Goal: Task Accomplishment & Management: Complete application form

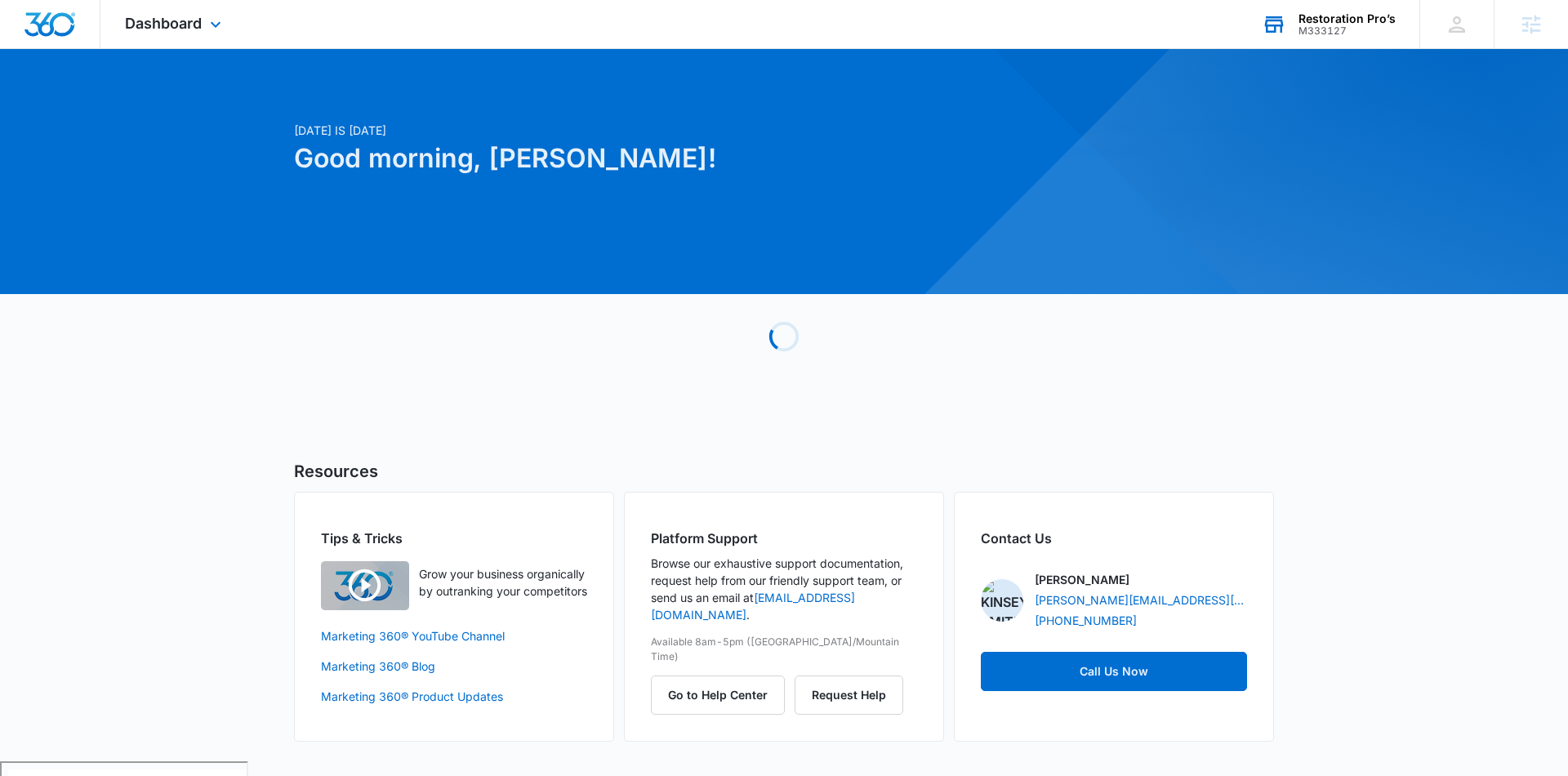
click at [1353, 34] on div "M333127" at bounding box center [1347, 31] width 97 height 11
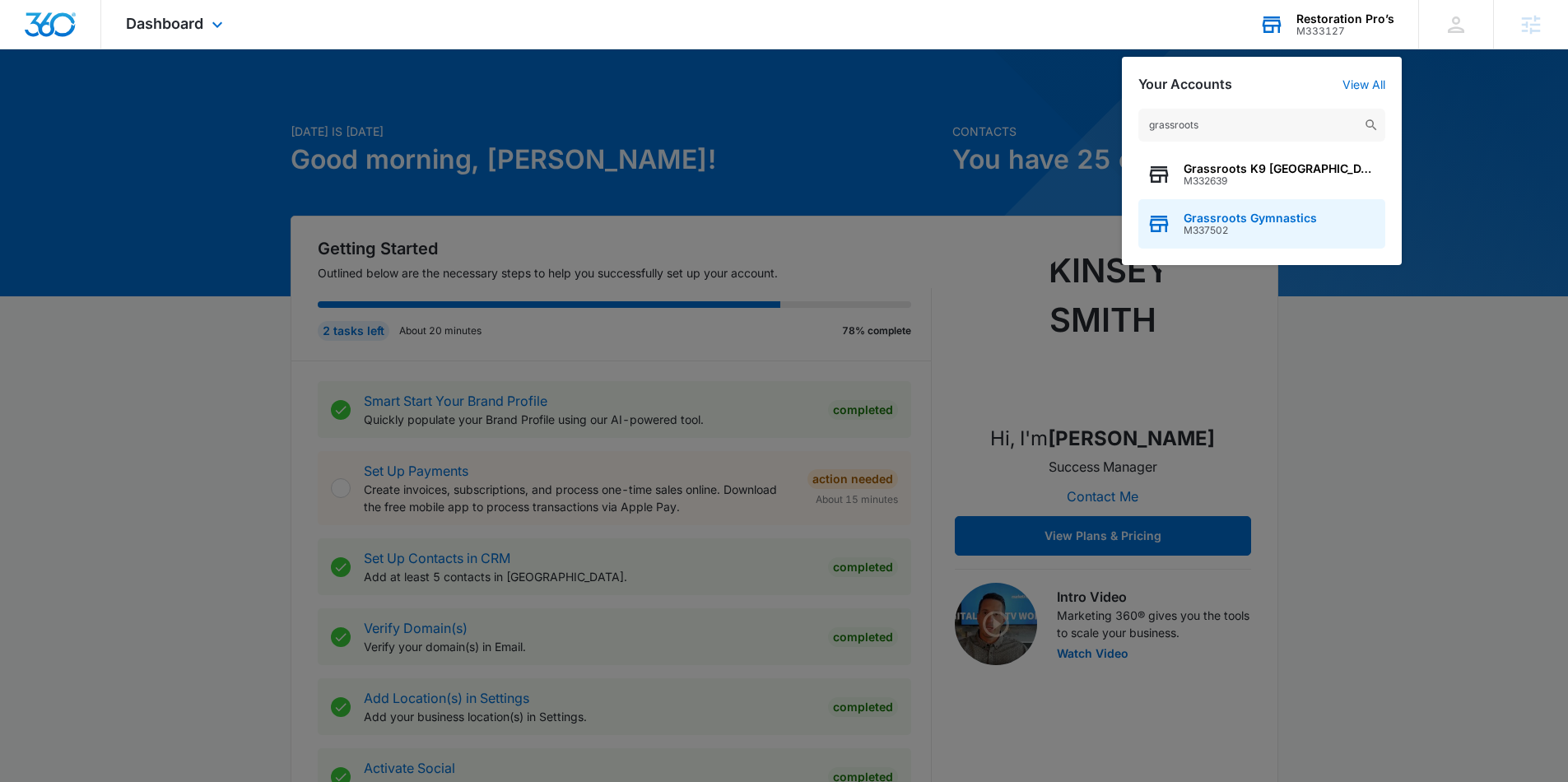
type input "grassroots"
click at [1213, 227] on span "M337502" at bounding box center [1250, 231] width 133 height 12
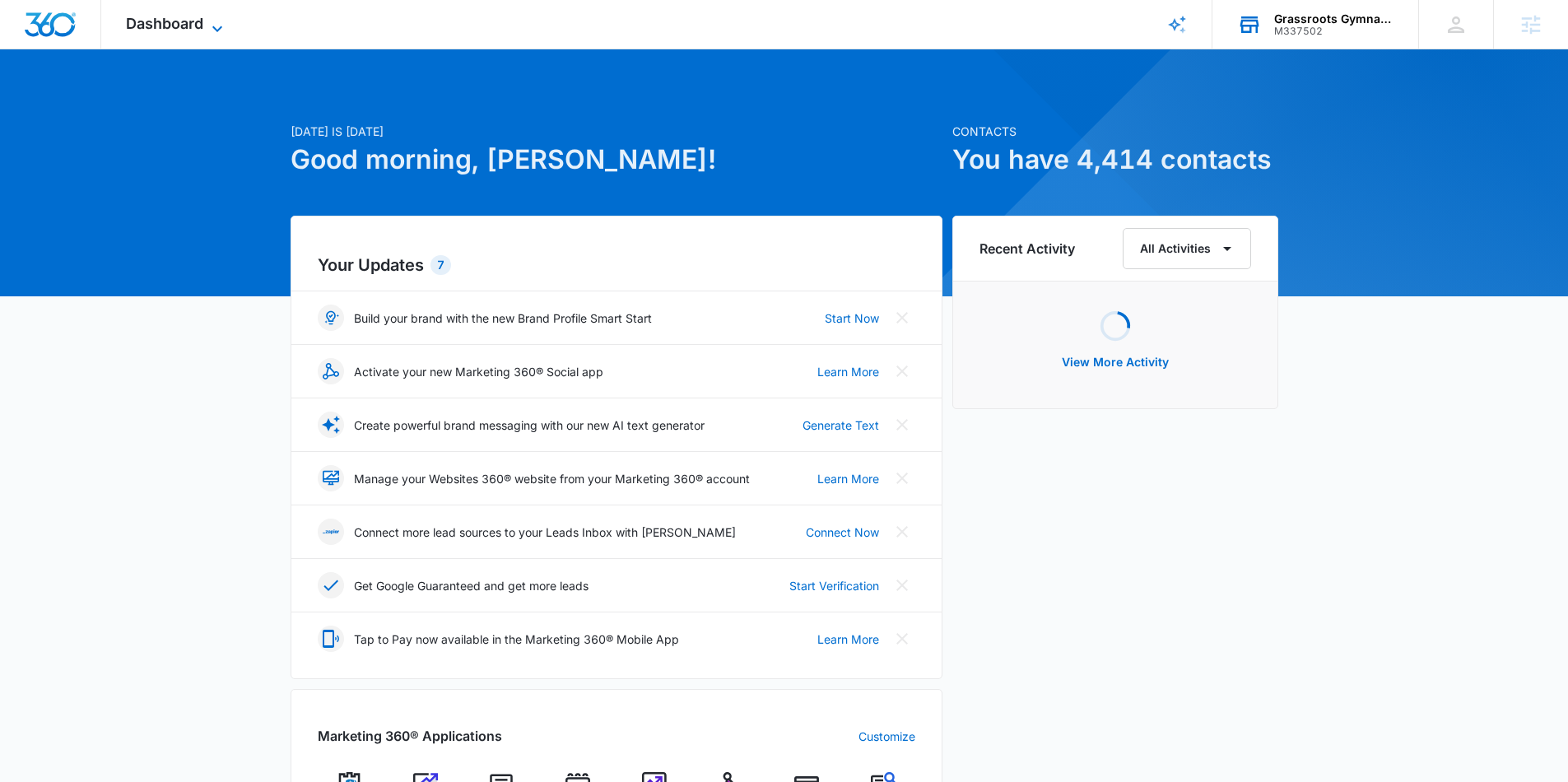
click at [190, 15] on span "Dashboard" at bounding box center [164, 23] width 78 height 17
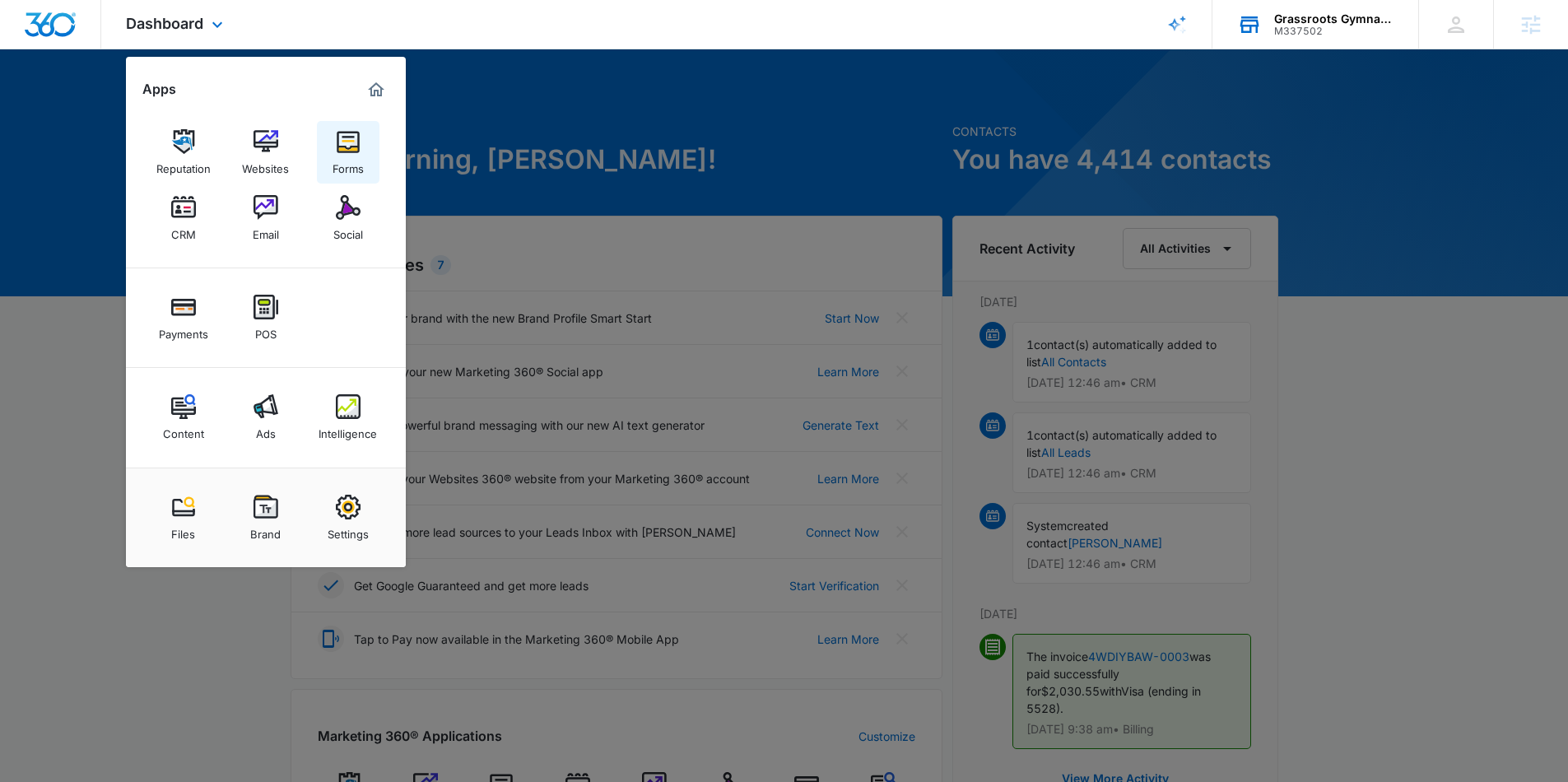
click at [346, 164] on div "Forms" at bounding box center [348, 165] width 31 height 21
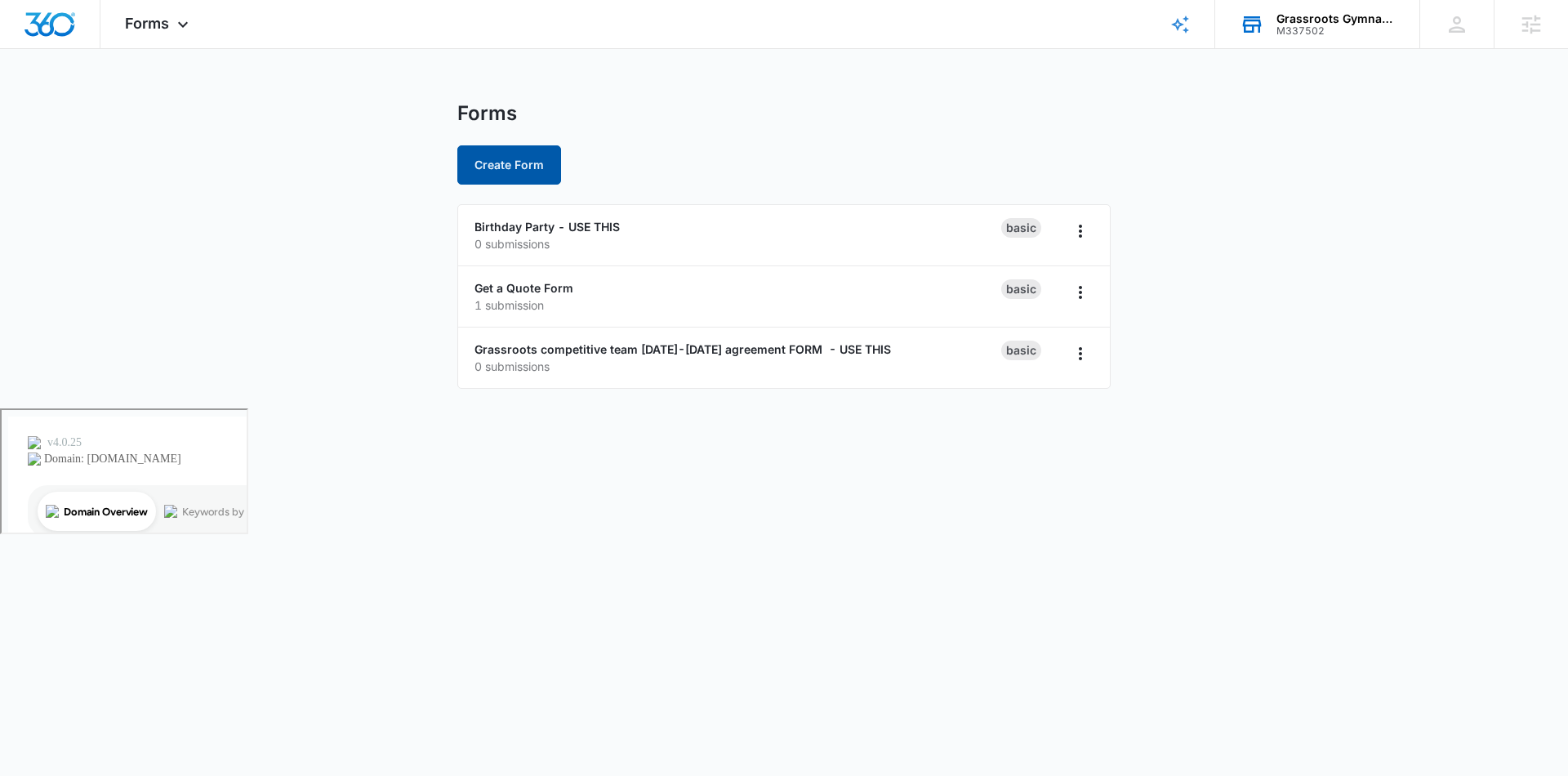
click at [507, 167] on button "Create Form" at bounding box center [509, 165] width 103 height 39
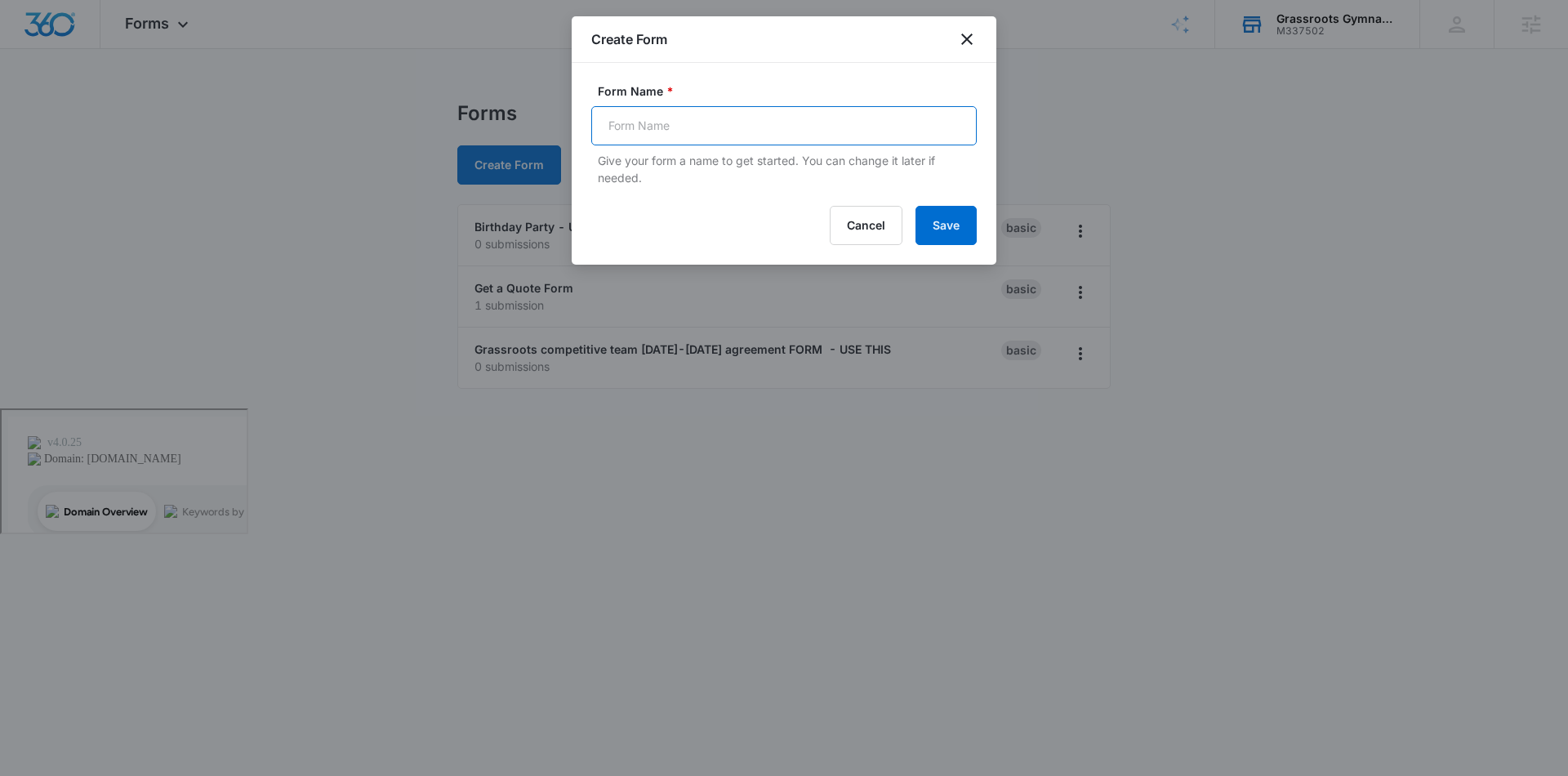
click at [700, 119] on input "Form Name *" at bounding box center [784, 126] width 385 height 39
type input "Popup Form"
click at [935, 227] on button "Save" at bounding box center [946, 226] width 62 height 39
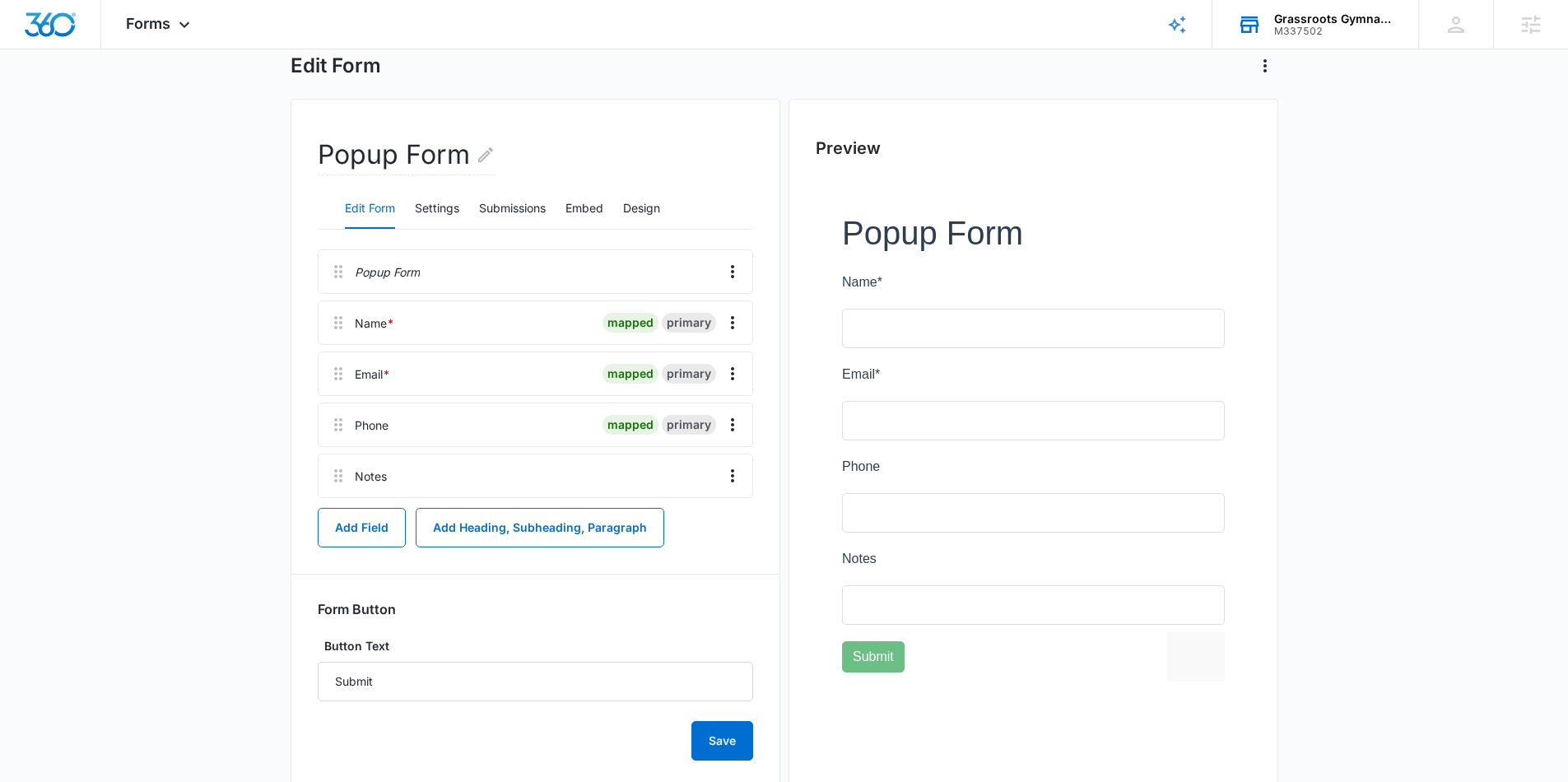
scroll to position [127, 0]
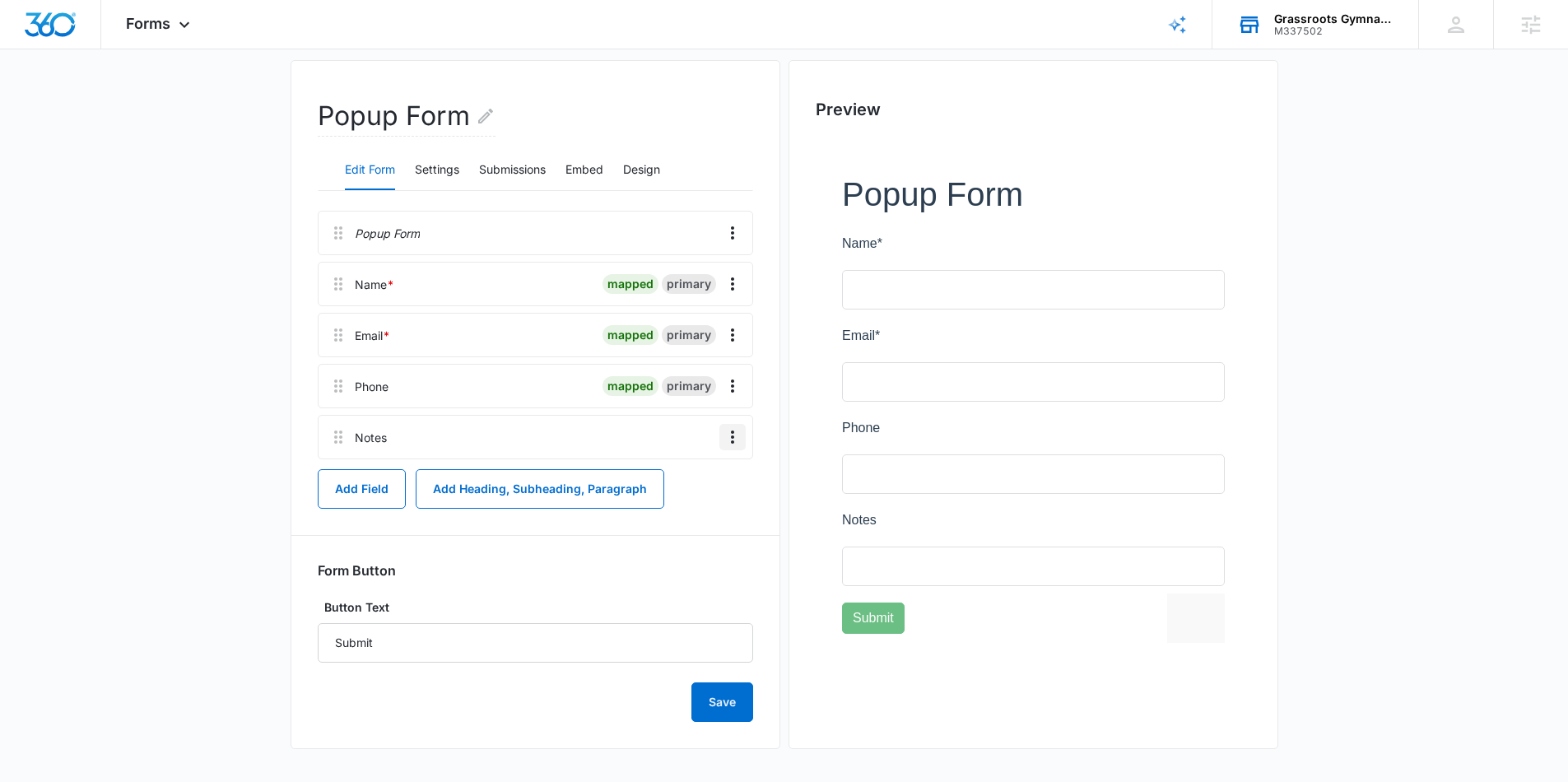
click at [726, 434] on icon "Overflow Menu" at bounding box center [732, 437] width 20 height 20
click at [716, 507] on button "Delete" at bounding box center [698, 508] width 94 height 25
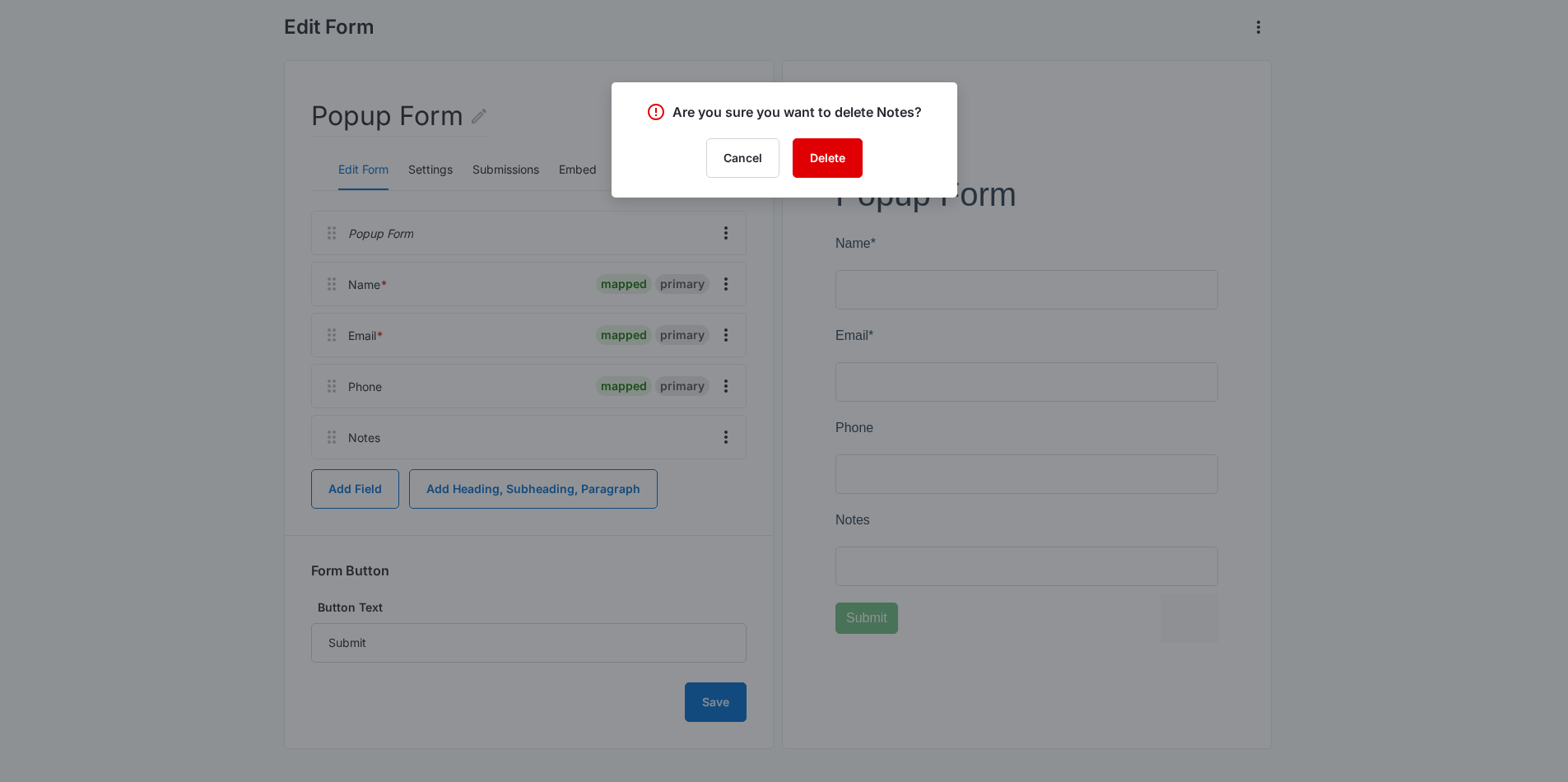
click at [836, 172] on button "Delete" at bounding box center [827, 158] width 70 height 40
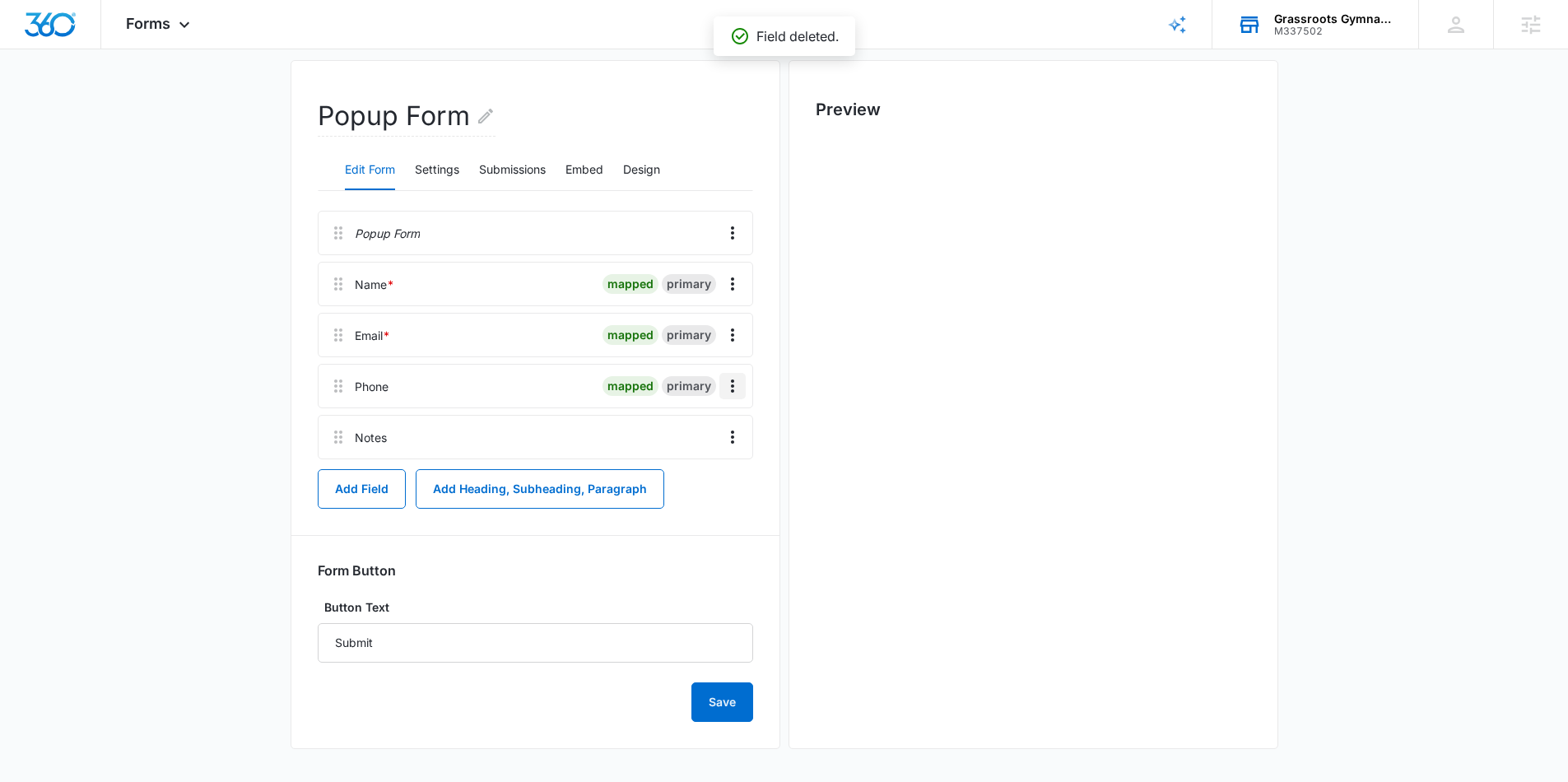
click at [724, 389] on icon "Overflow Menu" at bounding box center [732, 386] width 20 height 20
click at [716, 434] on button "Edit" at bounding box center [698, 432] width 94 height 25
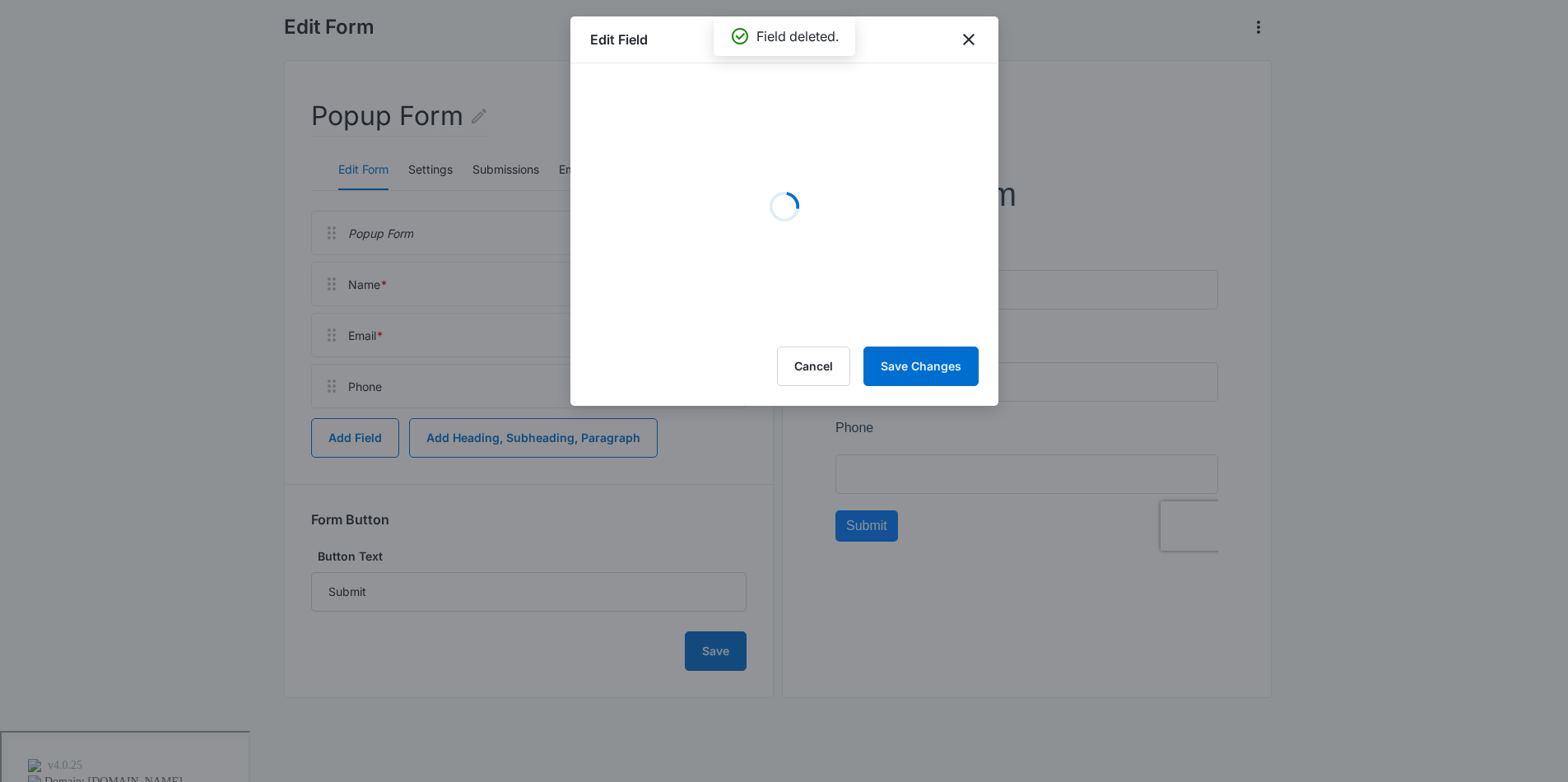
scroll to position [77, 0]
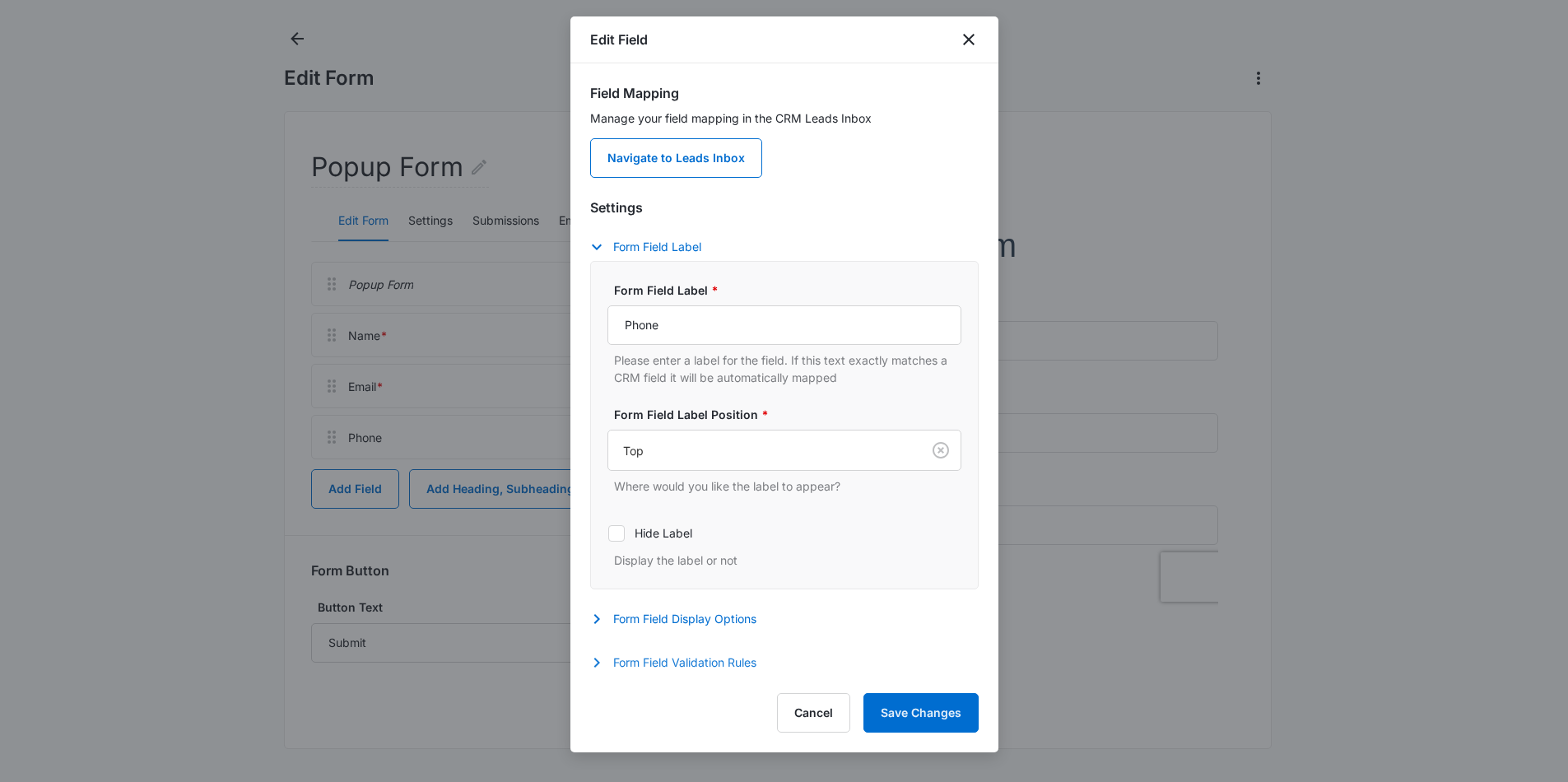
click at [627, 668] on button "Form Field Validation Rules" at bounding box center [681, 663] width 183 height 20
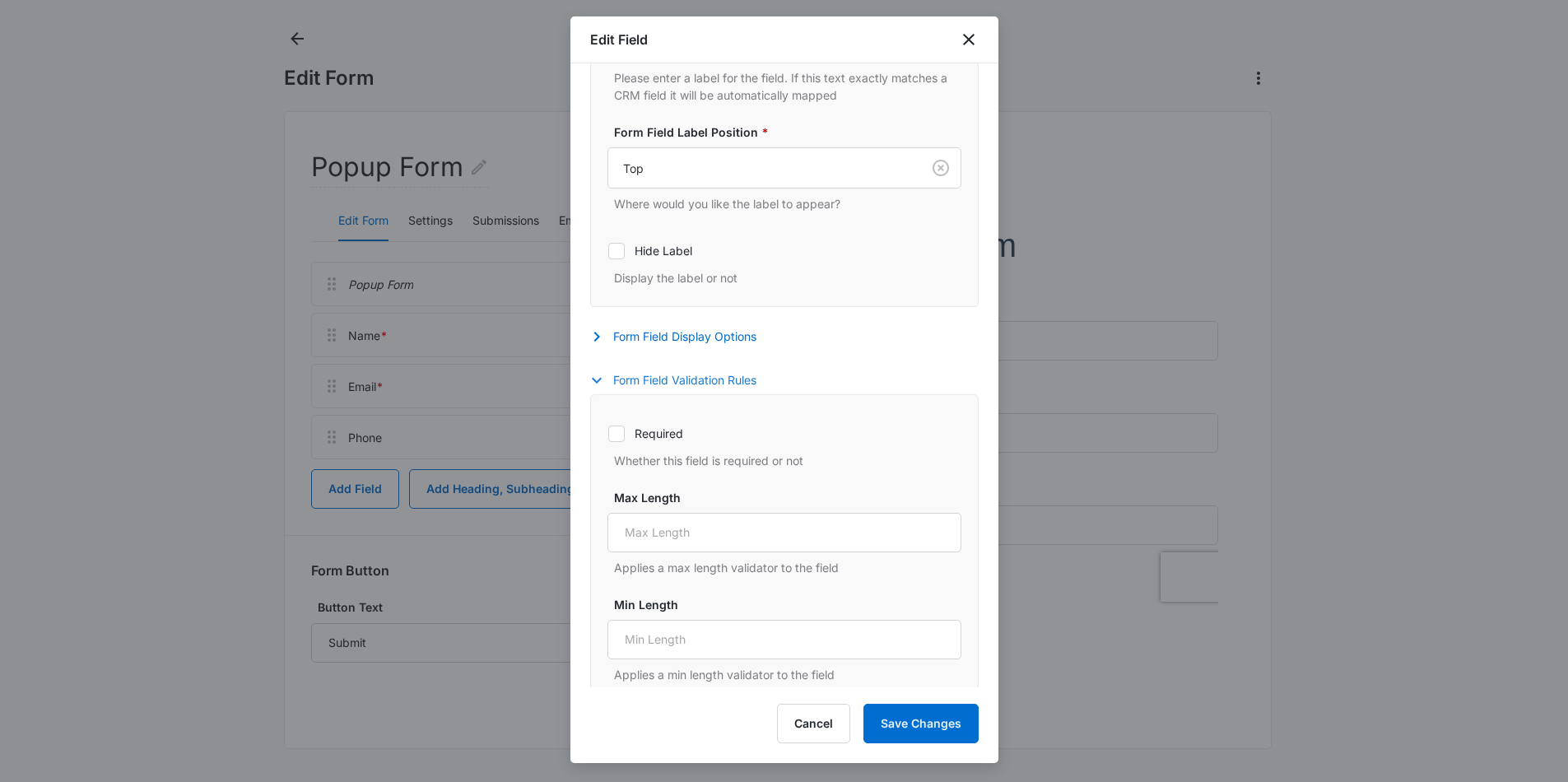
scroll to position [284, 0]
click at [617, 437] on icon at bounding box center [617, 433] width 15 height 15
click at [608, 433] on input "Required" at bounding box center [608, 432] width 1 height 1
checkbox input "true"
click at [917, 710] on button "Save Changes" at bounding box center [920, 723] width 115 height 40
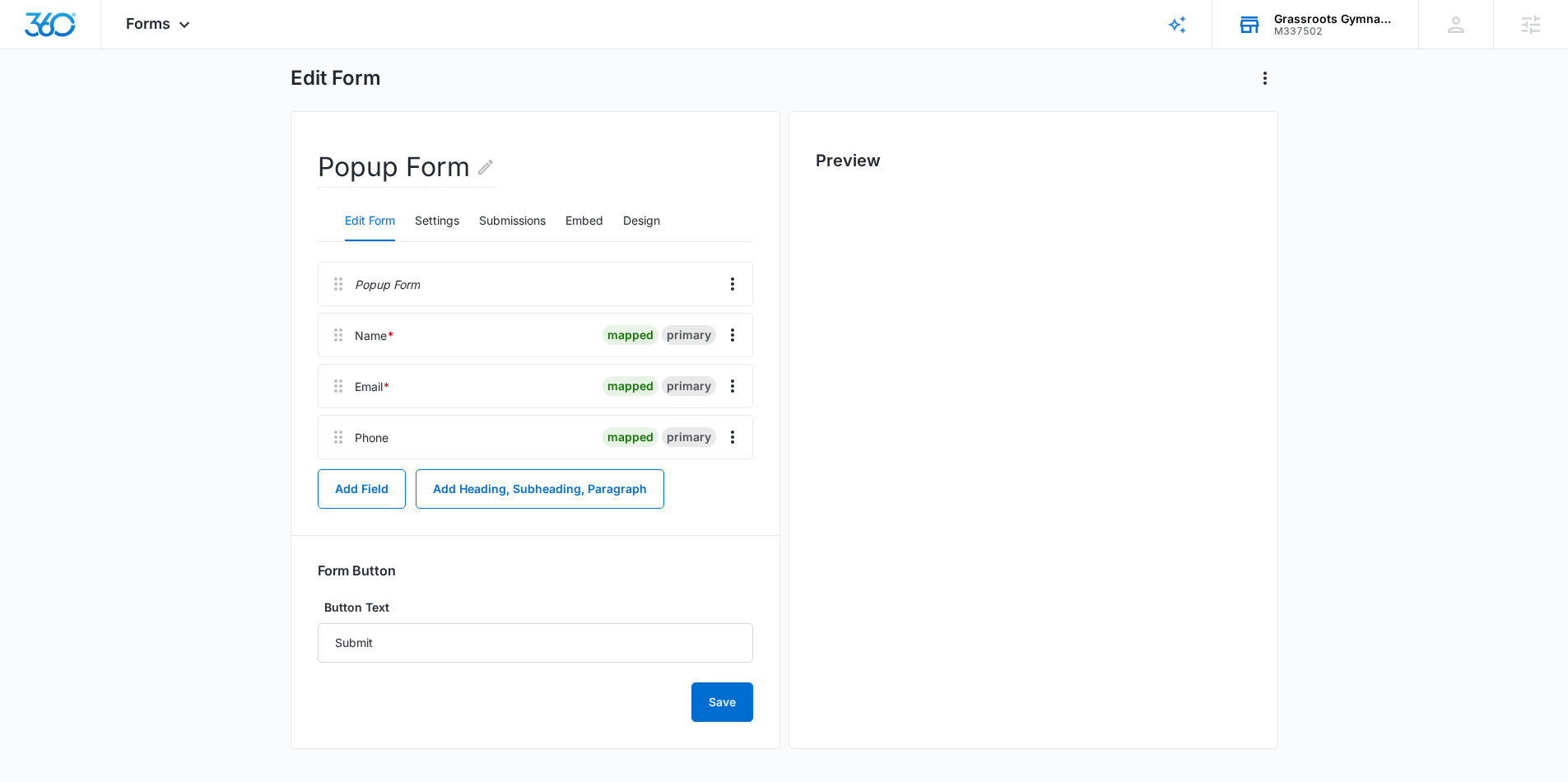
scroll to position [0, 0]
click at [375, 493] on button "Add Field" at bounding box center [361, 489] width 88 height 40
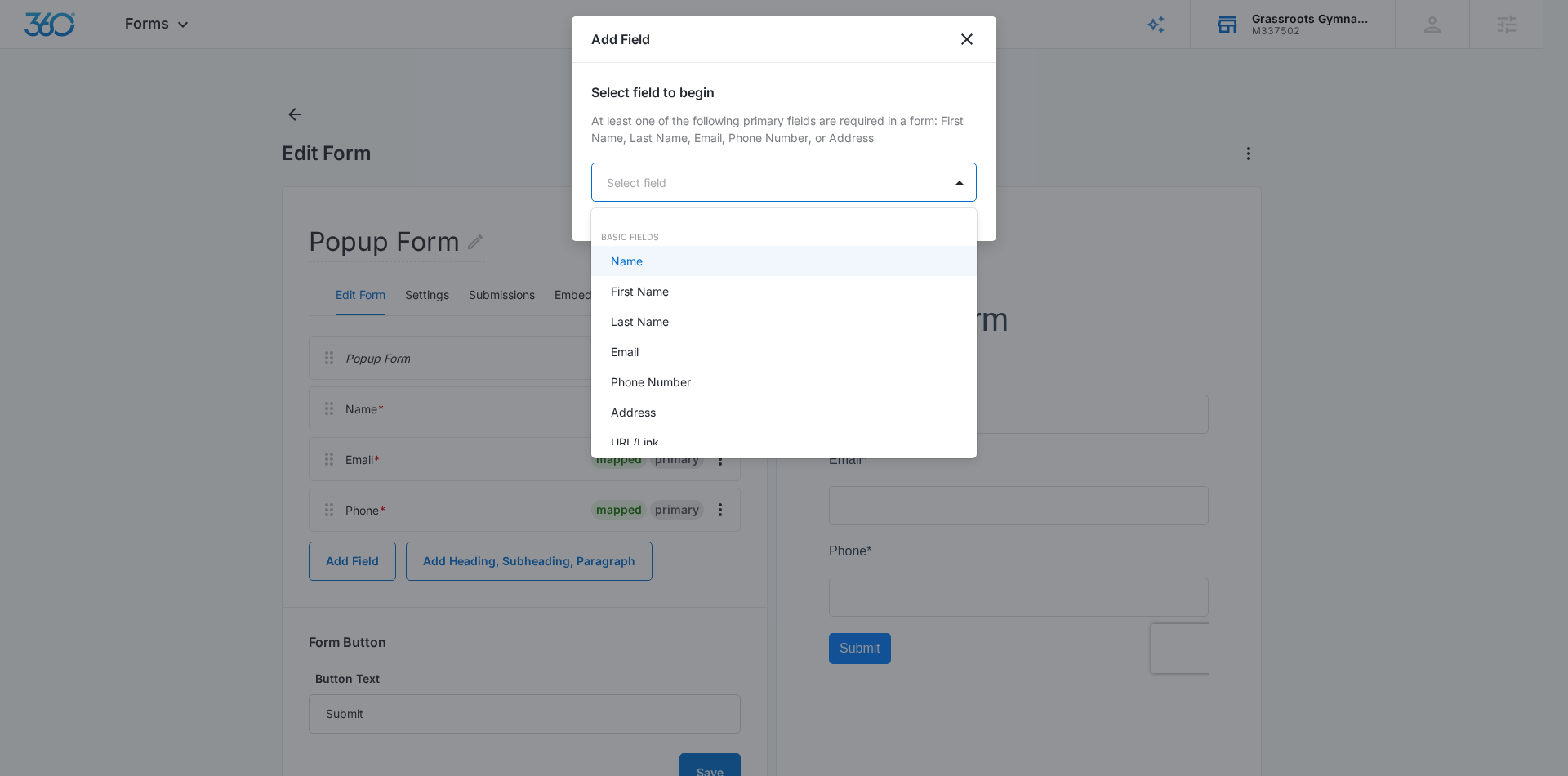
click at [791, 178] on body "Forms Apps Reputation Websites Forms CRM Email Social Payments POS Content Ads …" at bounding box center [784, 388] width 1568 height 776
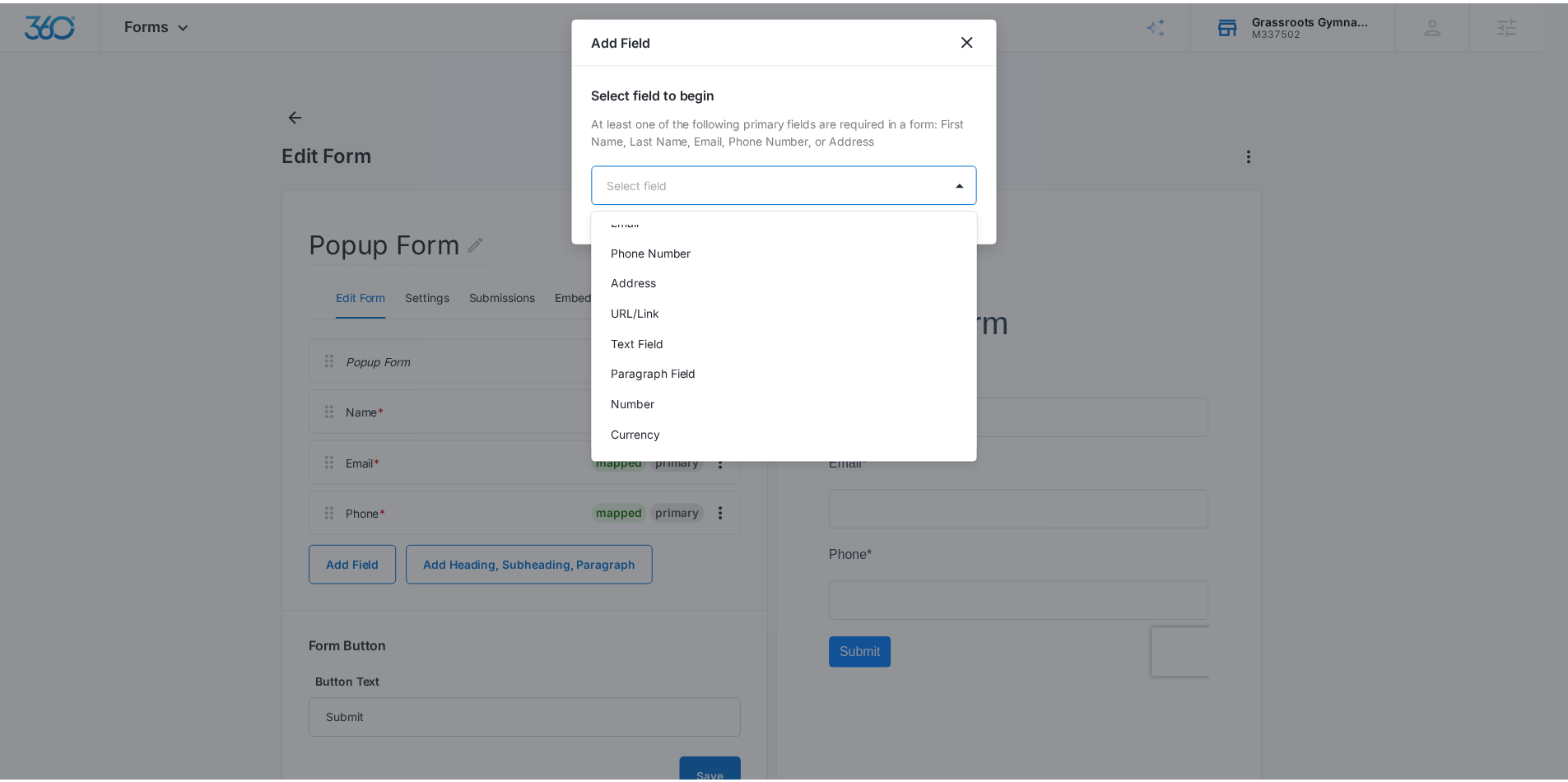
scroll to position [288, 0]
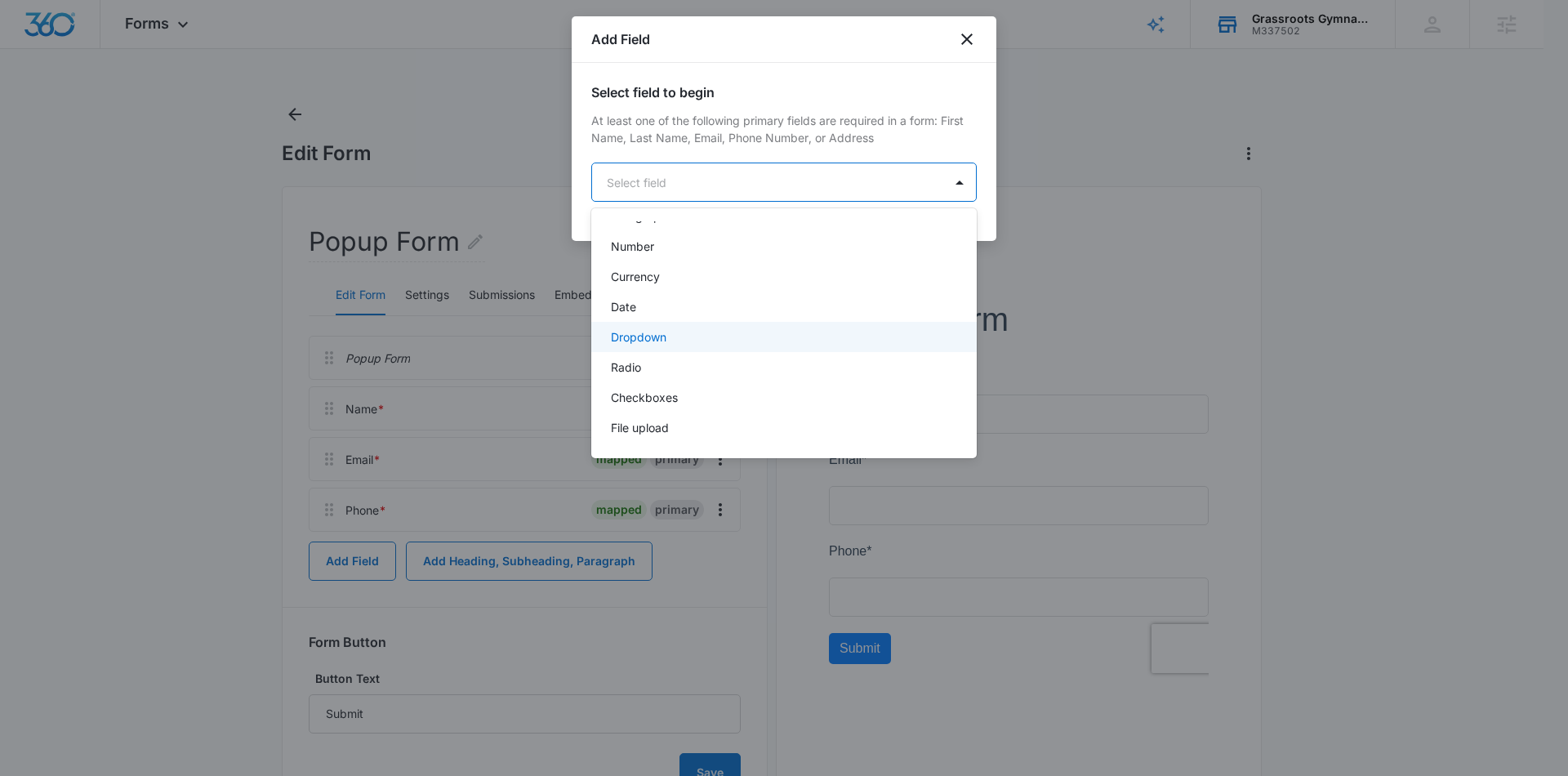
click at [666, 335] on p "Dropdown" at bounding box center [639, 336] width 56 height 17
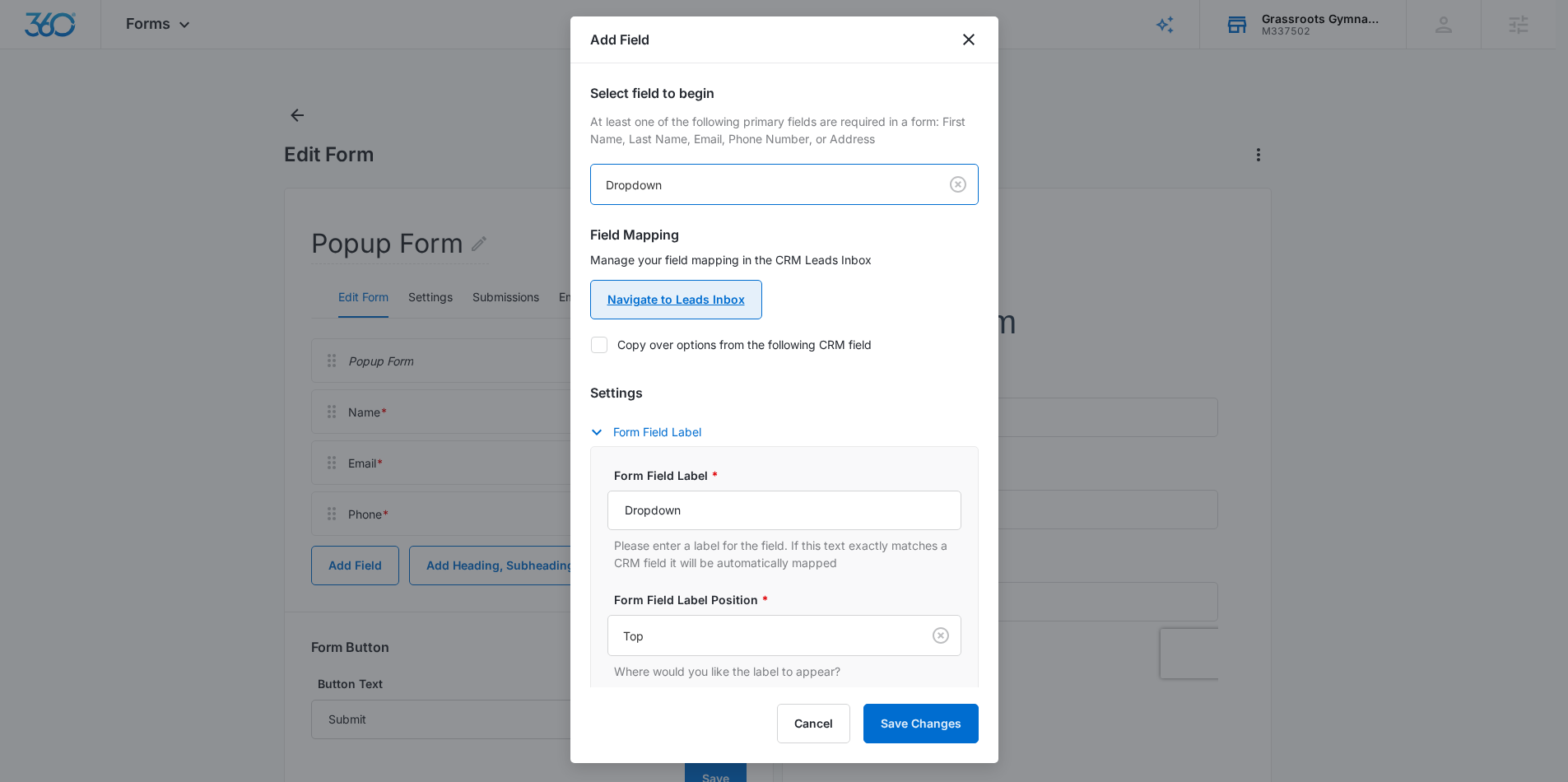
click at [669, 308] on link "Navigate to Leads Inbox" at bounding box center [676, 300] width 172 height 40
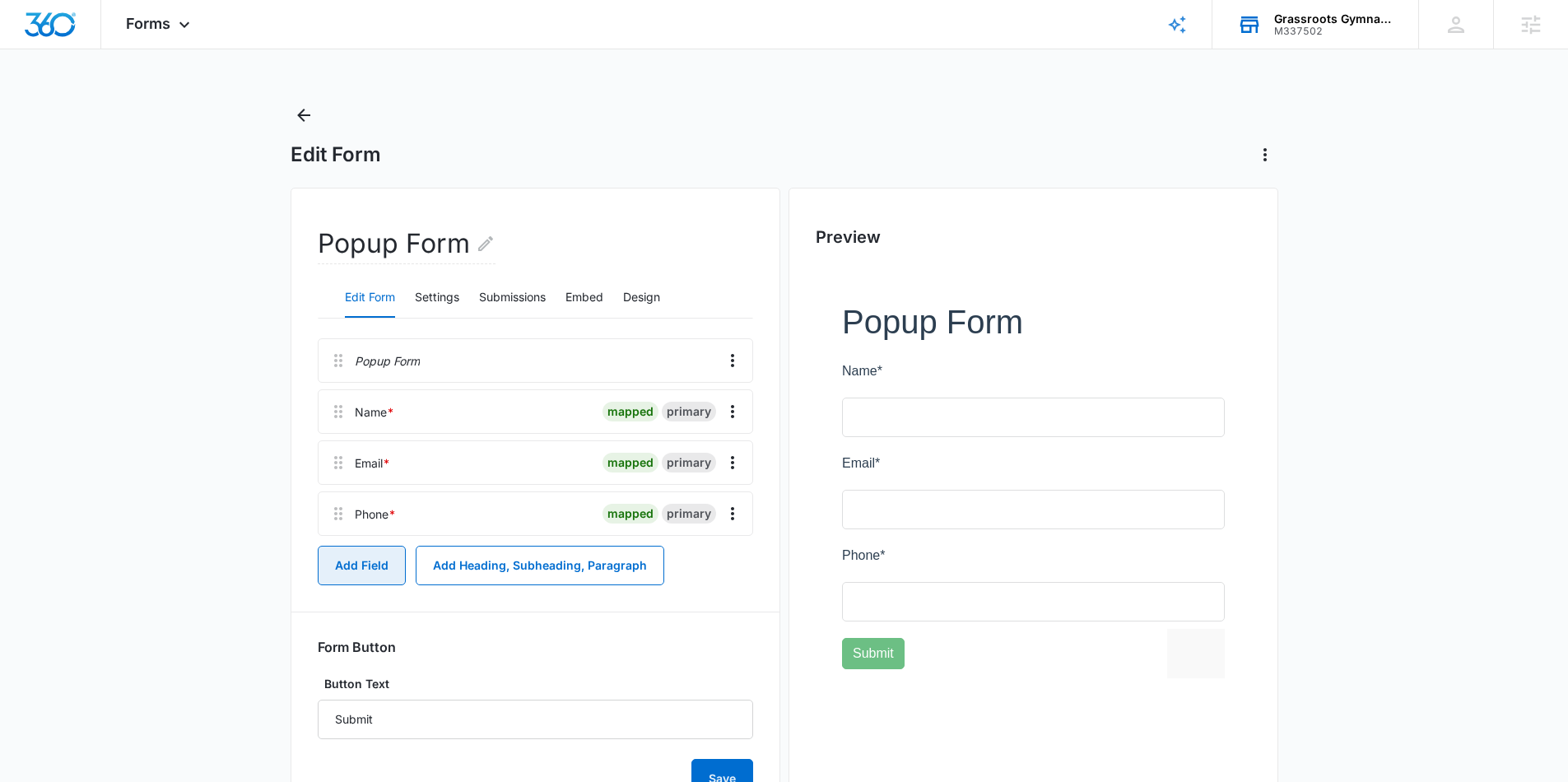
click at [360, 560] on button "Add Field" at bounding box center [361, 565] width 88 height 40
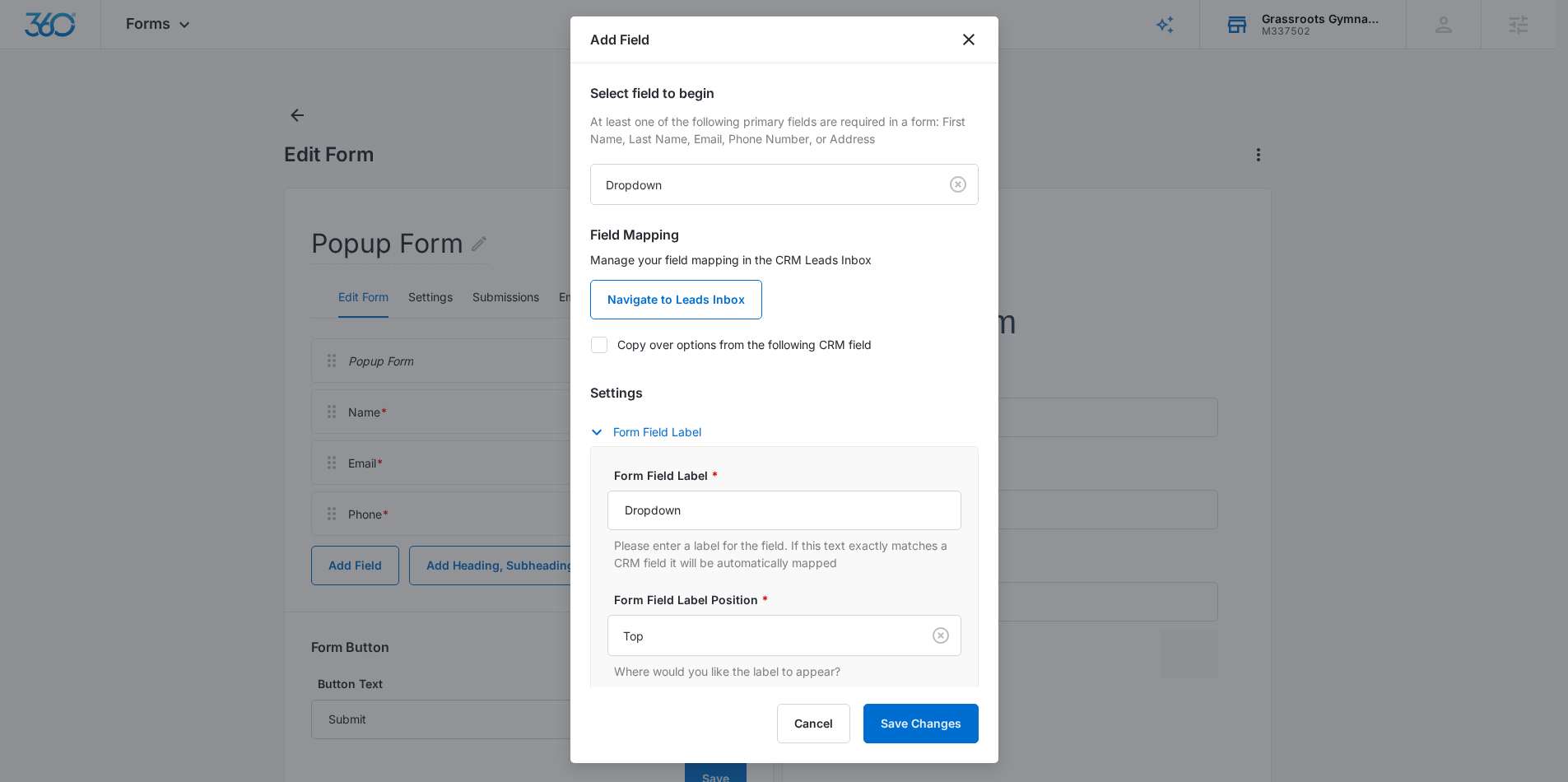
click at [592, 348] on icon at bounding box center [599, 345] width 15 height 15
click at [591, 345] on input "Copy over options from the following CRM field" at bounding box center [590, 344] width 1 height 1
checkbox input "true"
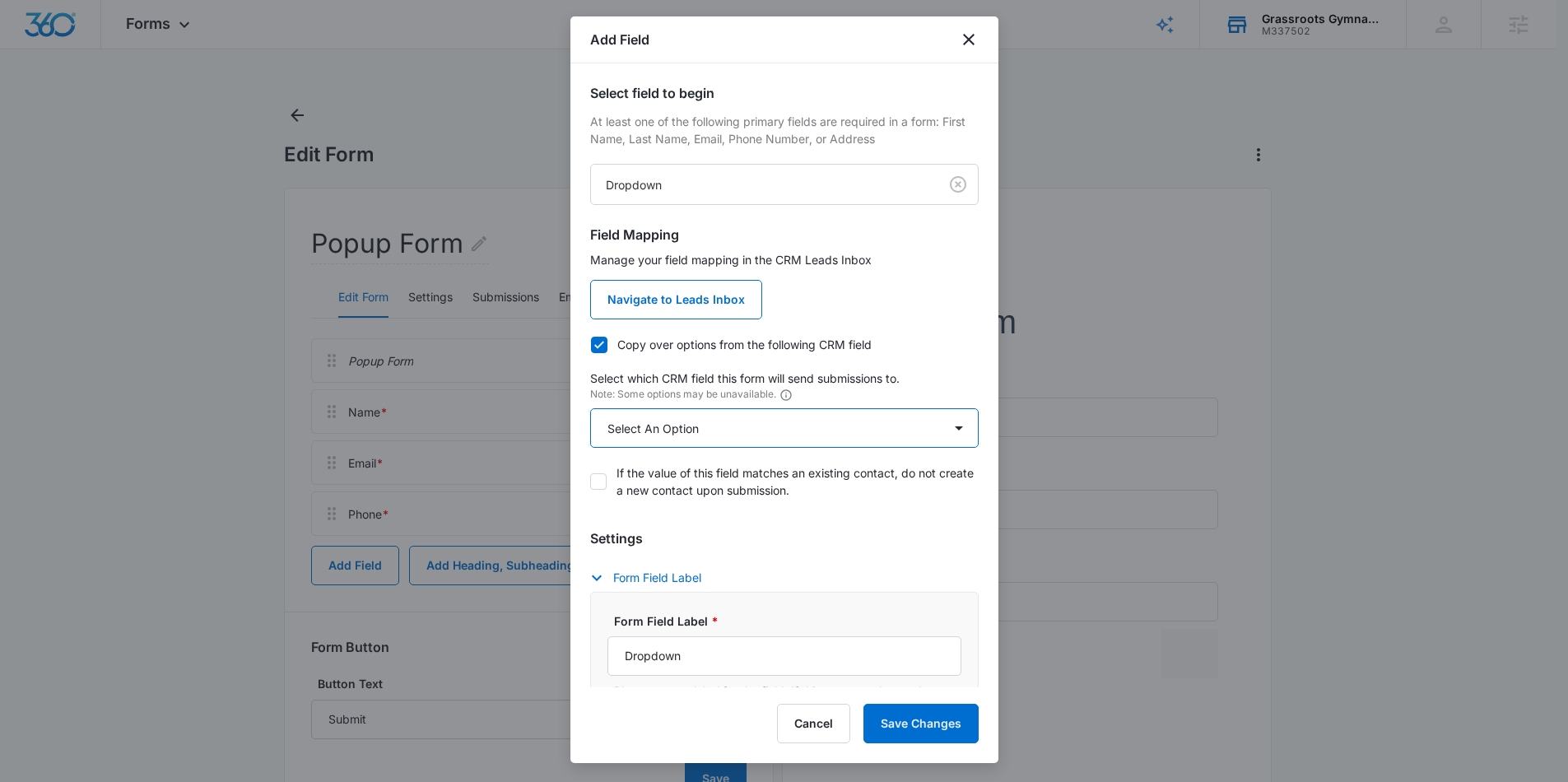
click at [730, 417] on select "Select An Option Select An Option Agree to Subscribe Best Way To Contact Qualif…" at bounding box center [784, 428] width 388 height 40
select select "333"
click at [590, 408] on select "Select An Option Select An Option Agree to Subscribe Best Way To Contact Qualif…" at bounding box center [784, 428] width 388 height 40
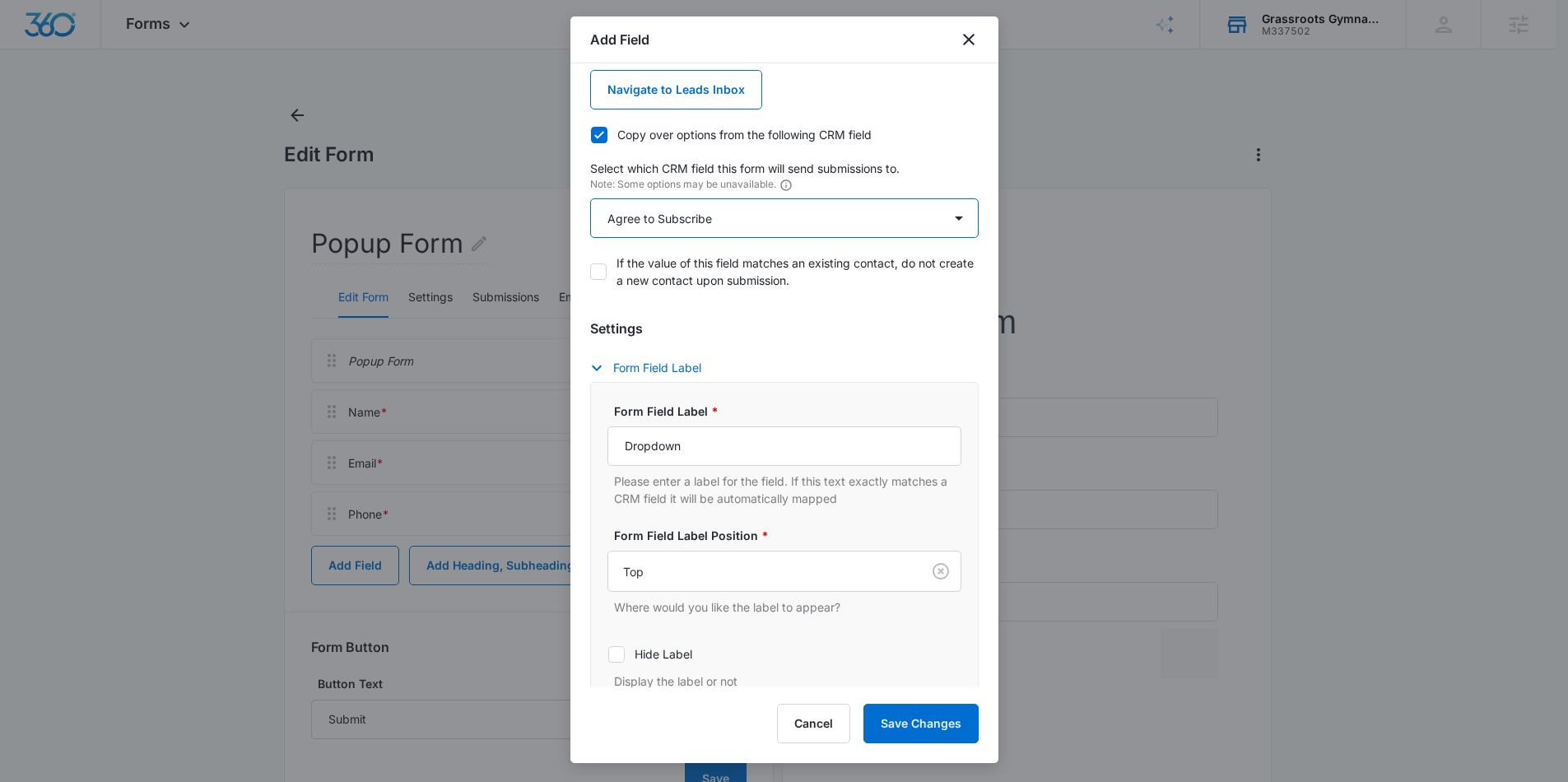
scroll to position [99, 0]
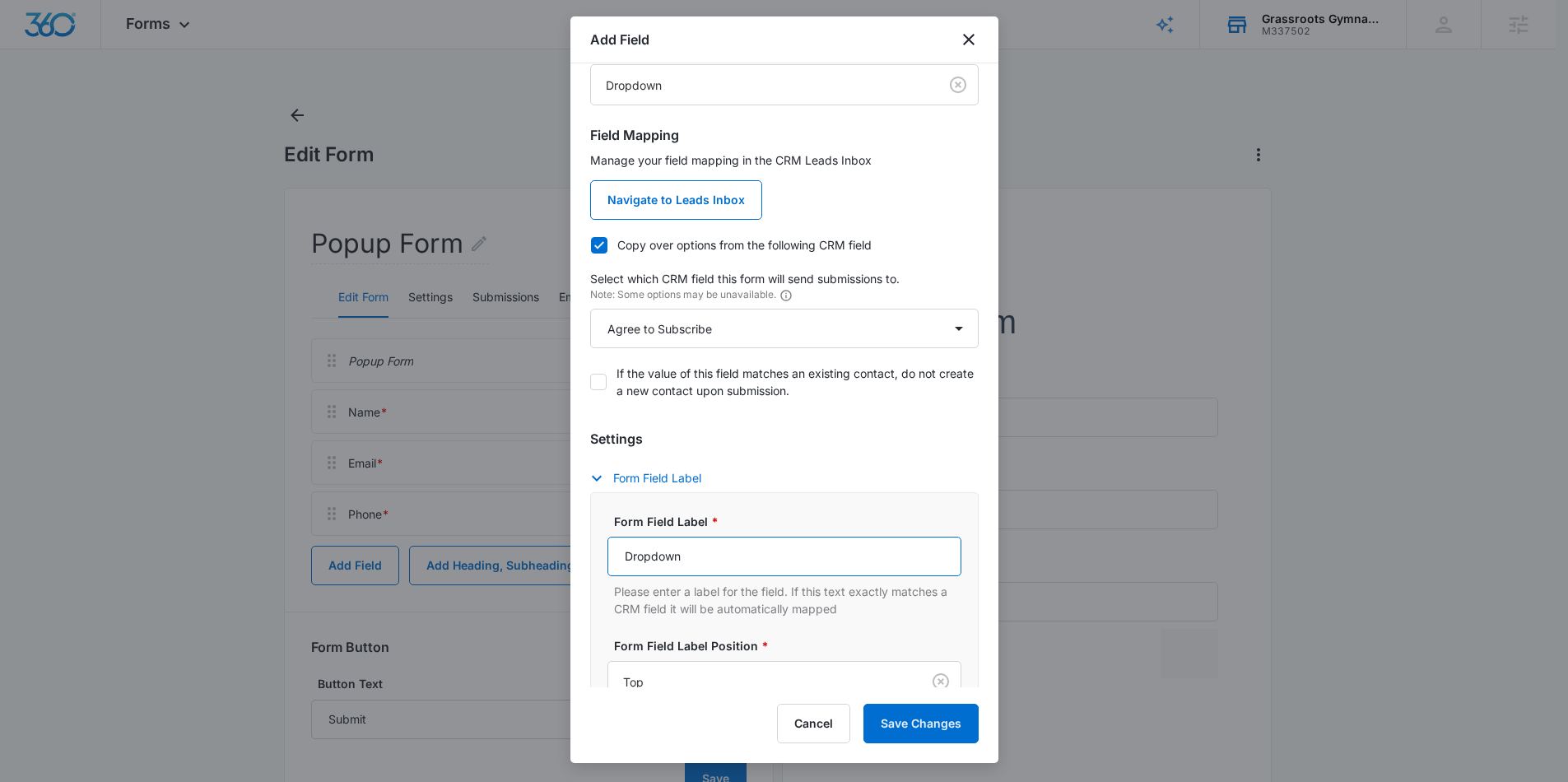
drag, startPoint x: 604, startPoint y: 545, endPoint x: 579, endPoint y: 543, distance: 25.1
click at [579, 544] on div "Select field to begin At least one of the following primary fields are required…" at bounding box center [784, 375] width 428 height 624
type input "I agree to be emailed about this."
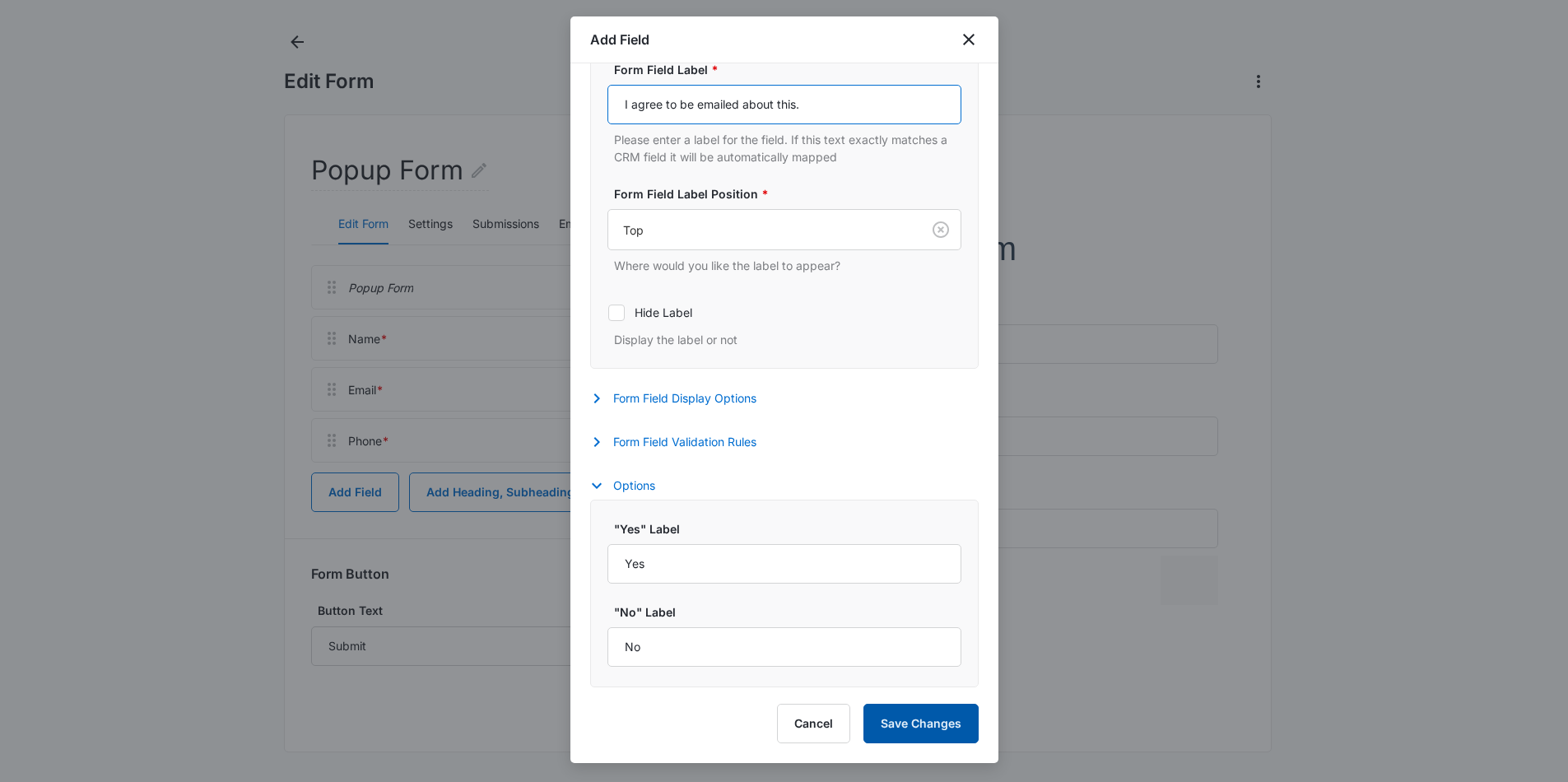
scroll to position [77, 0]
click at [931, 704] on button "Save Changes" at bounding box center [920, 723] width 115 height 40
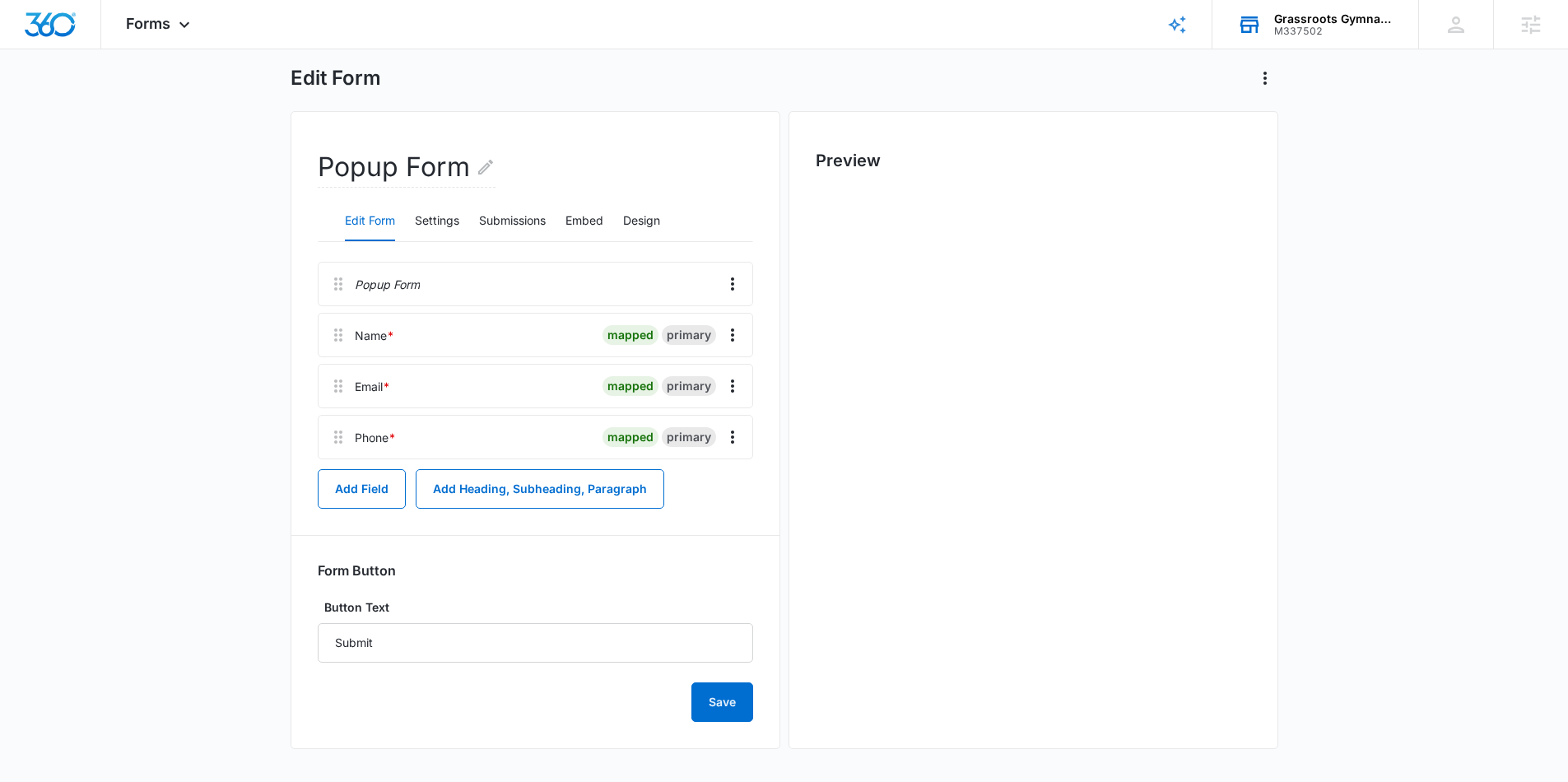
scroll to position [0, 0]
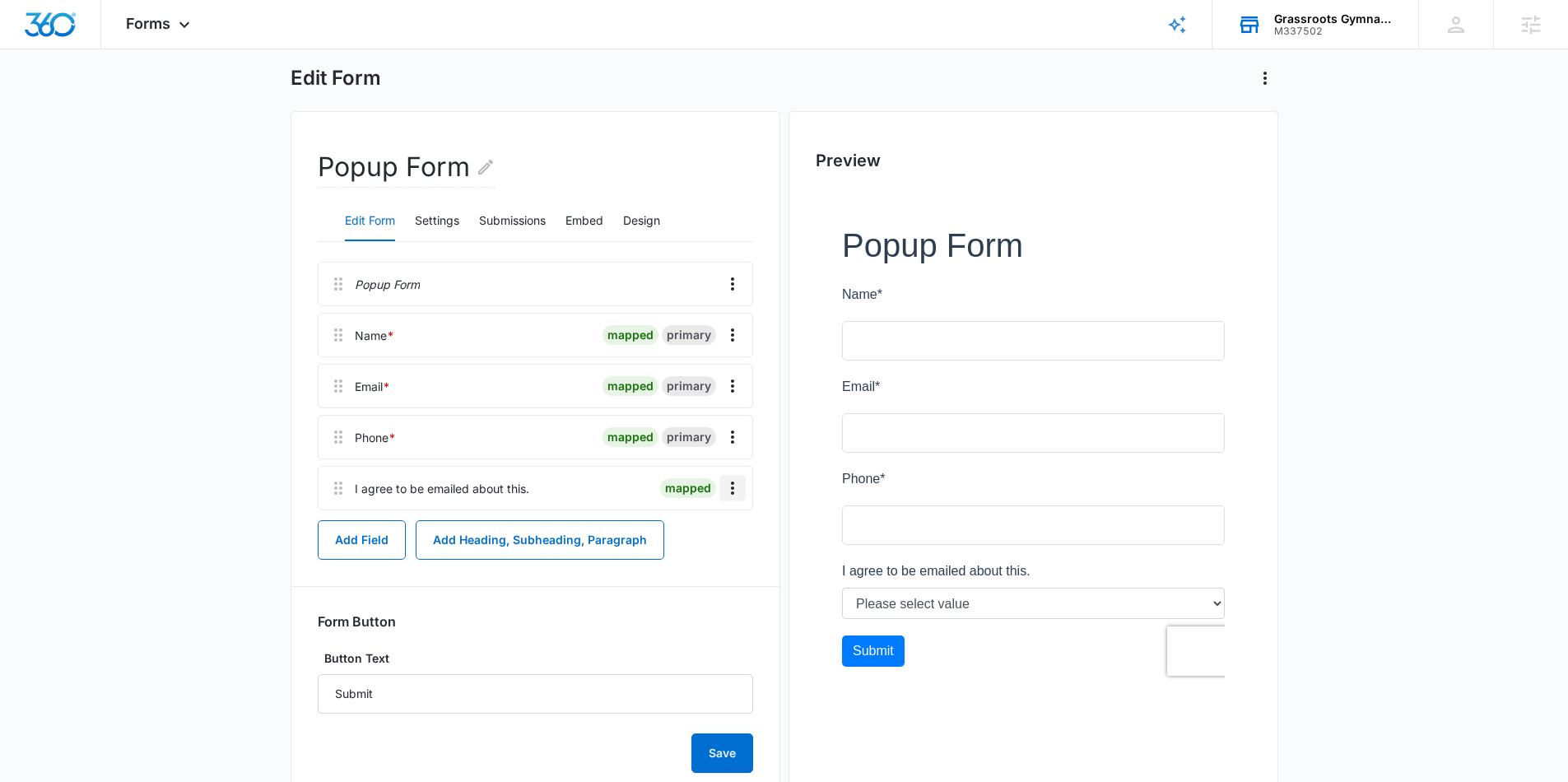
click at [726, 484] on icon "Overflow Menu" at bounding box center [732, 488] width 20 height 20
click at [678, 532] on div "Edit" at bounding box center [688, 534] width 35 height 12
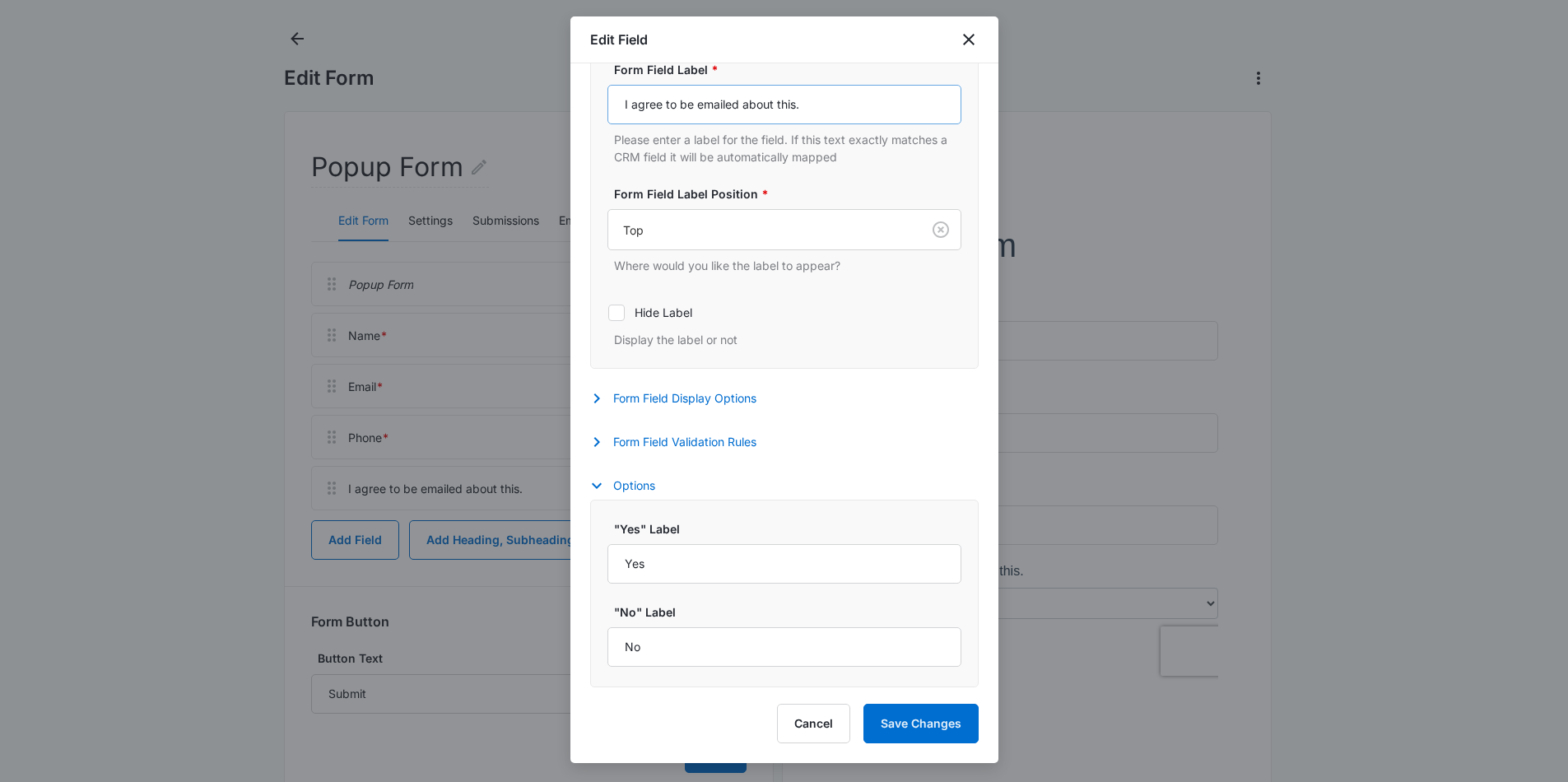
scroll to position [410, 0]
select select "333"
click at [678, 445] on button "Form Field Validation Rules" at bounding box center [681, 442] width 183 height 20
click at [633, 498] on label "Required" at bounding box center [784, 494] width 354 height 17
click at [608, 495] on input "Required" at bounding box center [608, 494] width 1 height 1
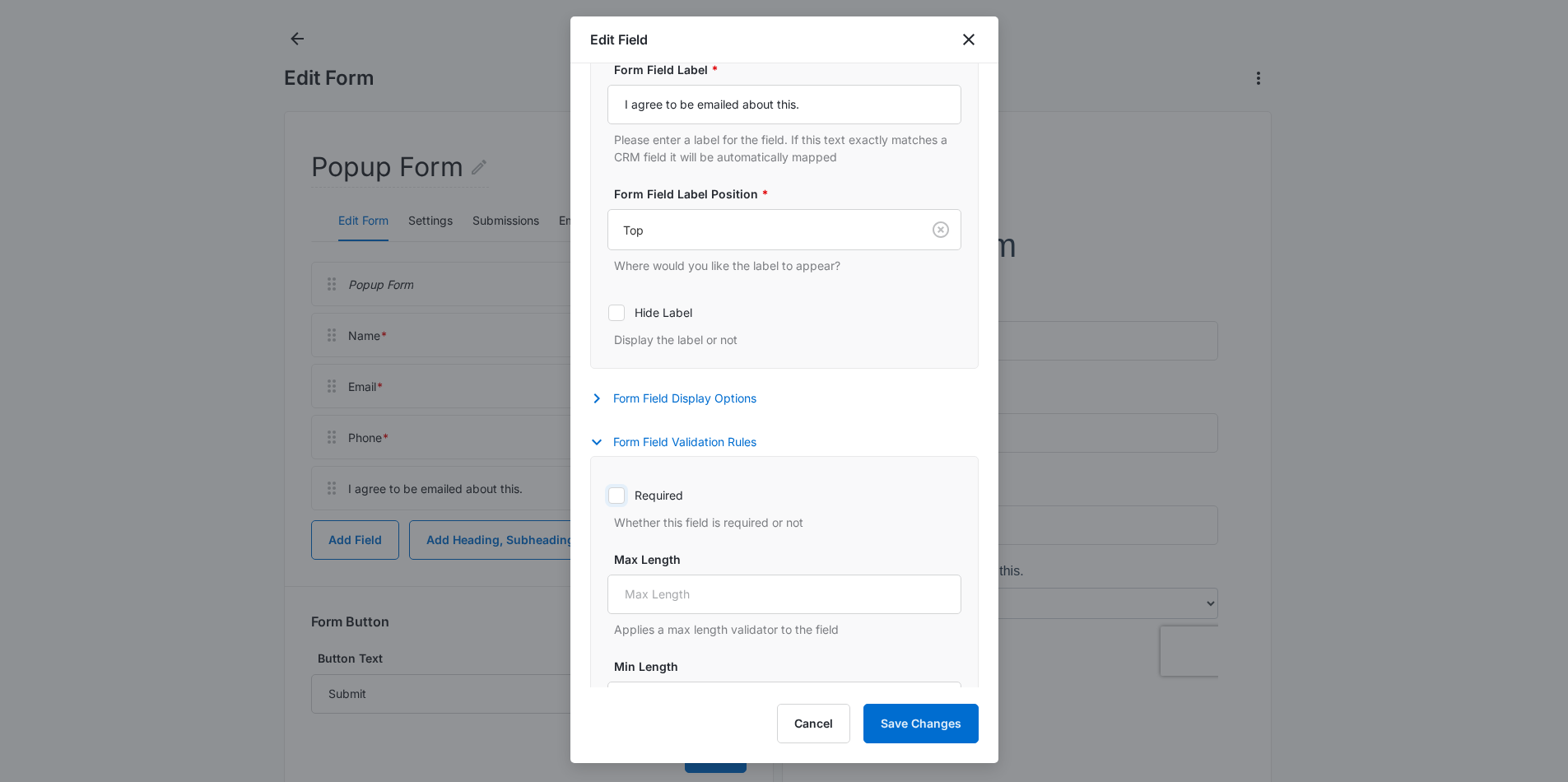
checkbox input "true"
click at [903, 712] on button "Save Changes" at bounding box center [920, 723] width 115 height 40
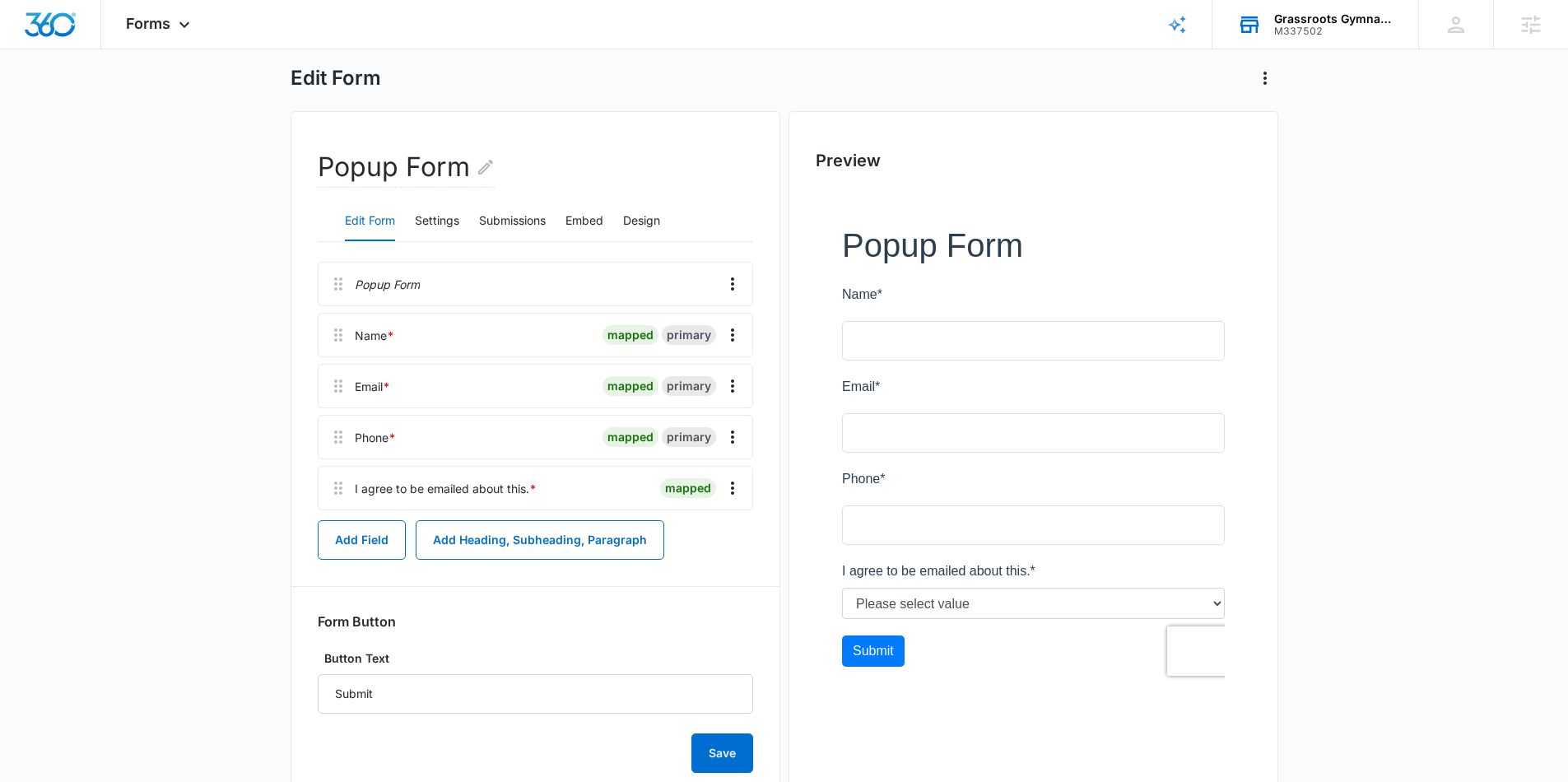
scroll to position [0, 0]
click at [724, 280] on icon "Overflow Menu" at bounding box center [732, 284] width 20 height 20
click at [766, 260] on div "Popup Form Edit Form Settings Submissions Embed Design Popup Form Edit Delete N…" at bounding box center [535, 455] width 489 height 689
click at [733, 280] on icon "Overflow Menu" at bounding box center [732, 284] width 20 height 20
click at [689, 354] on div "Delete" at bounding box center [688, 355] width 35 height 12
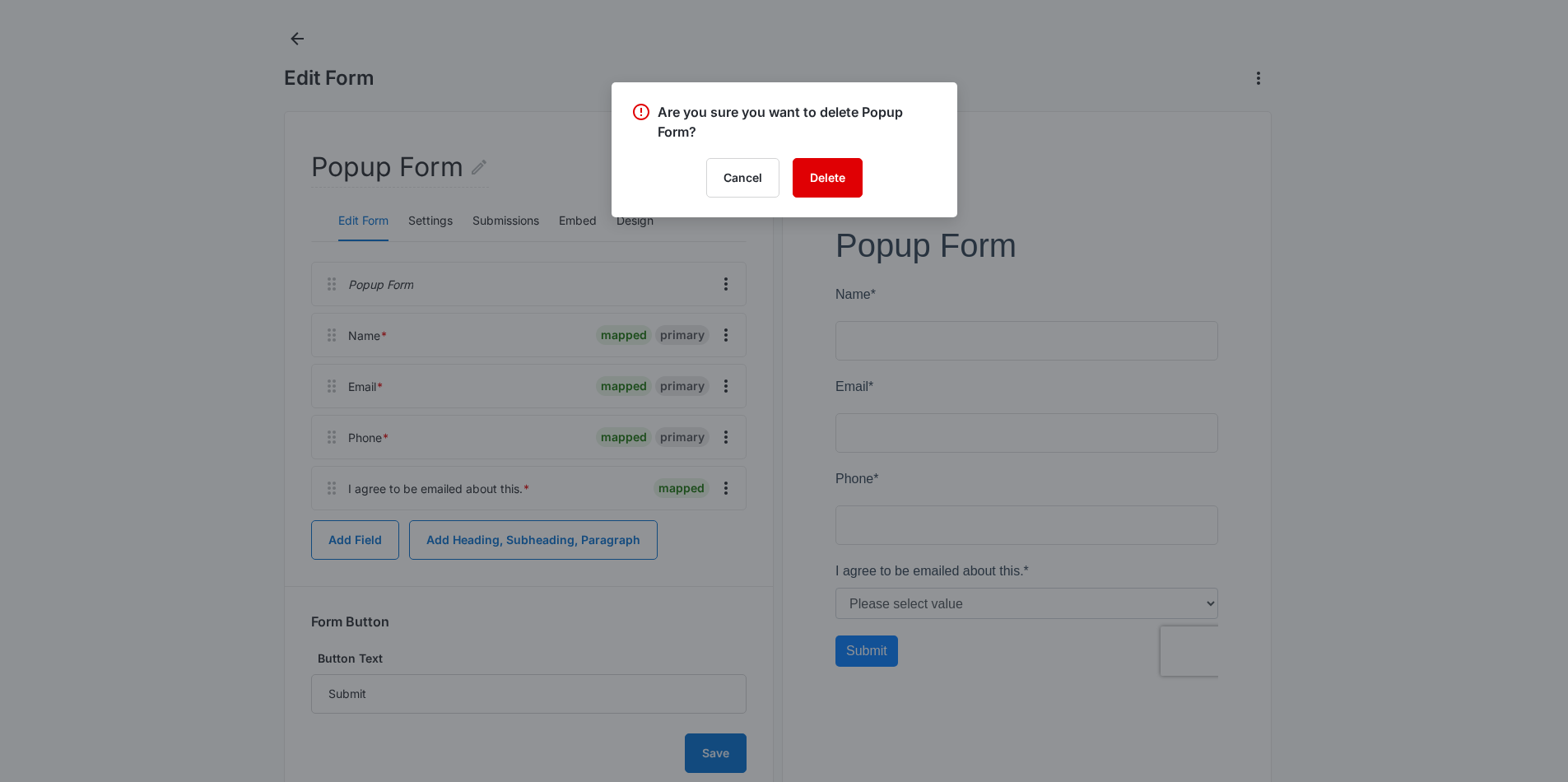
click at [827, 178] on button "Delete" at bounding box center [827, 178] width 70 height 40
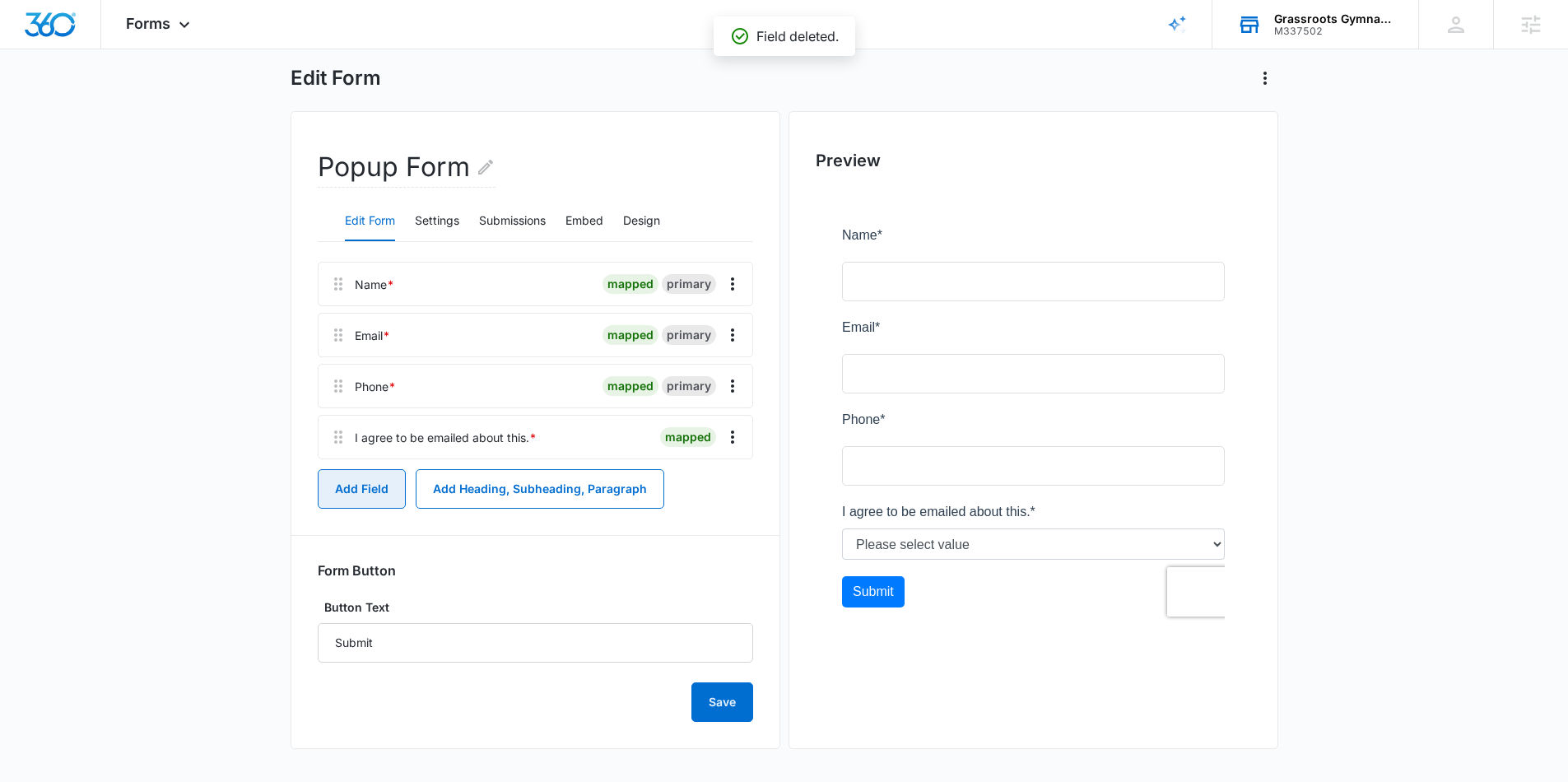
click at [374, 494] on button "Add Field" at bounding box center [361, 489] width 88 height 40
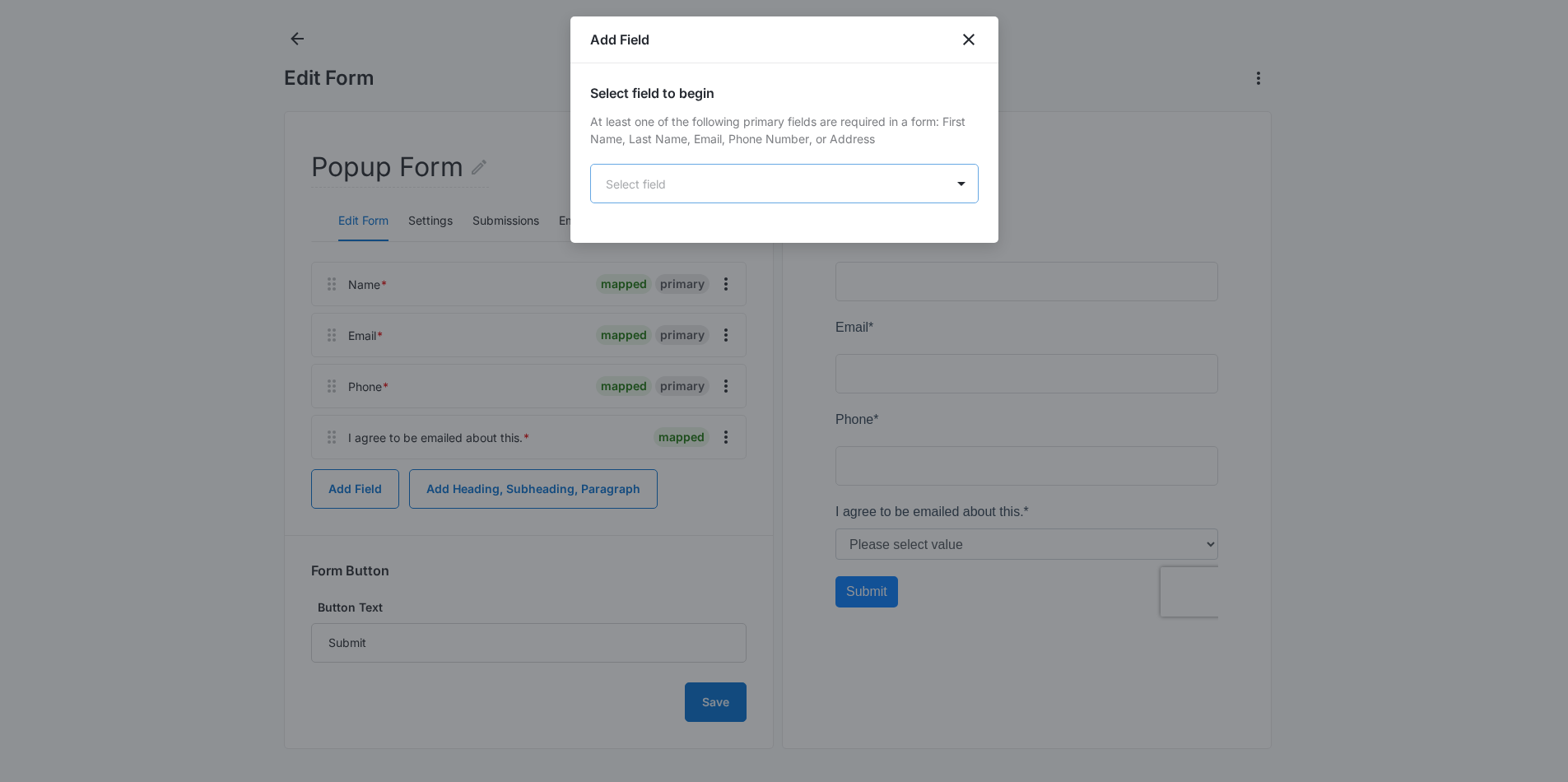
click at [693, 182] on body "Forms Apps Reputation Websites Forms CRM Email Social Payments POS Content Ads …" at bounding box center [784, 417] width 1568 height 989
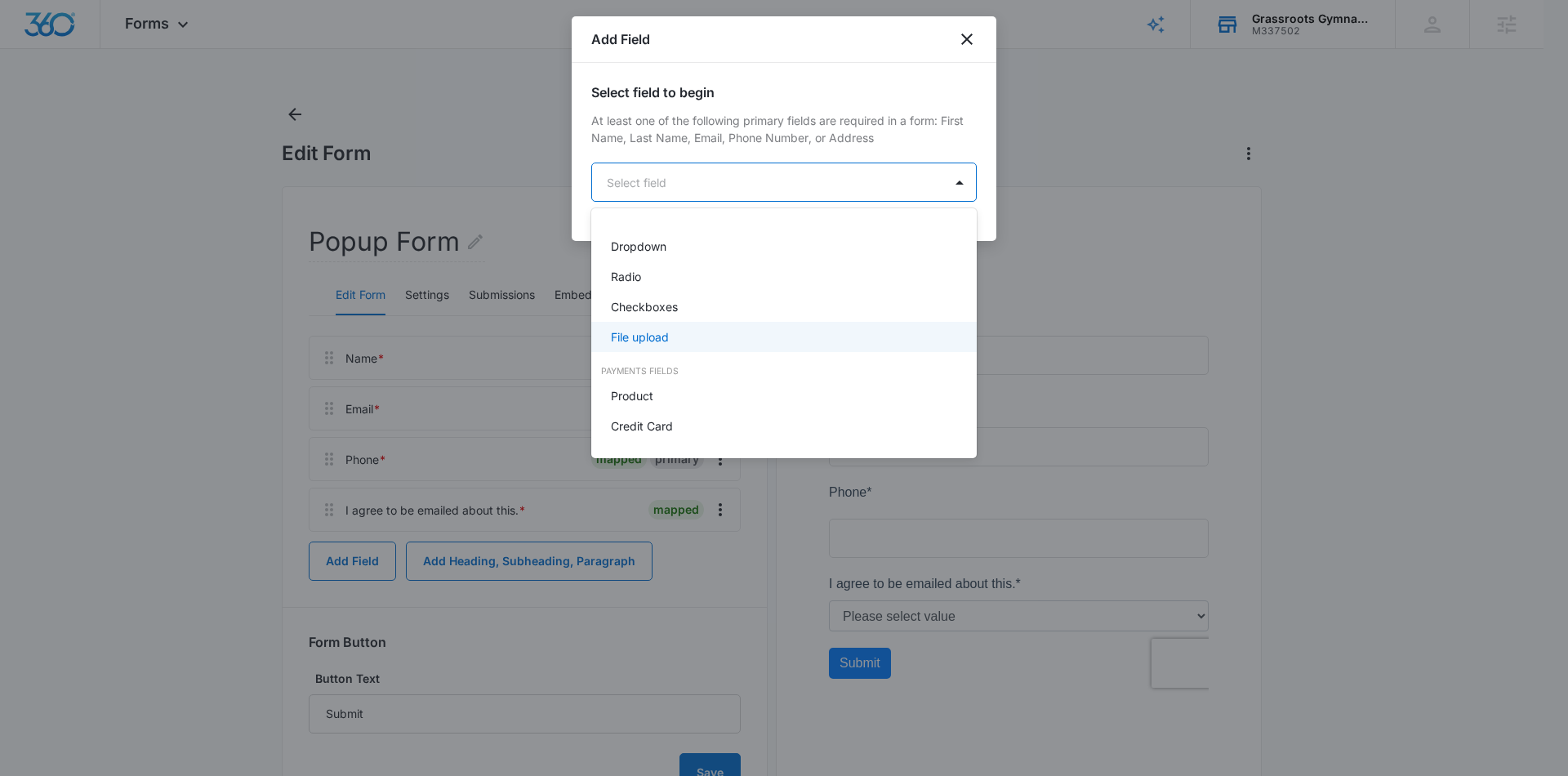
scroll to position [413, 0]
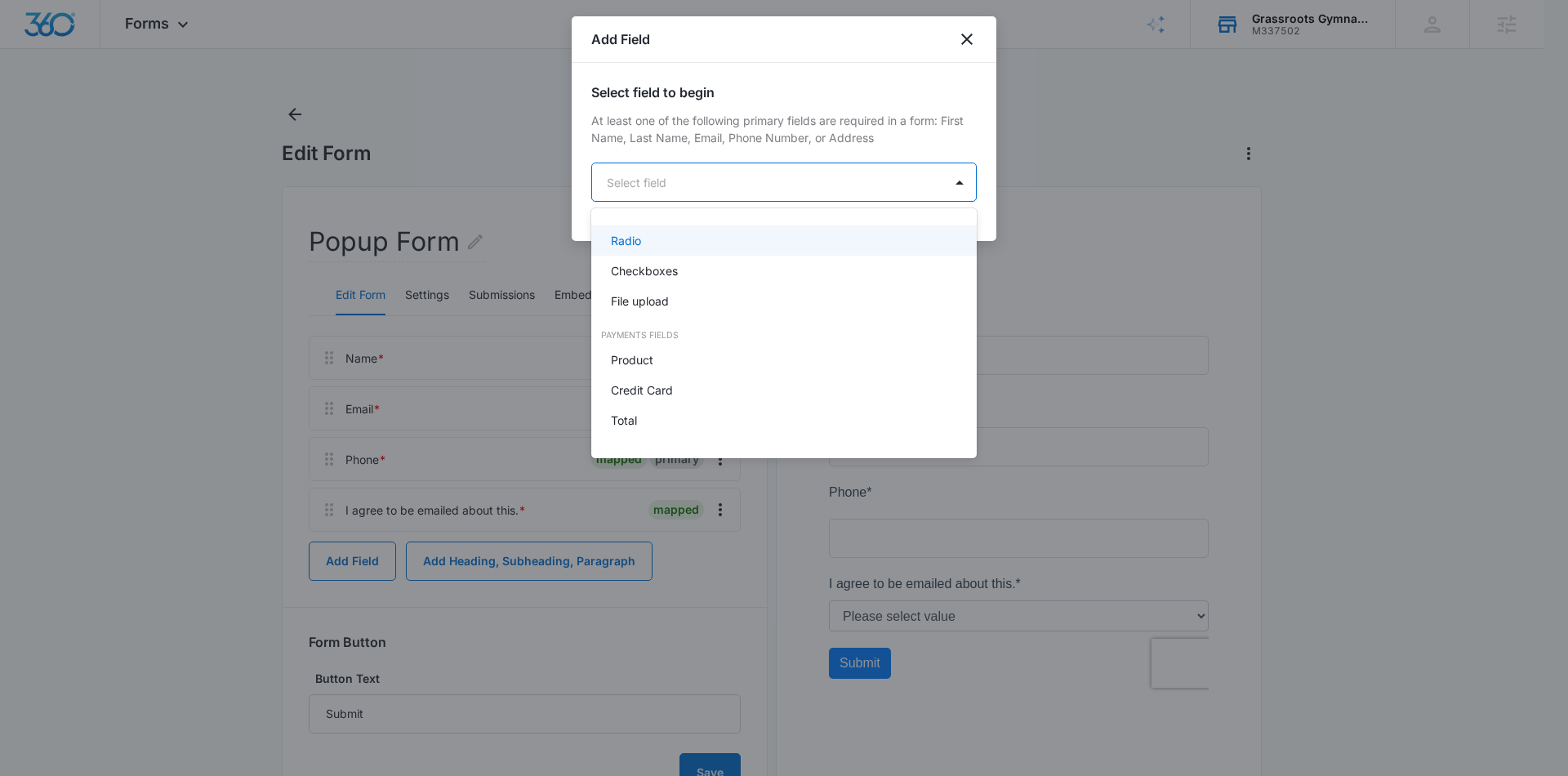
click at [966, 41] on div at bounding box center [784, 388] width 1568 height 776
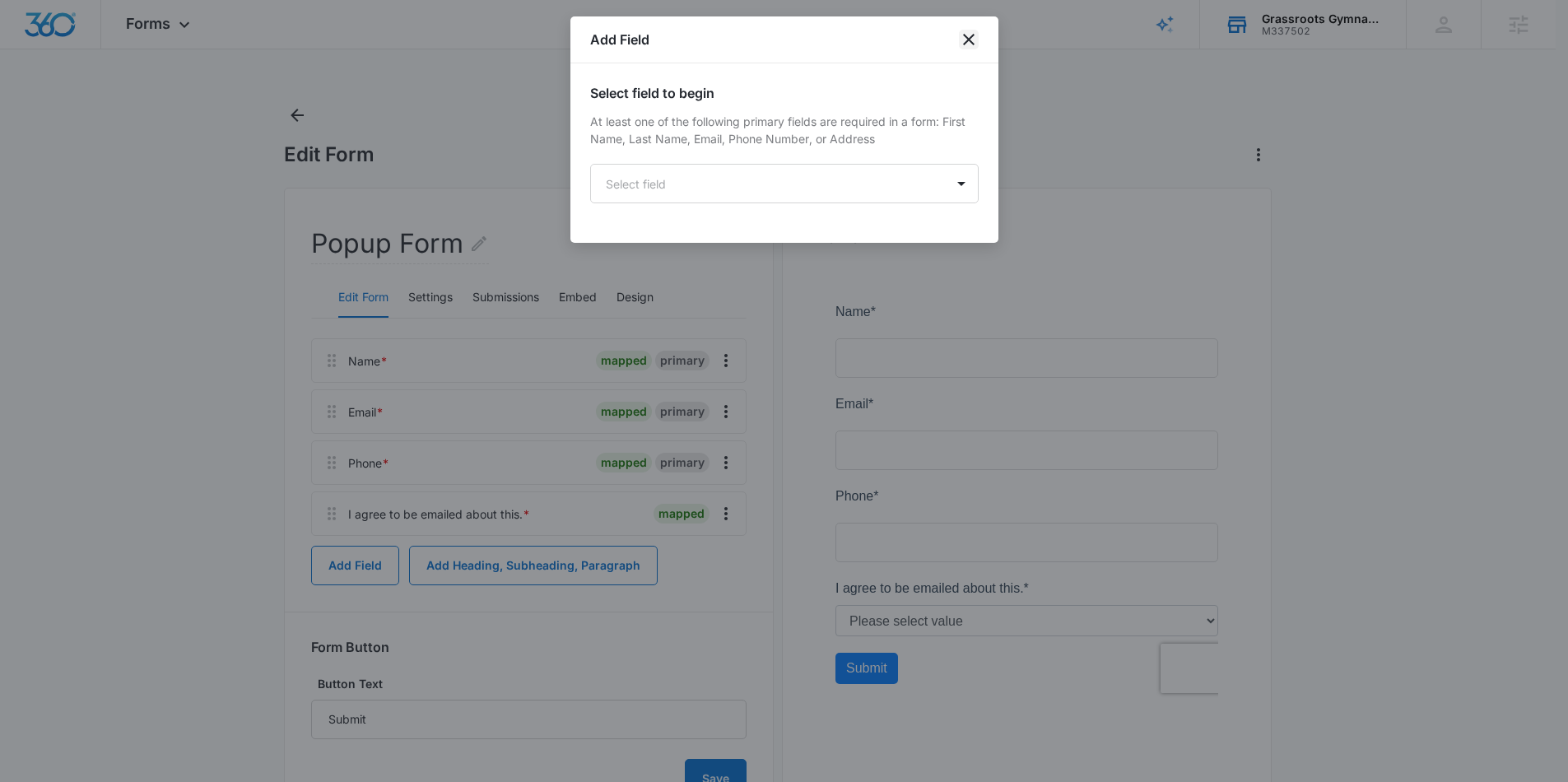
click at [974, 41] on icon "close" at bounding box center [969, 40] width 20 height 20
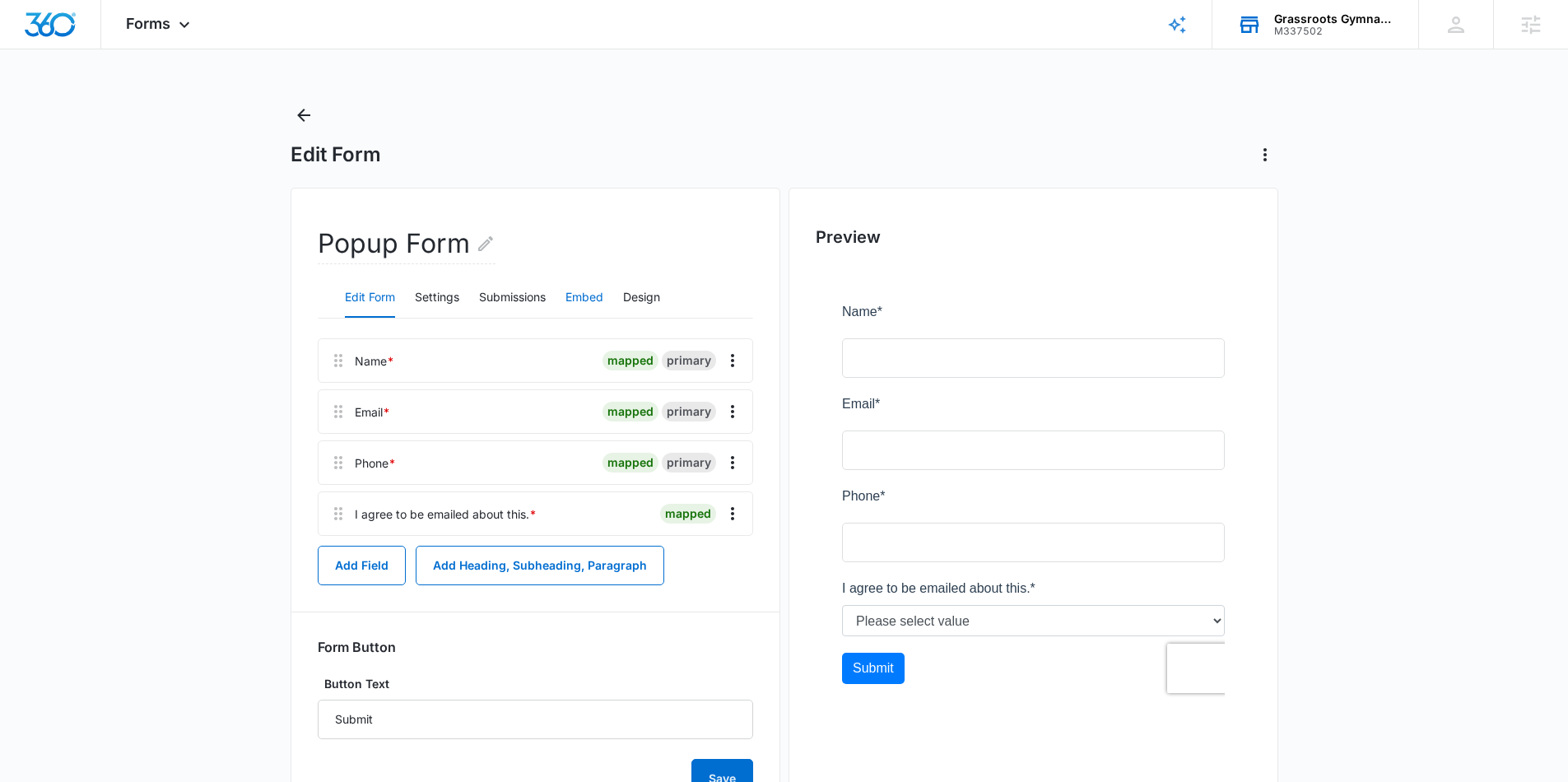
click at [571, 296] on button "Embed" at bounding box center [584, 298] width 38 height 40
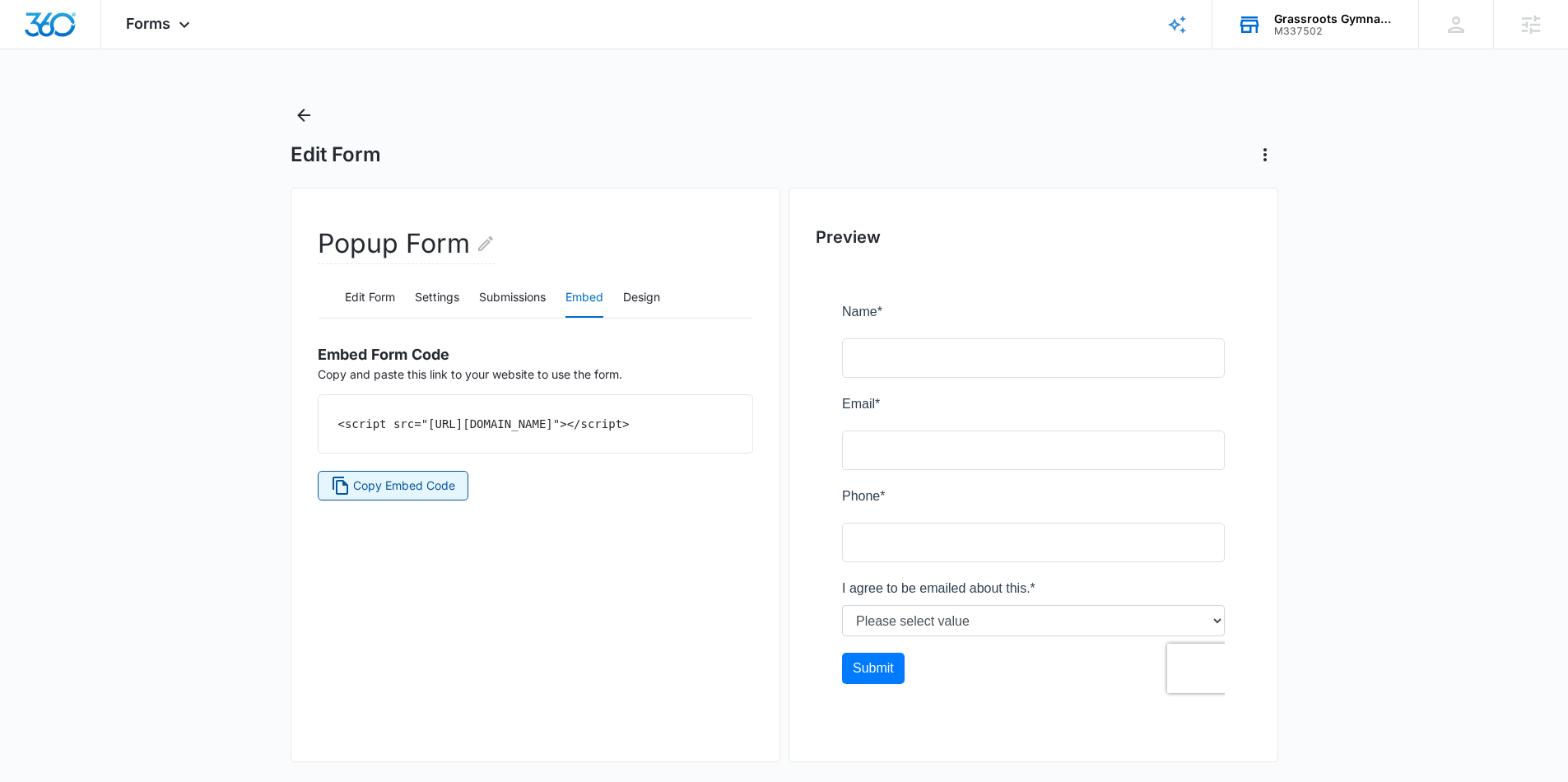
click at [375, 494] on span "Copy Embed Code" at bounding box center [403, 485] width 102 height 18
click at [443, 293] on button "Settings" at bounding box center [437, 298] width 45 height 40
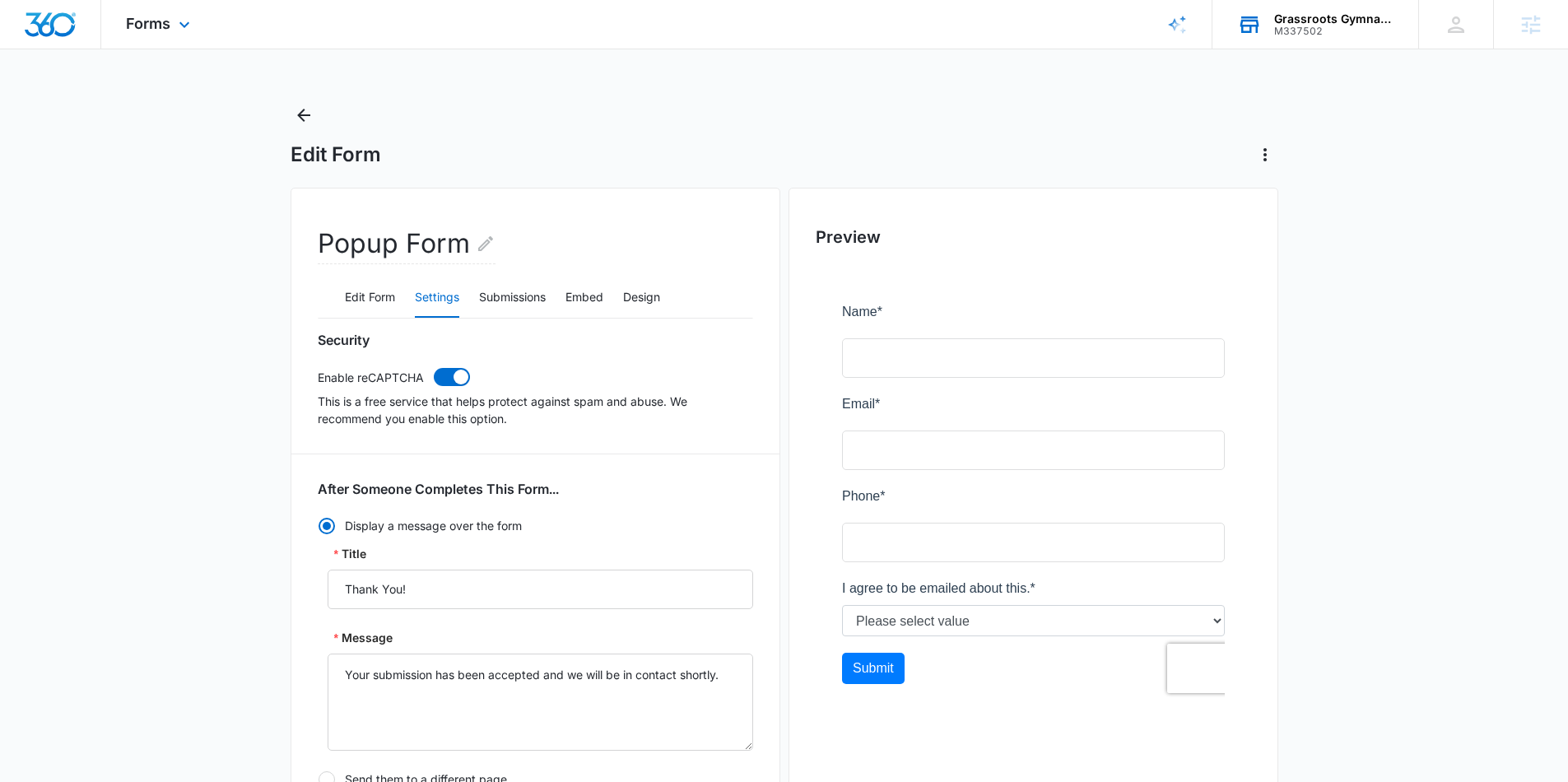
click at [164, 34] on div "Forms Apps Reputation Websites Forms CRM Email Social Payments POS Content Ads …" at bounding box center [160, 24] width 117 height 49
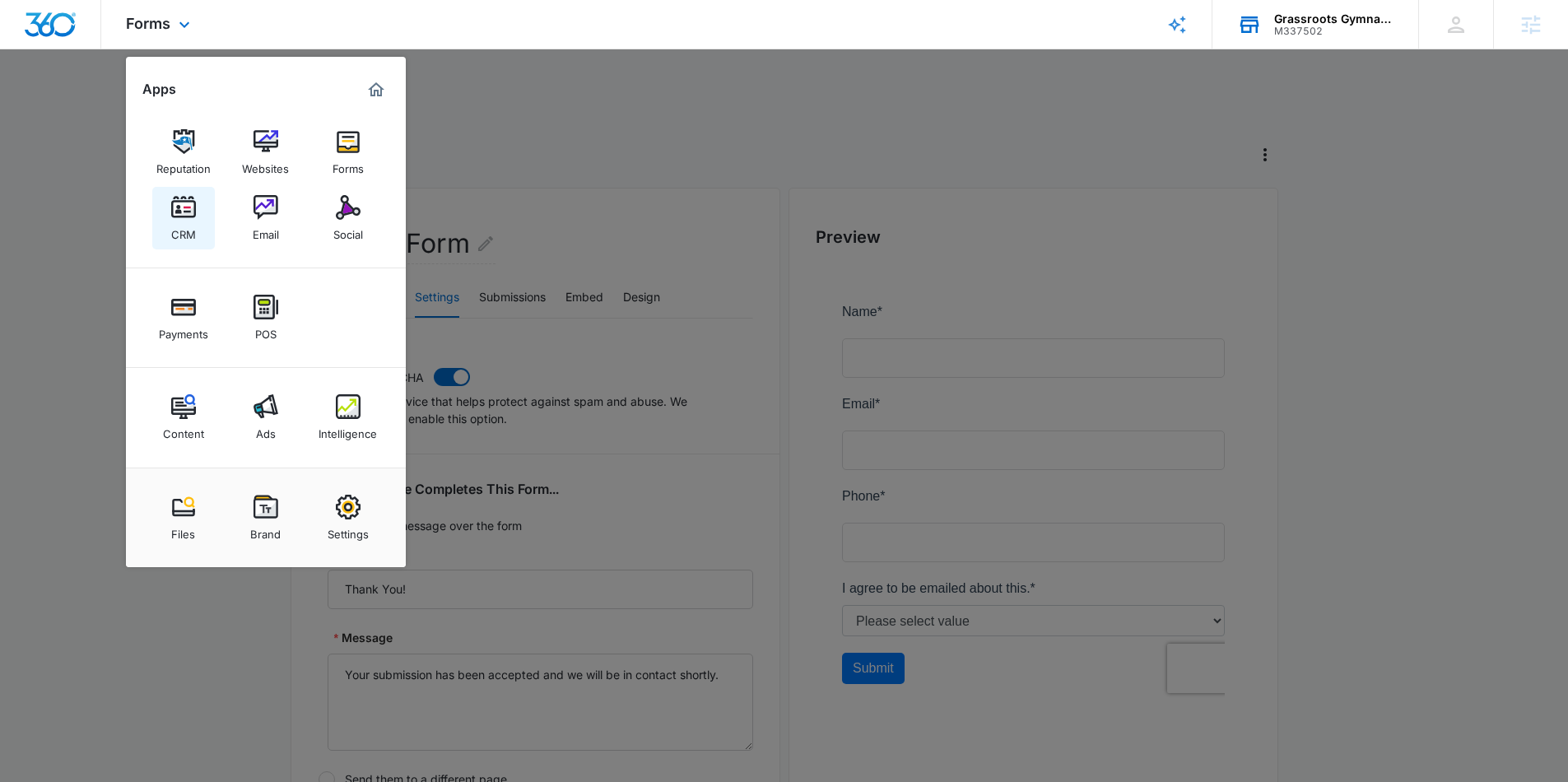
click at [188, 217] on img at bounding box center [183, 207] width 25 height 25
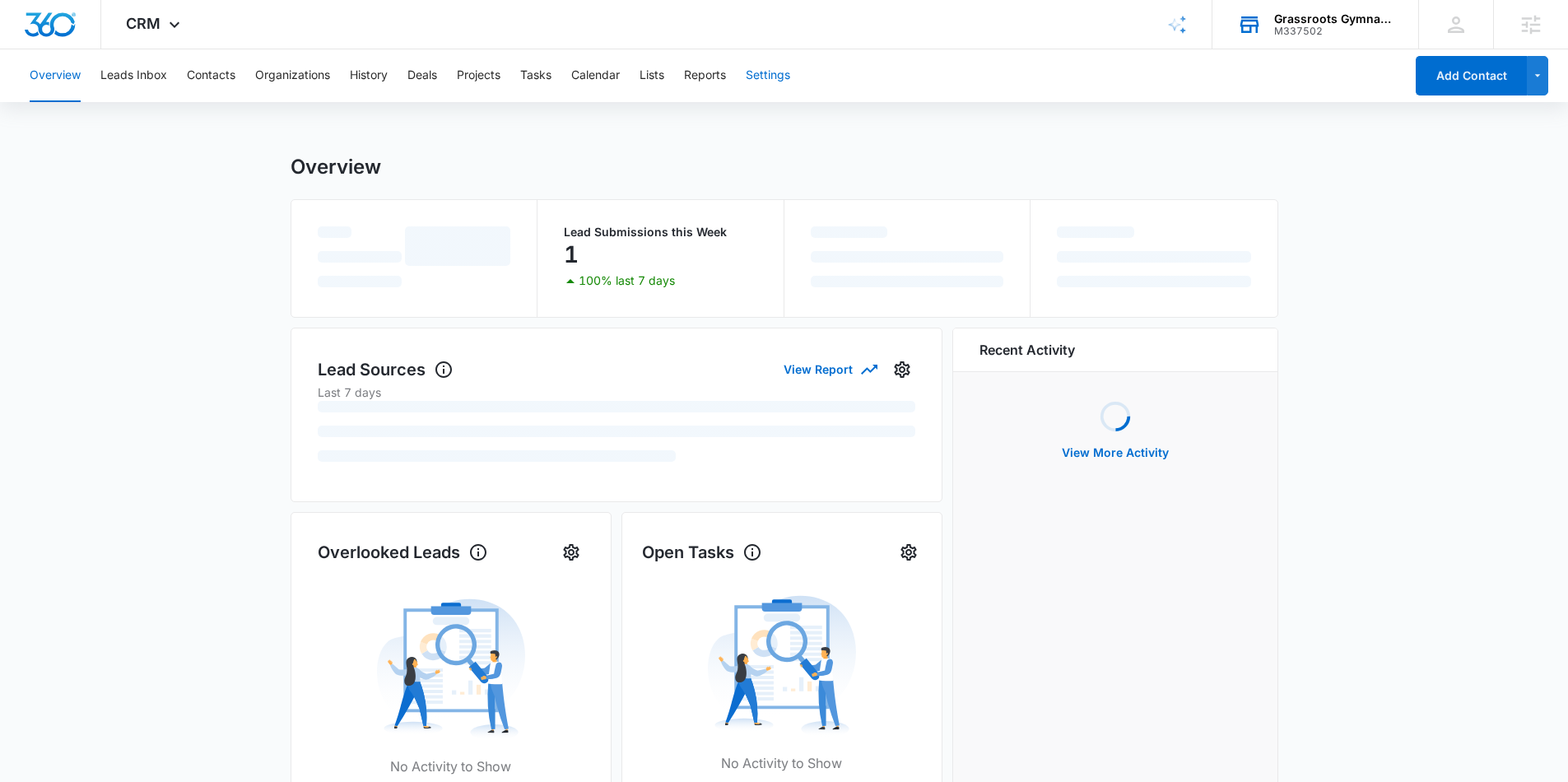
click at [751, 76] on button "Settings" at bounding box center [768, 76] width 45 height 53
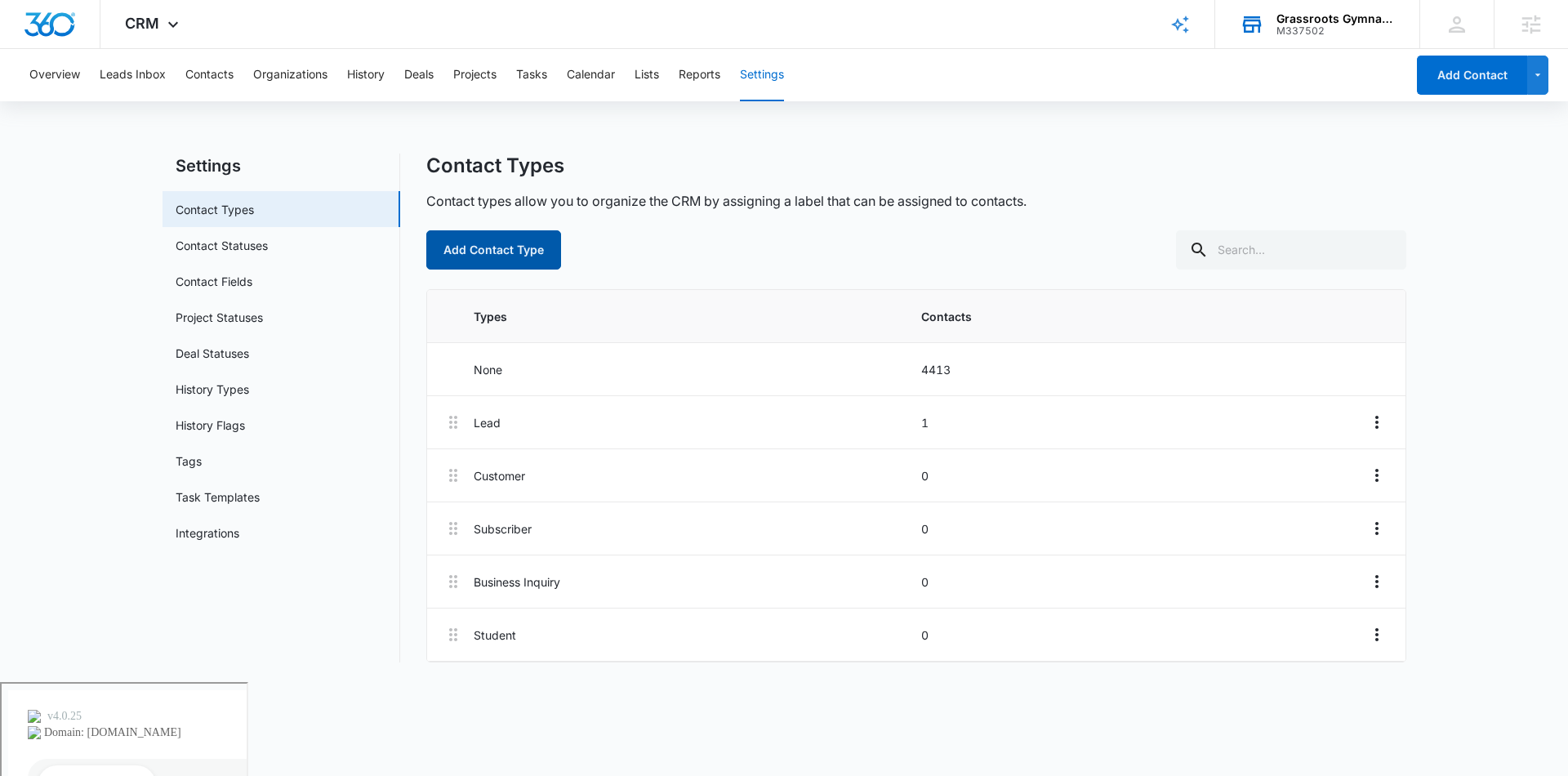
click at [485, 246] on button "Add Contact Type" at bounding box center [494, 250] width 134 height 39
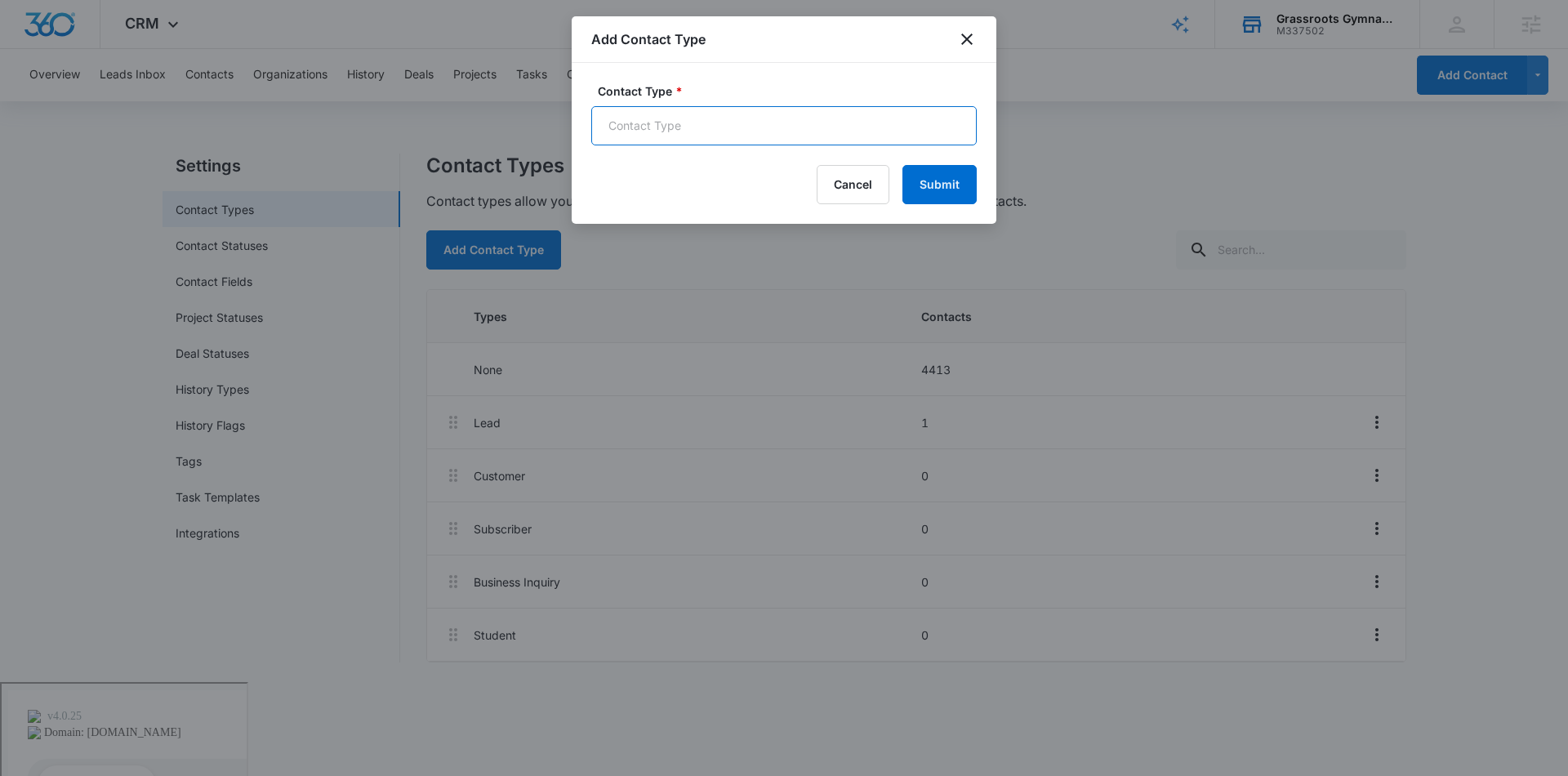
click at [755, 134] on input "Contact Type *" at bounding box center [784, 126] width 385 height 39
type input "Popup Subscribers"
click at [924, 182] on button "Submit" at bounding box center [939, 185] width 75 height 39
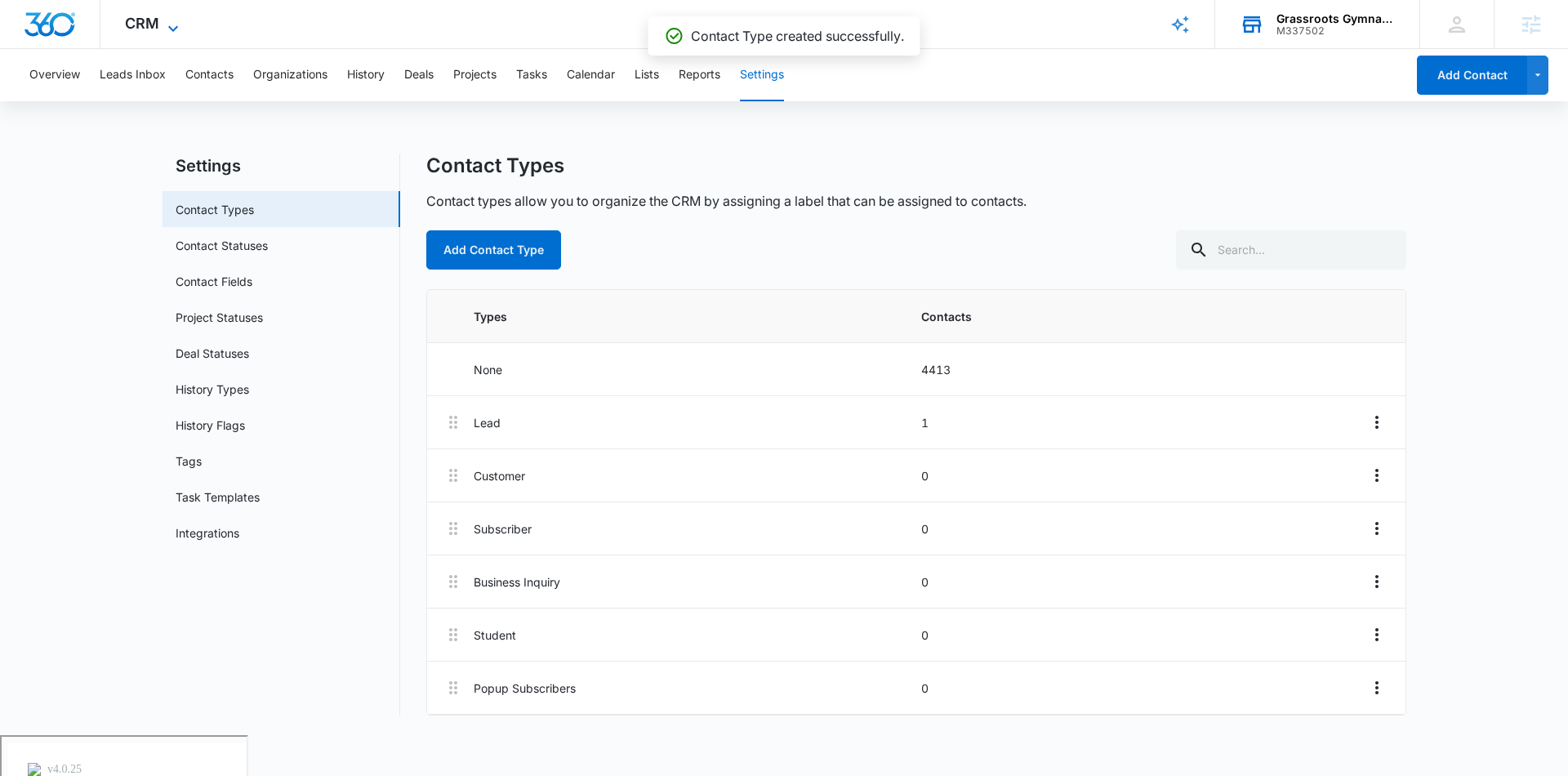
click at [163, 19] on icon at bounding box center [173, 29] width 20 height 20
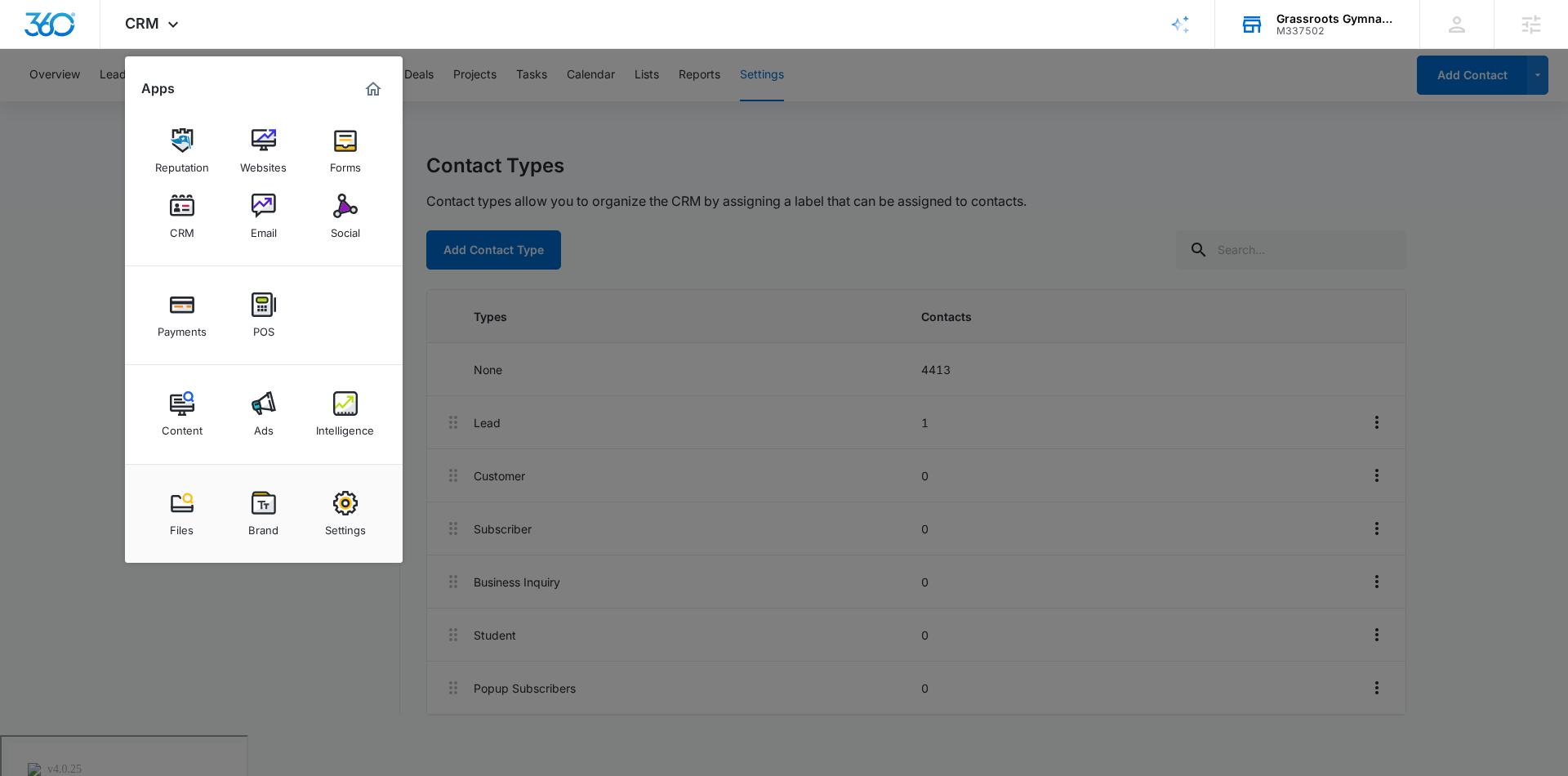
click at [567, 135] on div at bounding box center [784, 388] width 1568 height 776
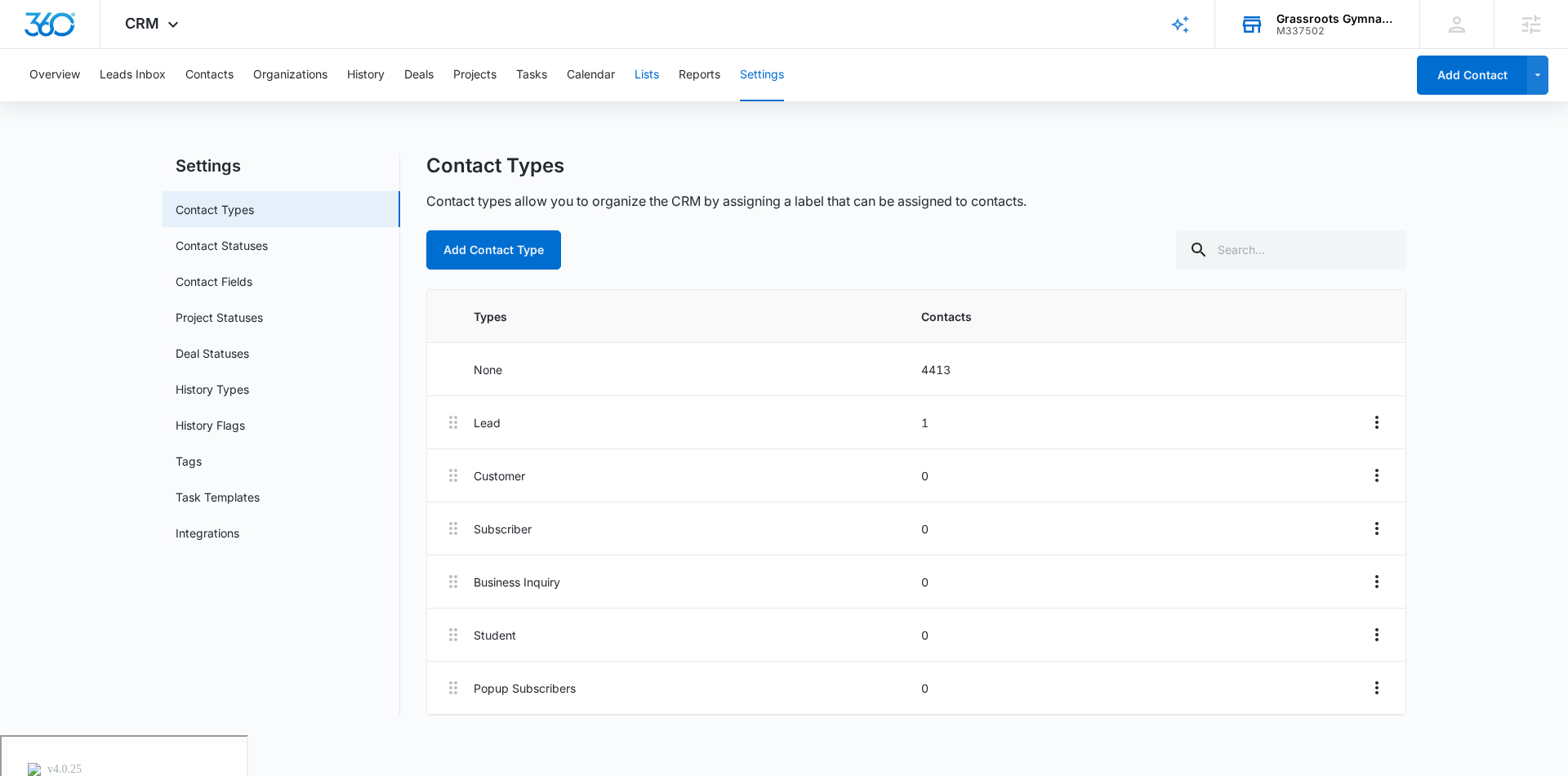
click at [650, 84] on button "Lists" at bounding box center [647, 75] width 25 height 52
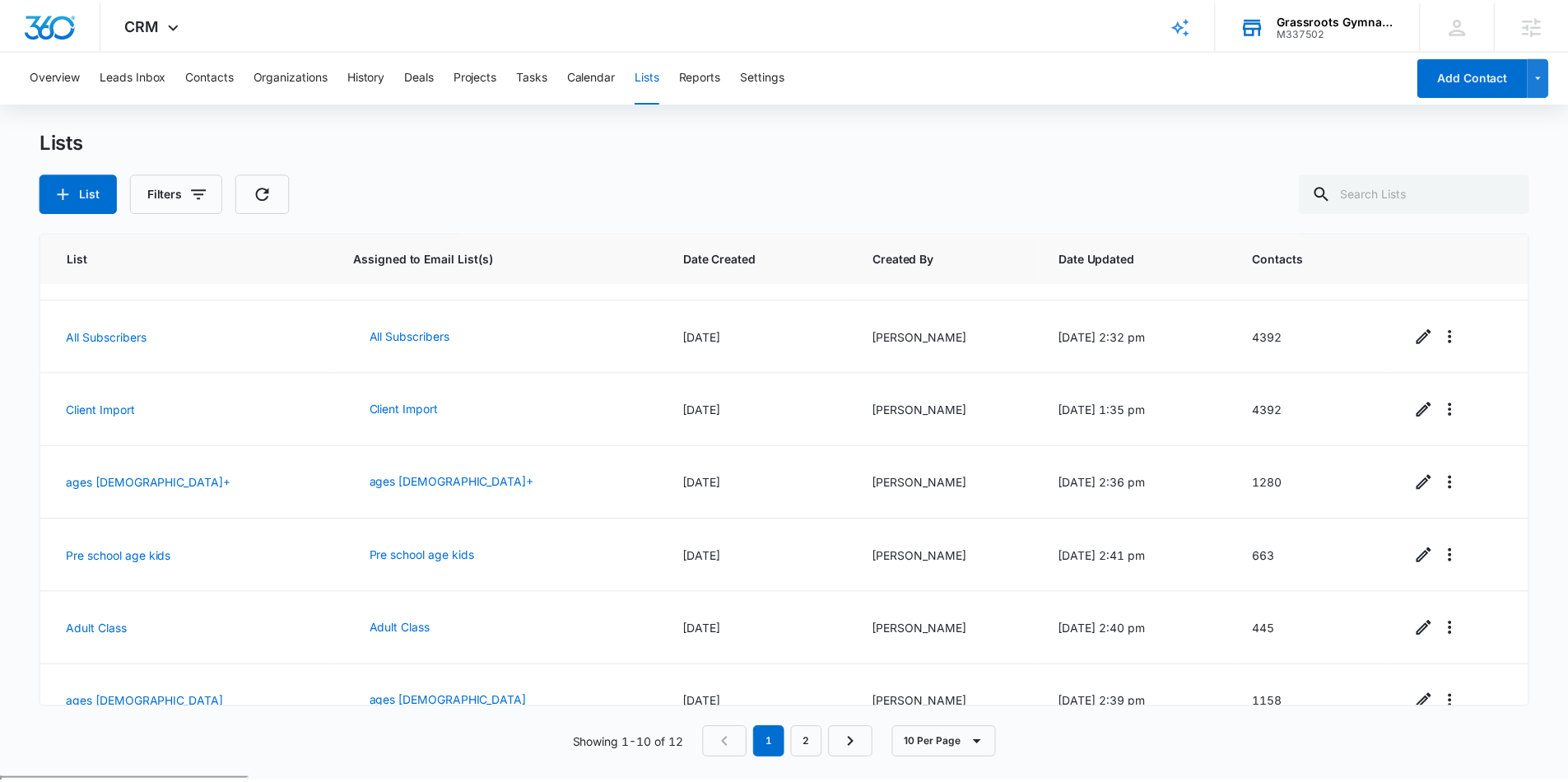
scroll to position [308, 0]
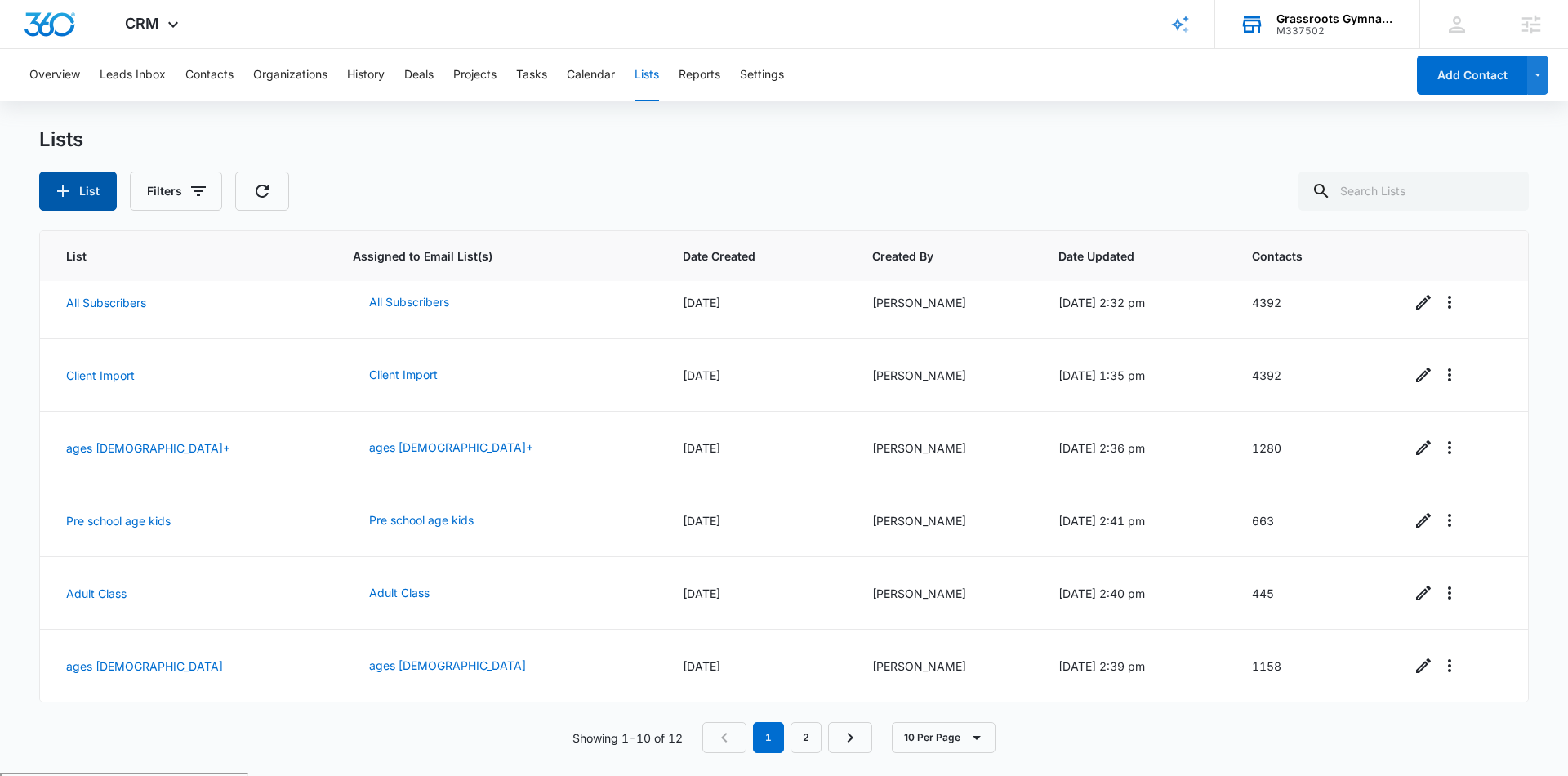
click at [78, 199] on button "List" at bounding box center [78, 191] width 78 height 39
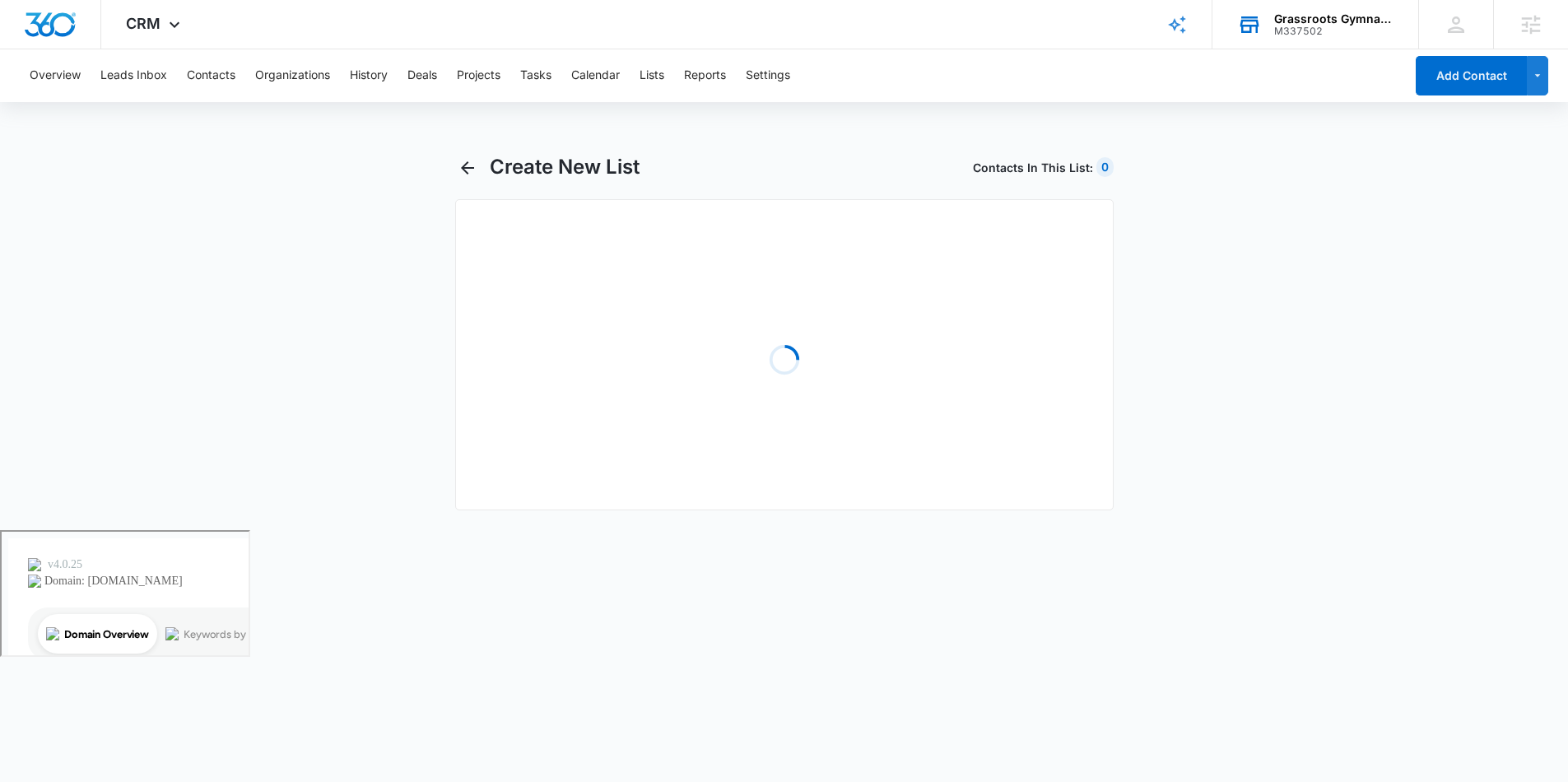
select select "31"
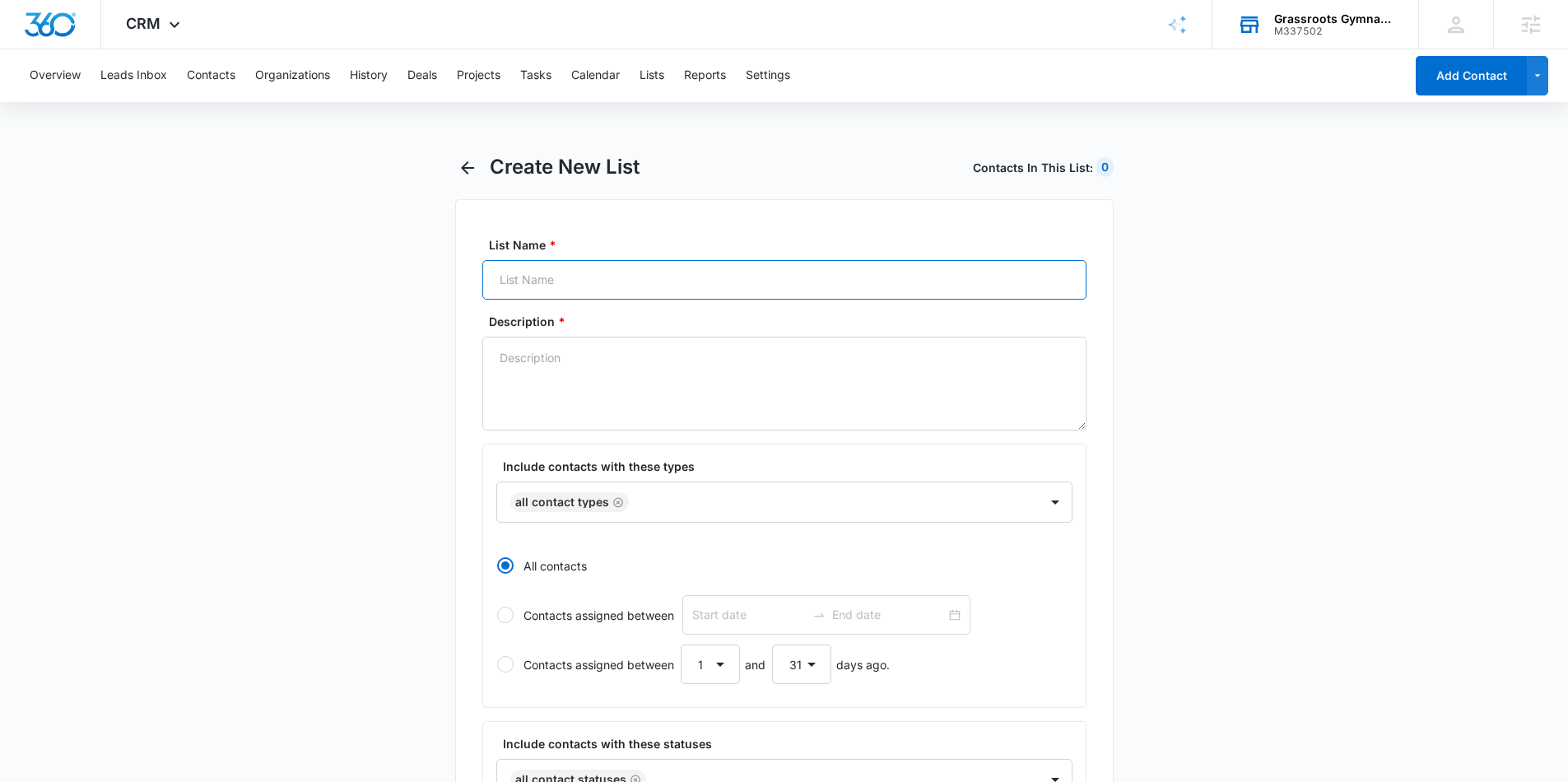
click at [613, 277] on input "List Name *" at bounding box center [784, 280] width 604 height 40
type input "Popup Subscribers"
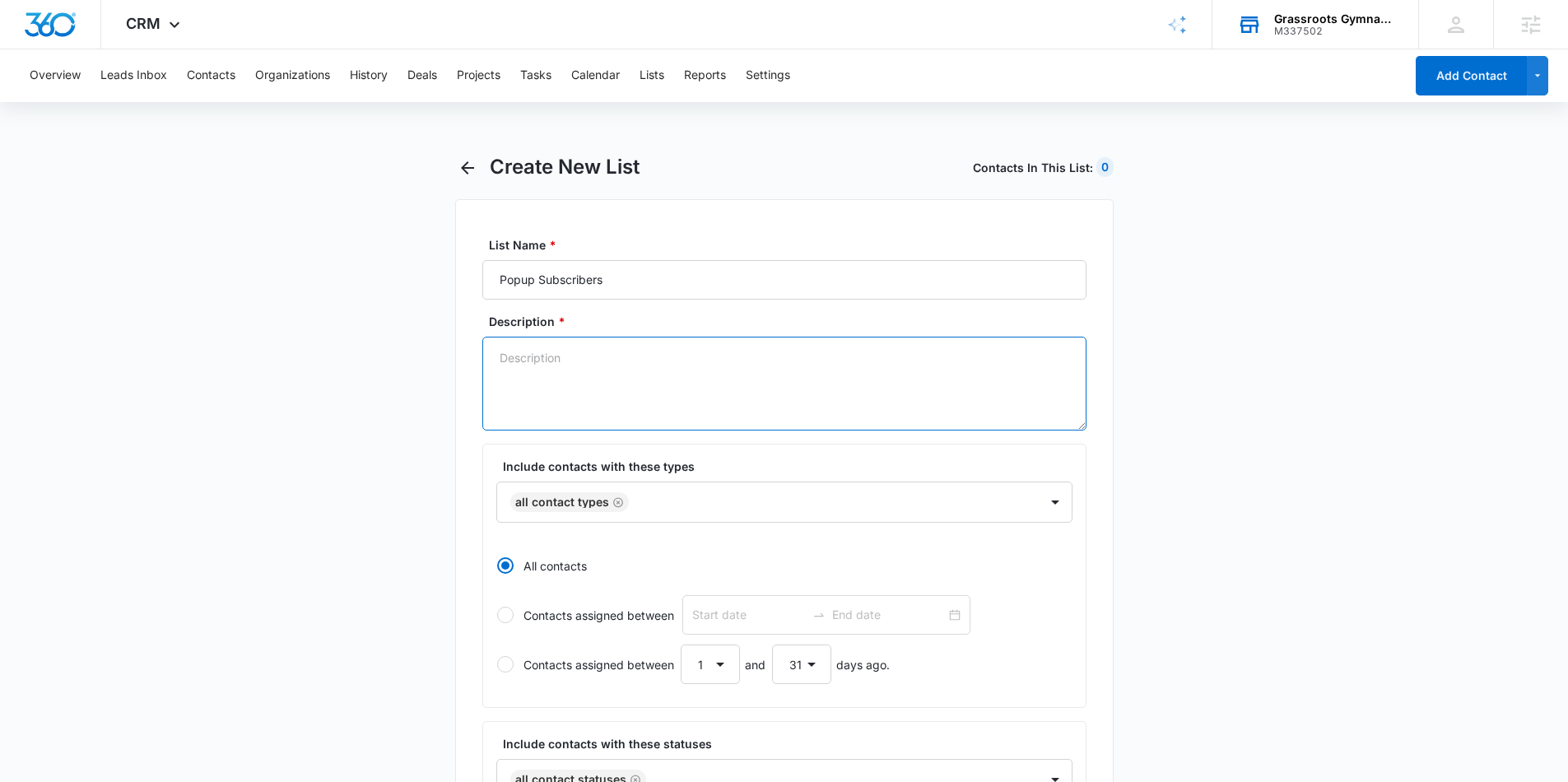
click at [527, 377] on textarea "Description *" at bounding box center [784, 384] width 604 height 94
type textarea "Popup Subscribers for $20 trial class"
click at [603, 501] on div "All Contact Types" at bounding box center [562, 502] width 94 height 12
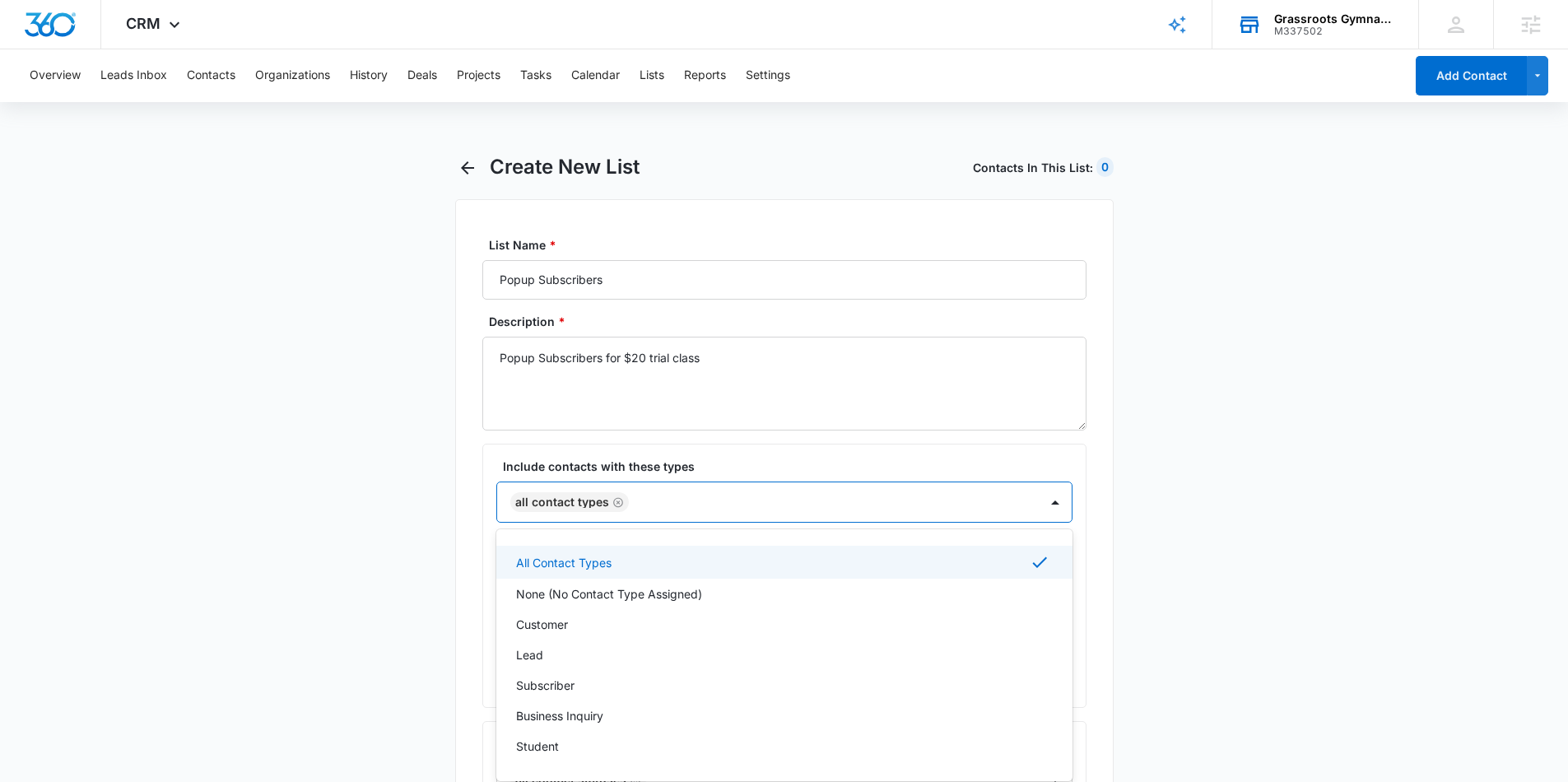
click at [616, 501] on icon "Remove All Contact Types" at bounding box center [618, 502] width 10 height 10
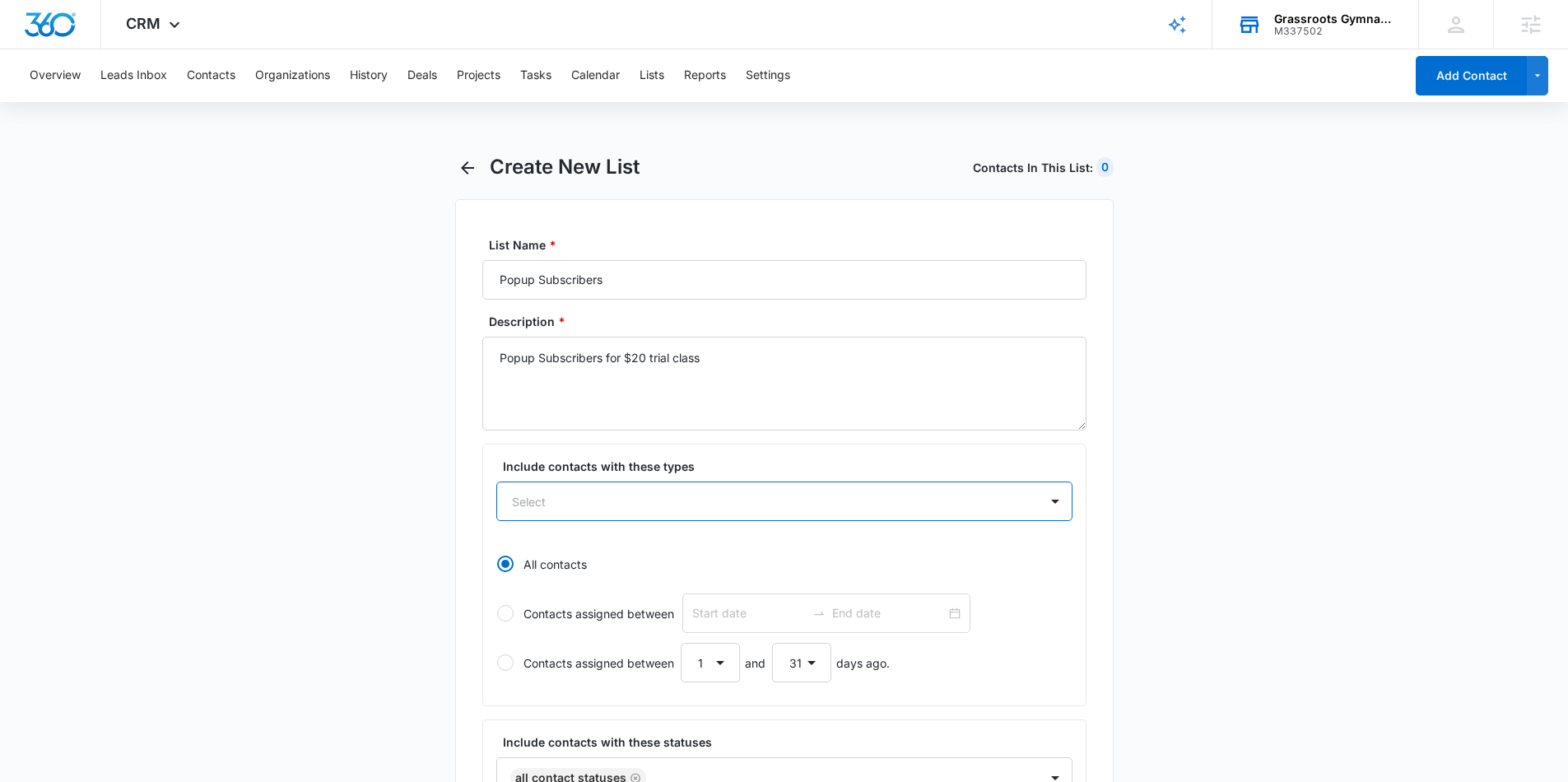
click at [751, 507] on div at bounding box center [764, 501] width 505 height 21
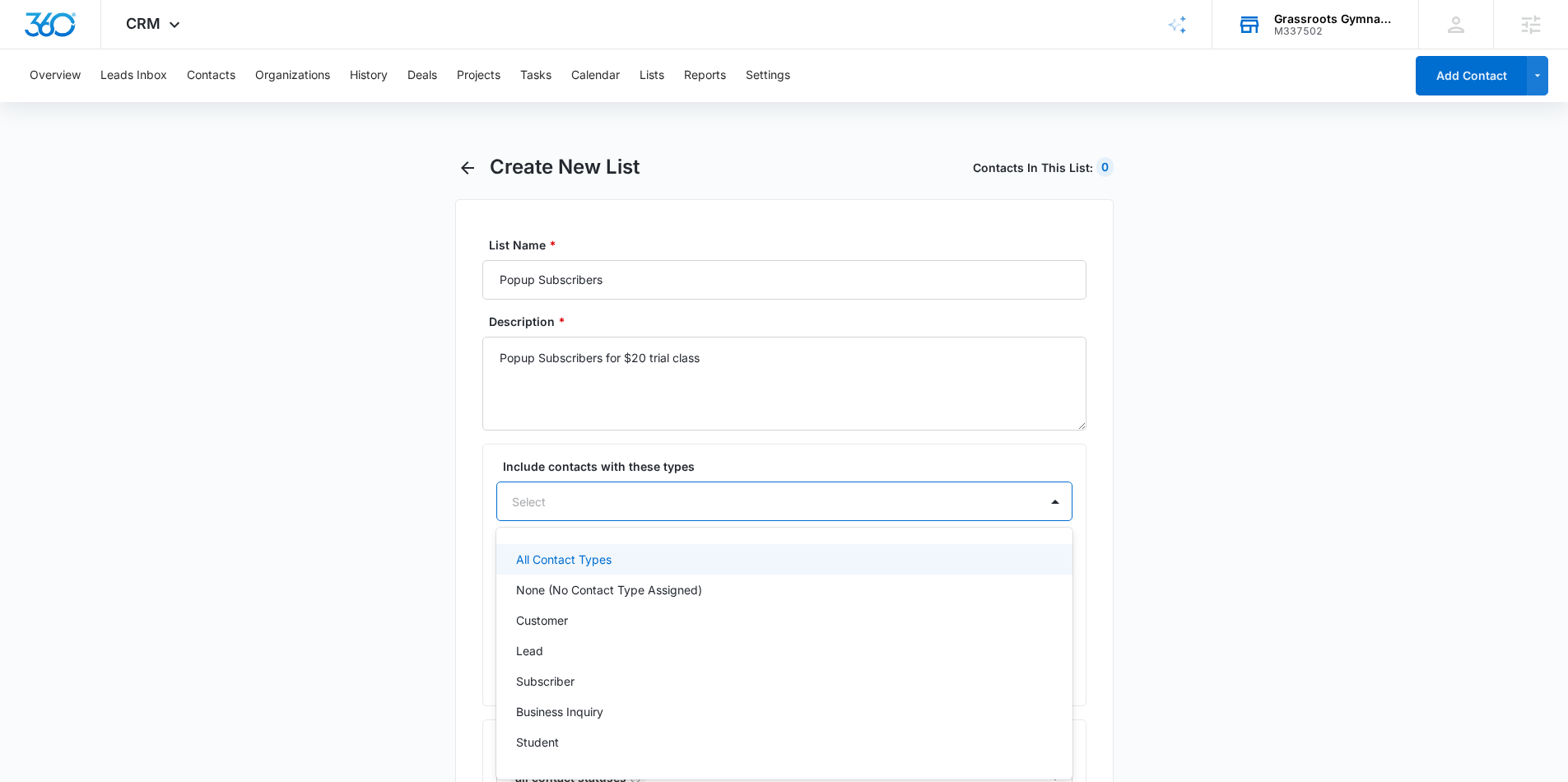
click at [693, 503] on div at bounding box center [764, 501] width 505 height 21
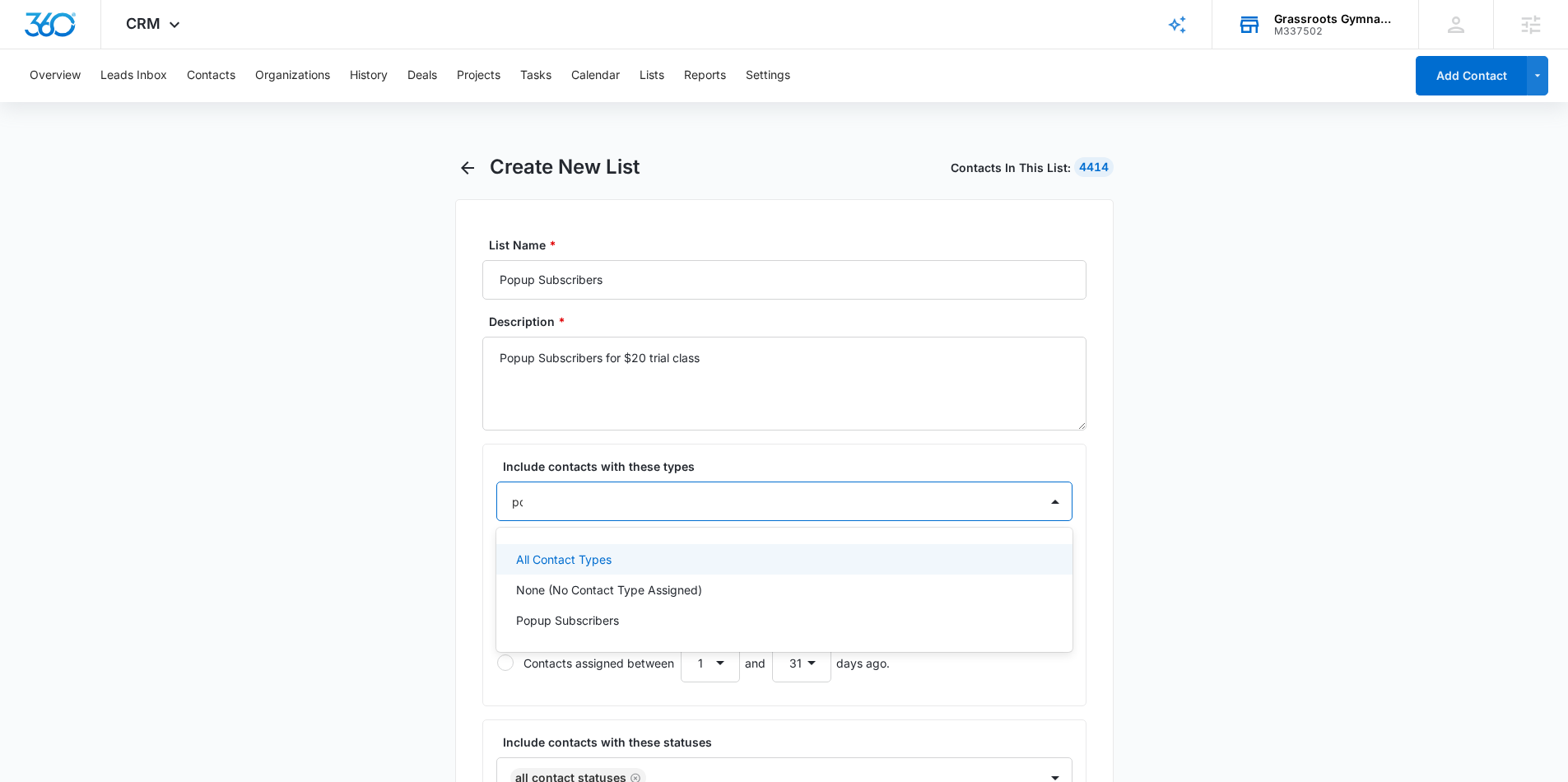
type input "pop"
click at [749, 574] on div "Popup Subscribers" at bounding box center [784, 559] width 576 height 31
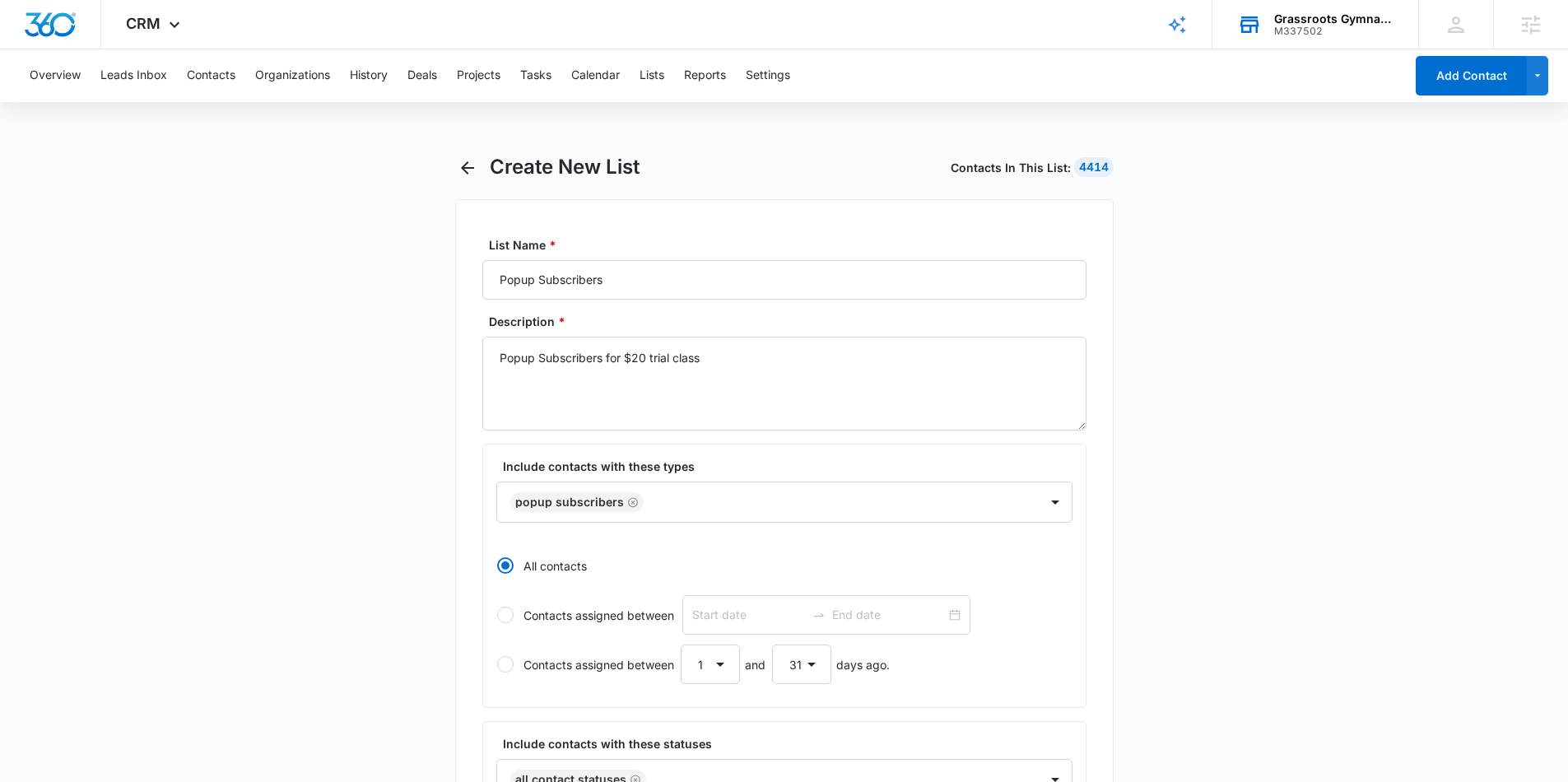
drag, startPoint x: 335, startPoint y: 422, endPoint x: 384, endPoint y: 484, distance: 79.0
click at [336, 423] on main "Create New List Contacts In This List : 4414 List Name * Popup Subscribers Desc…" at bounding box center [784, 745] width 1568 height 1181
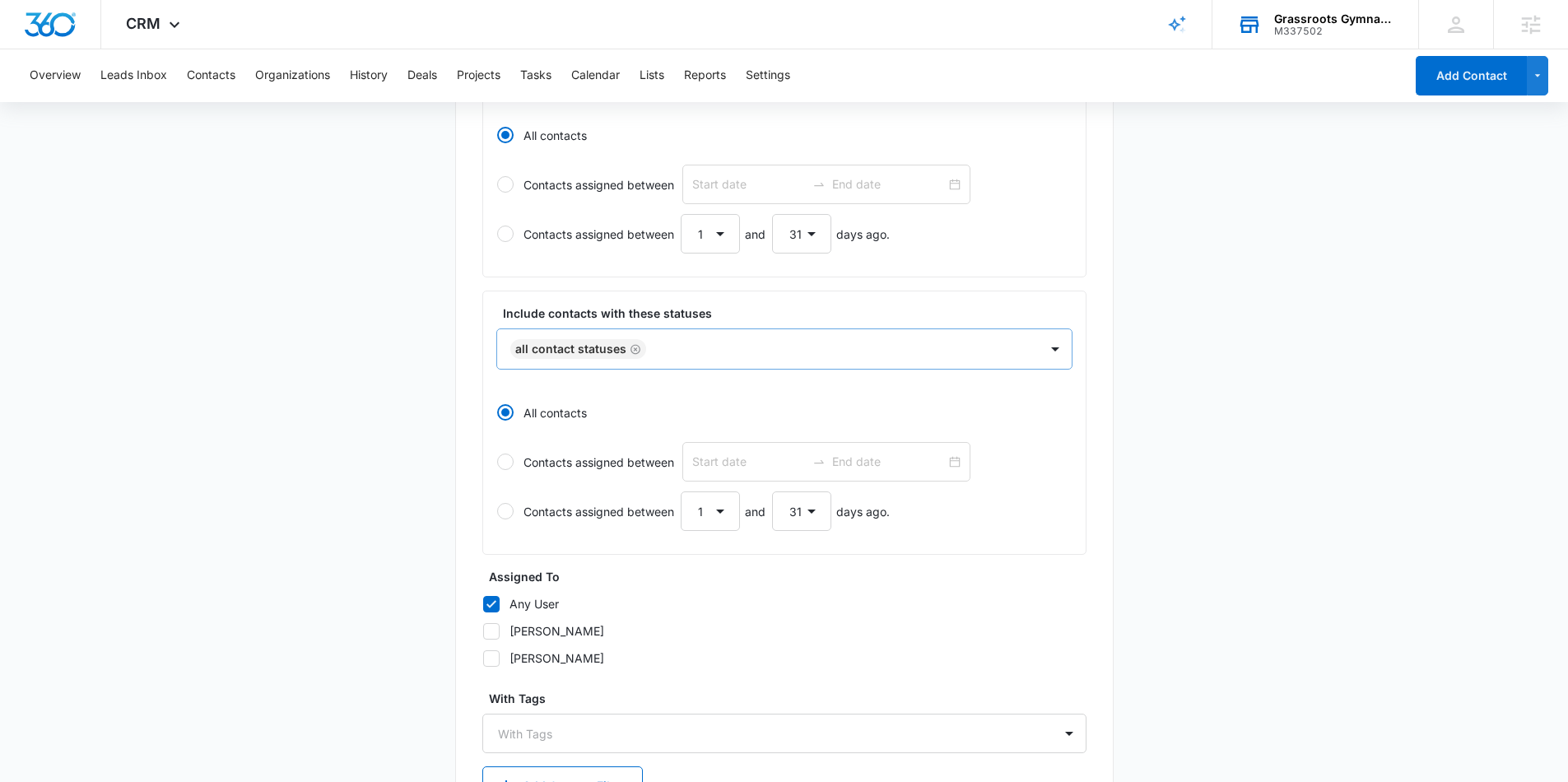
scroll to position [554, 0]
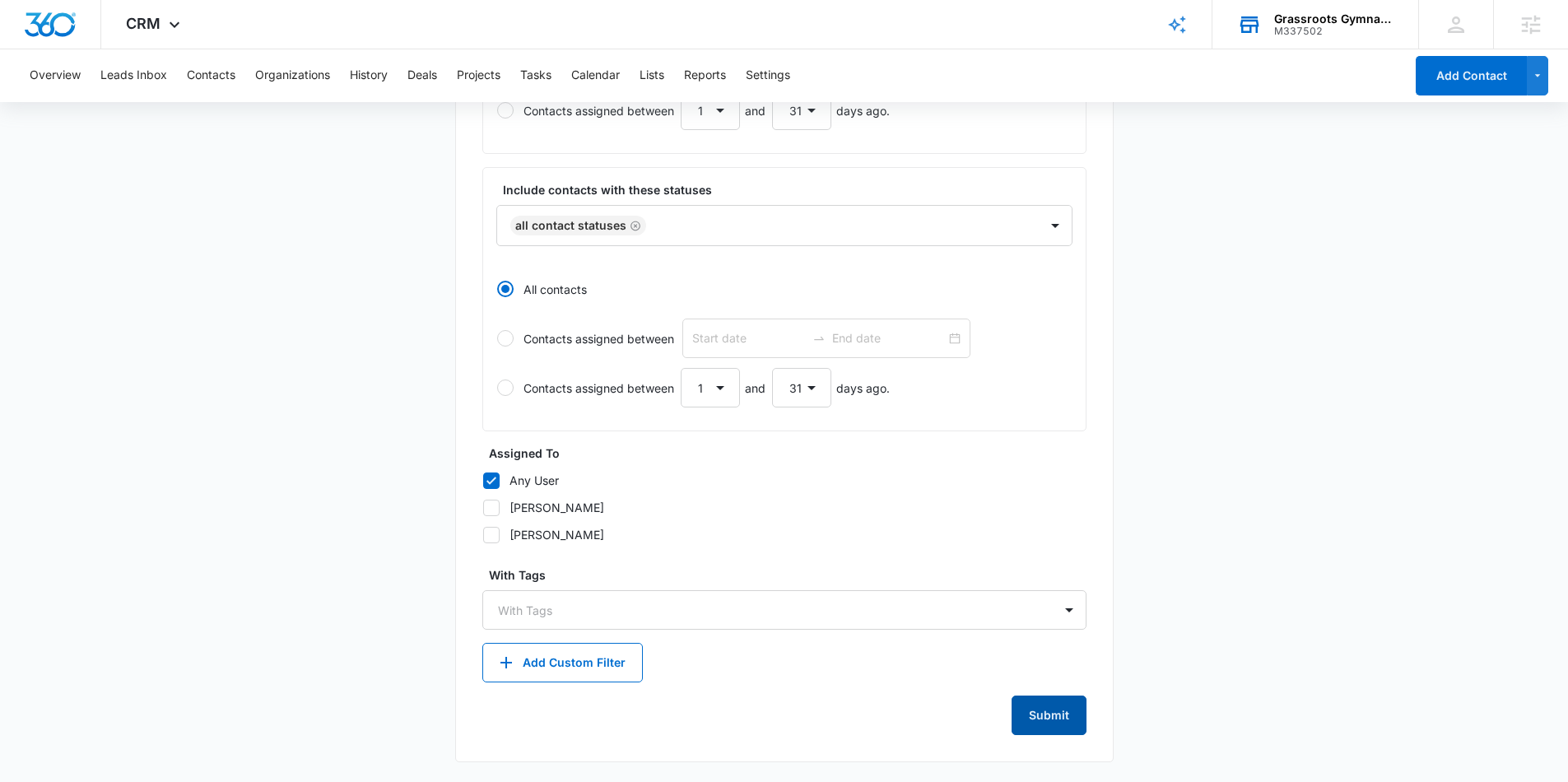
click at [1053, 713] on button "Submit" at bounding box center [1049, 715] width 75 height 40
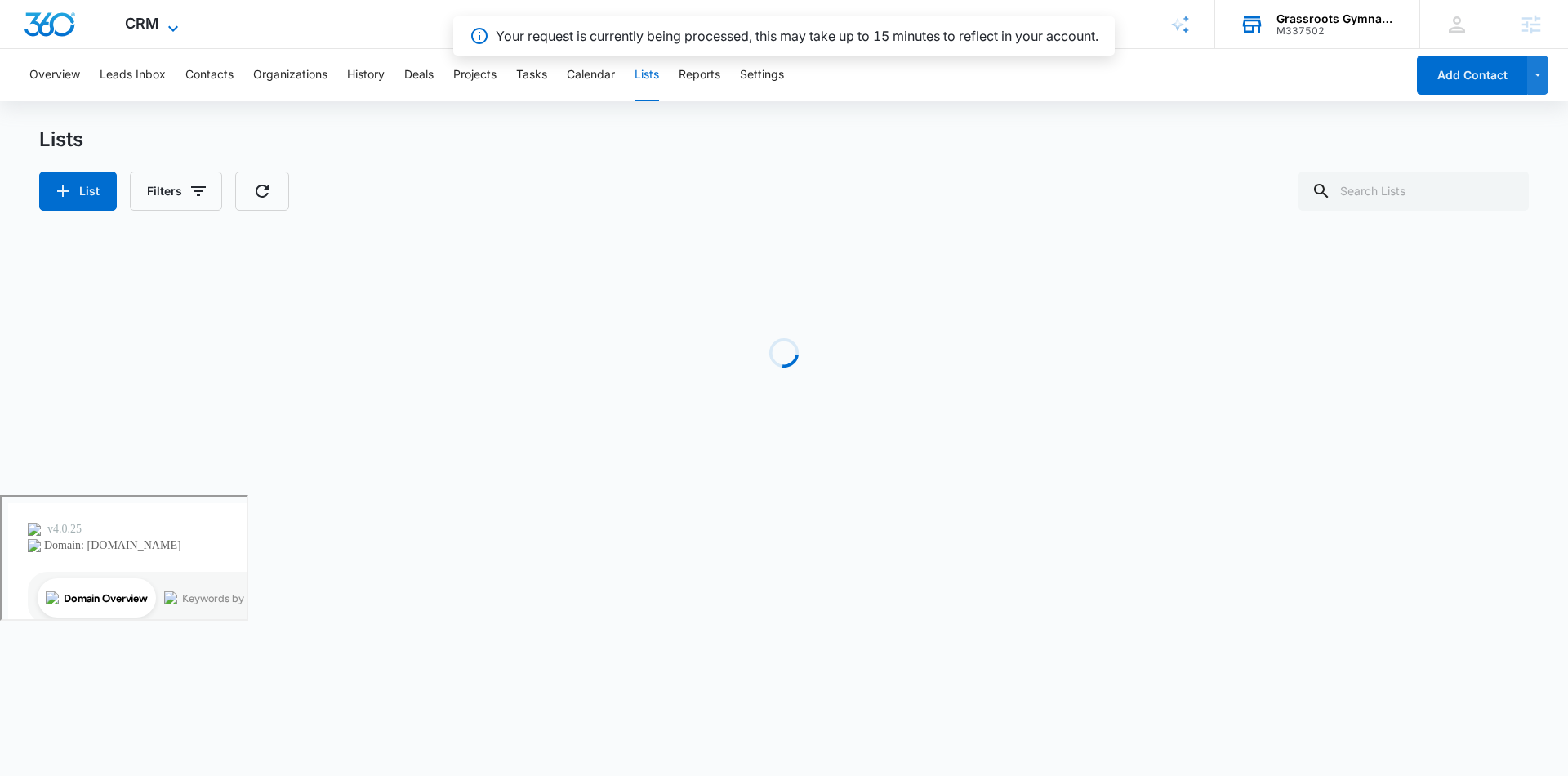
click at [166, 25] on icon at bounding box center [173, 29] width 20 height 20
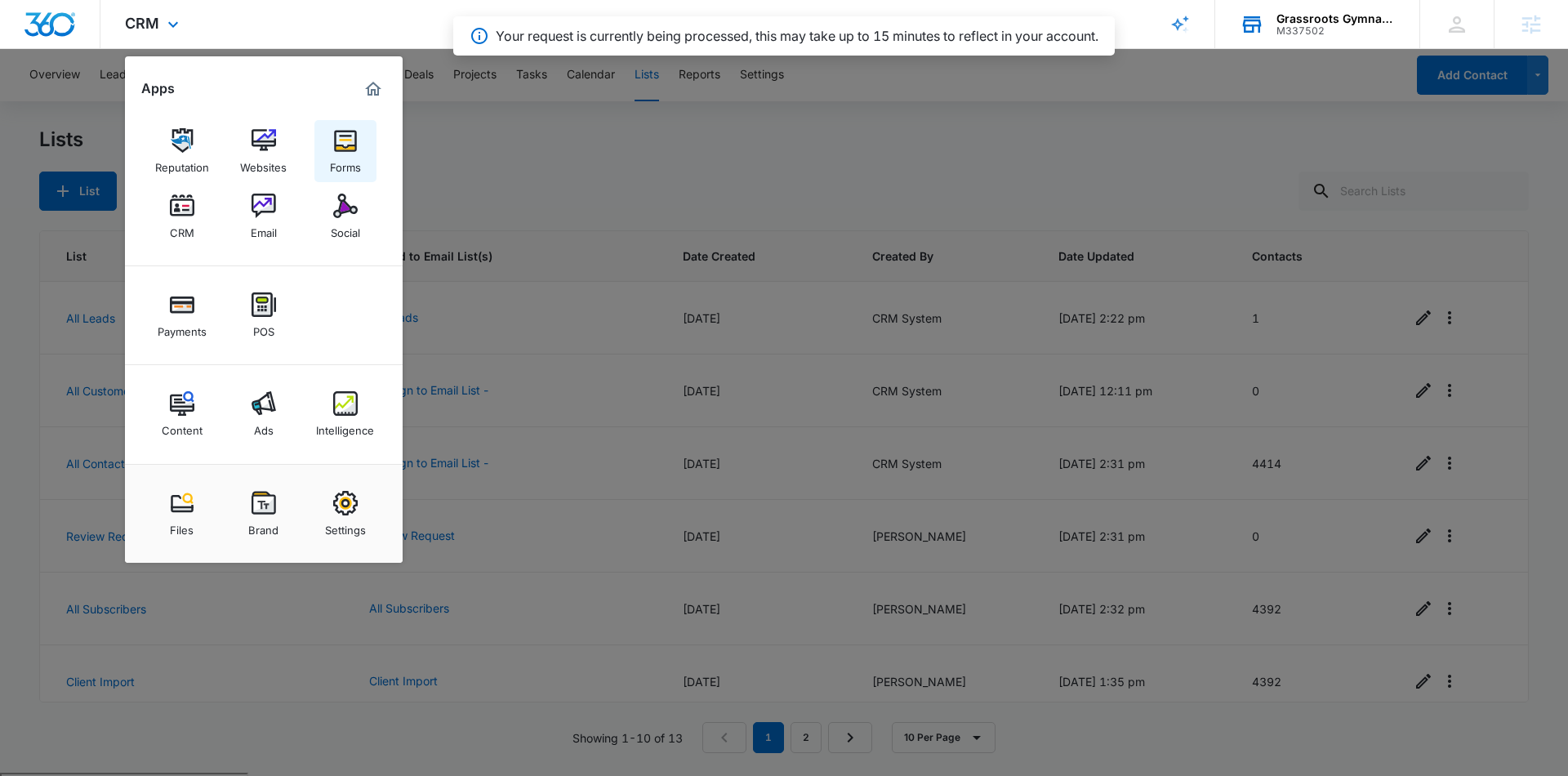
click at [348, 146] on img at bounding box center [345, 140] width 25 height 25
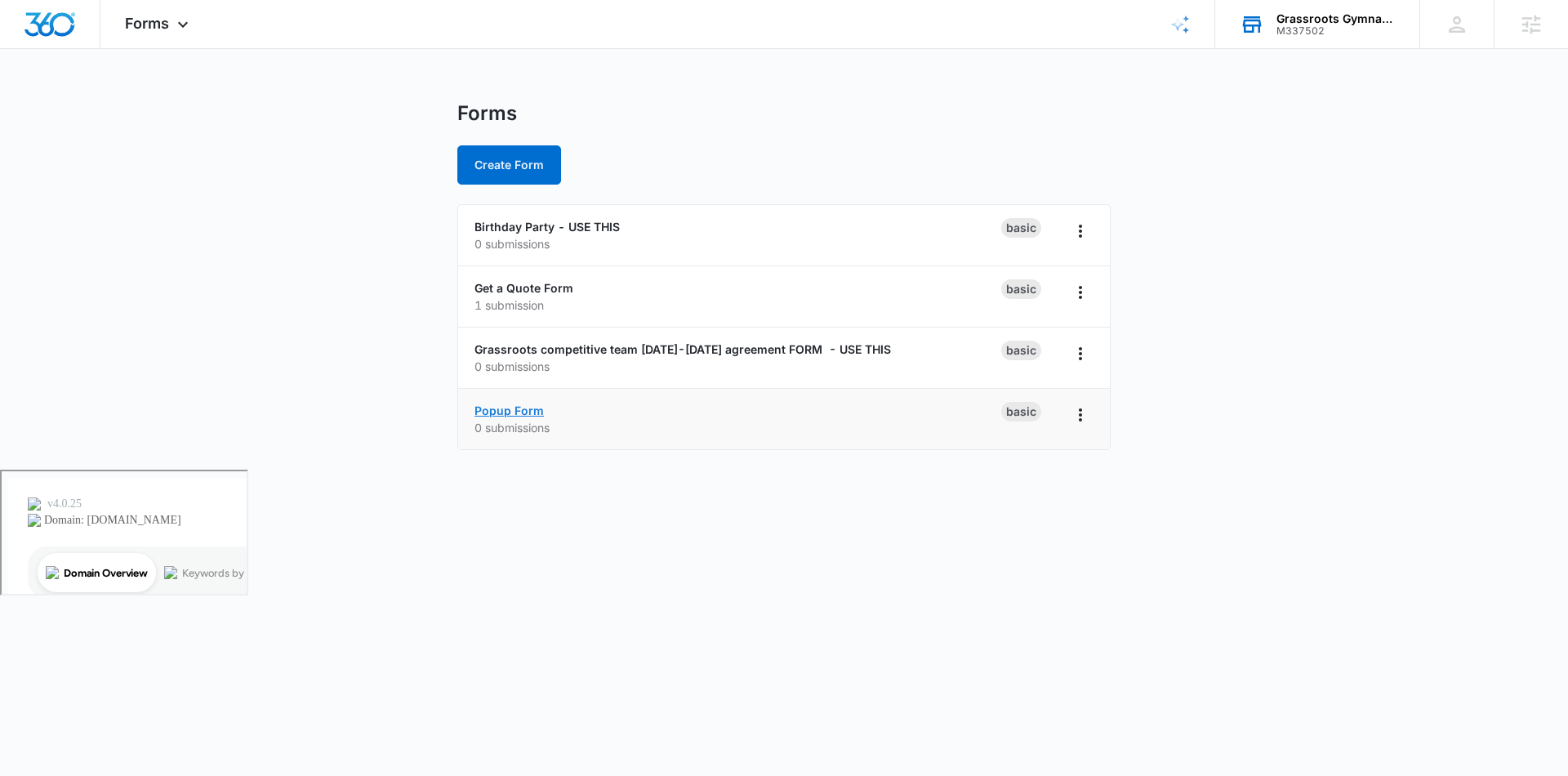
click at [514, 409] on link "Popup Form" at bounding box center [508, 410] width 70 height 14
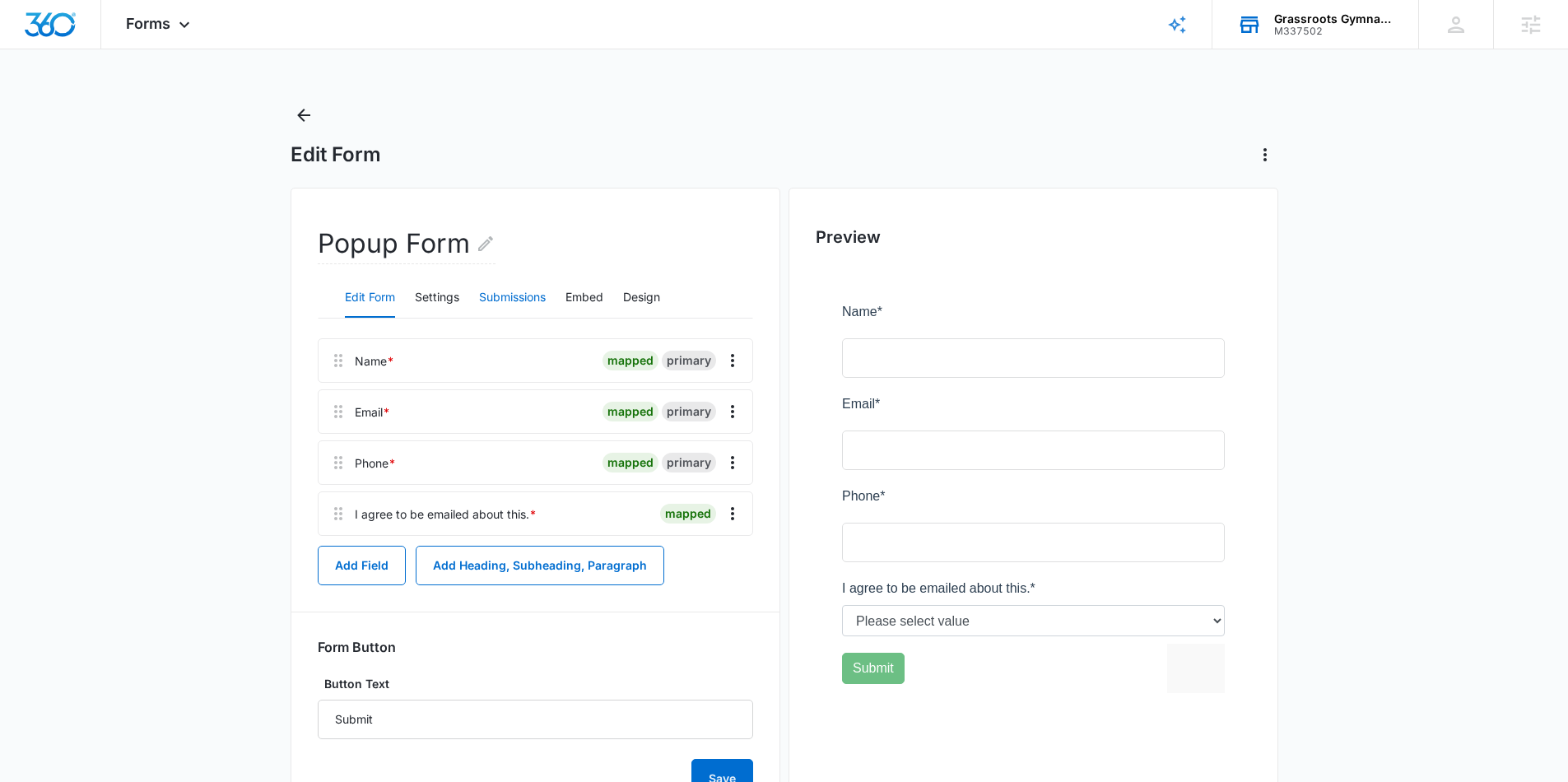
click at [495, 292] on button "Submissions" at bounding box center [512, 298] width 67 height 40
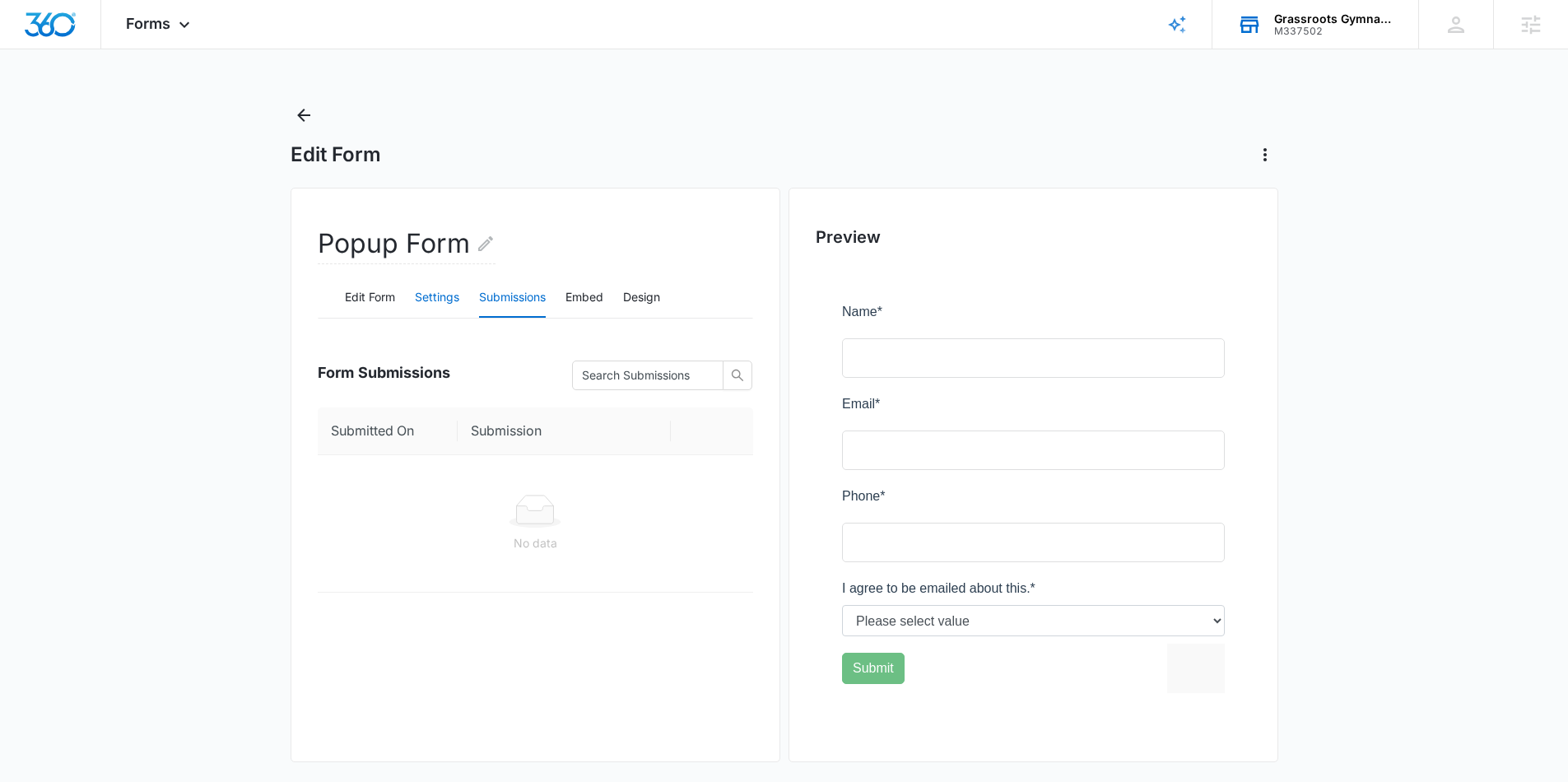
click at [429, 298] on button "Settings" at bounding box center [437, 298] width 45 height 40
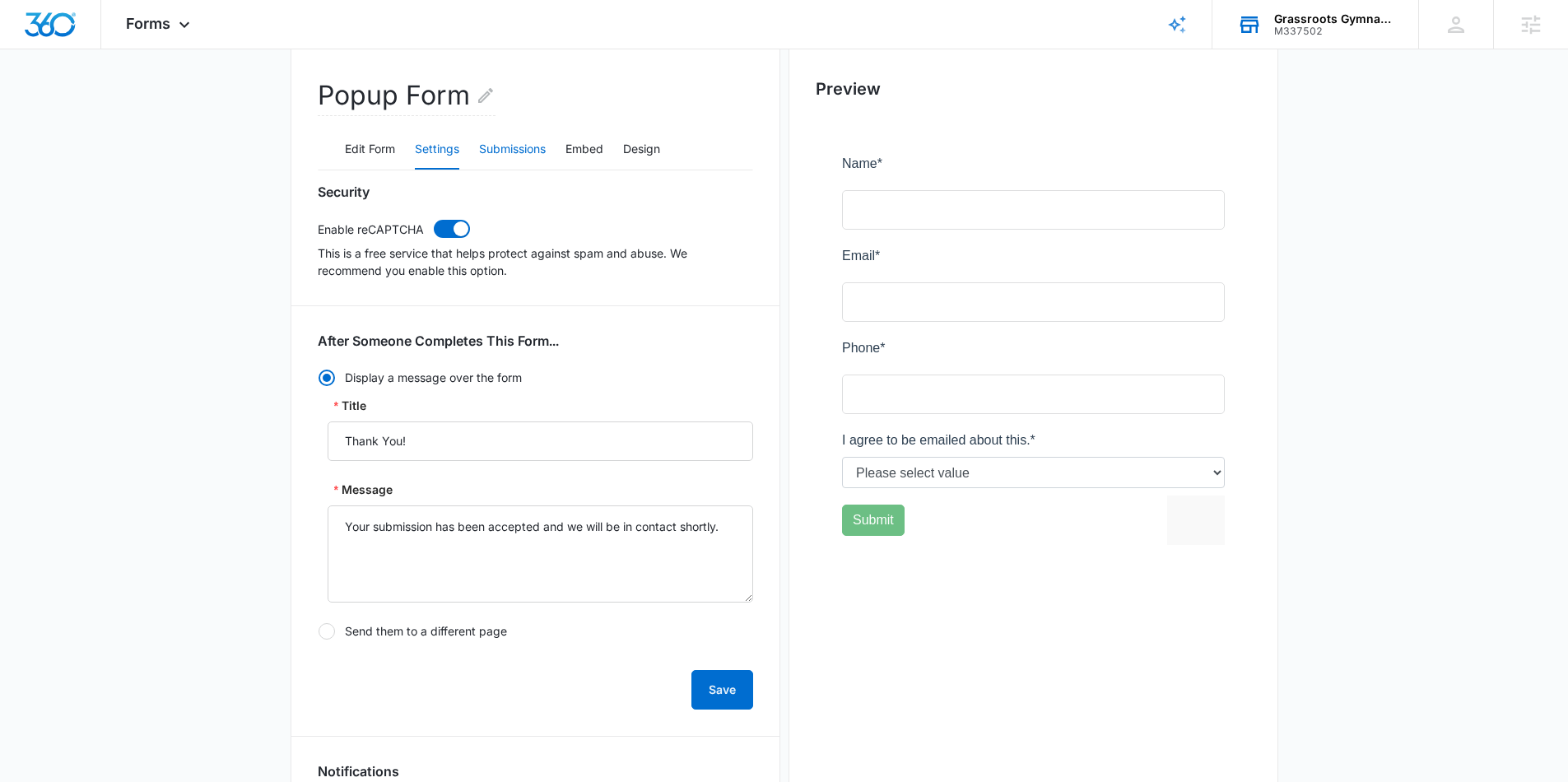
click at [498, 145] on button "Submissions" at bounding box center [512, 150] width 67 height 40
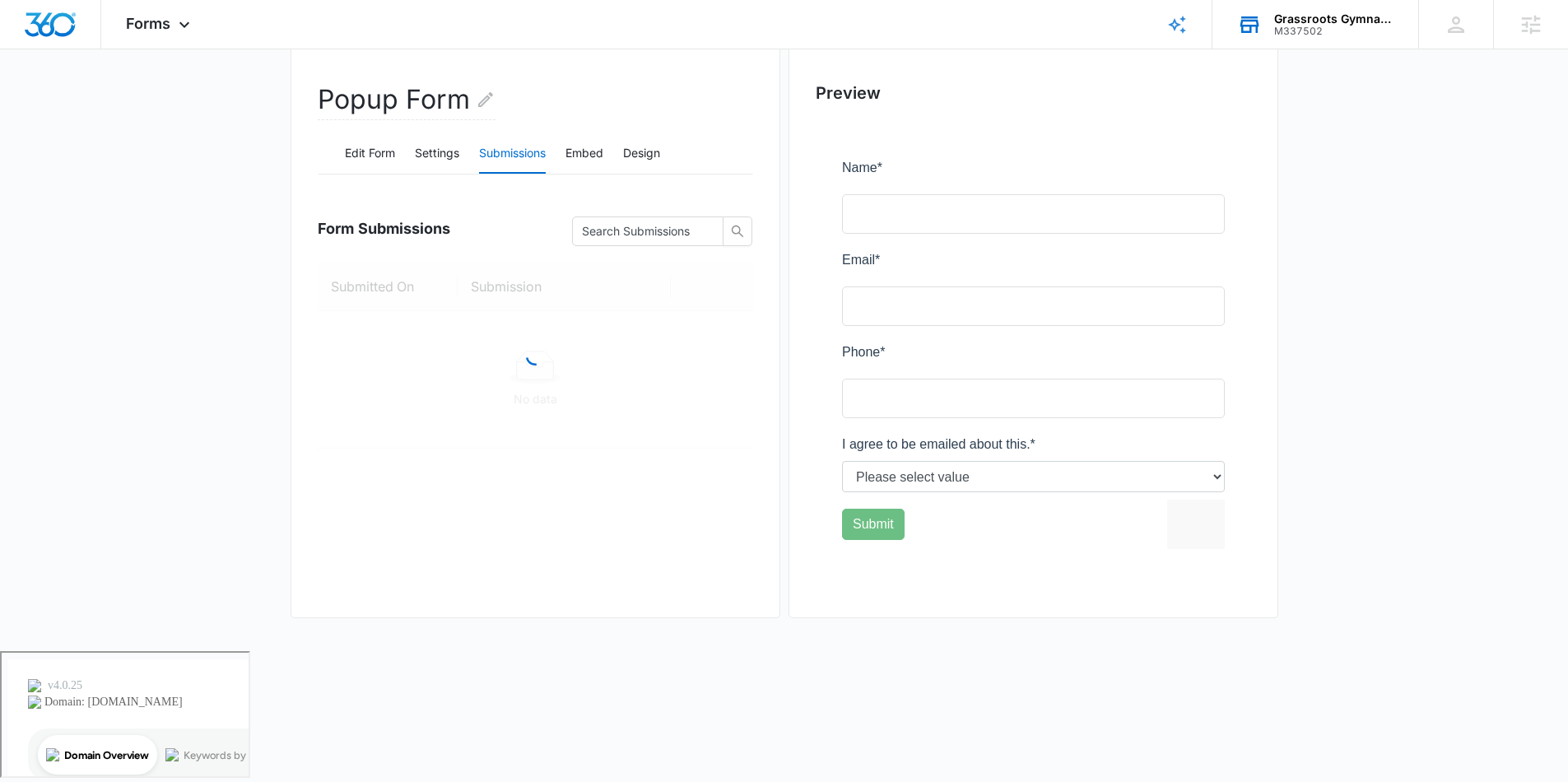
scroll to position [13, 0]
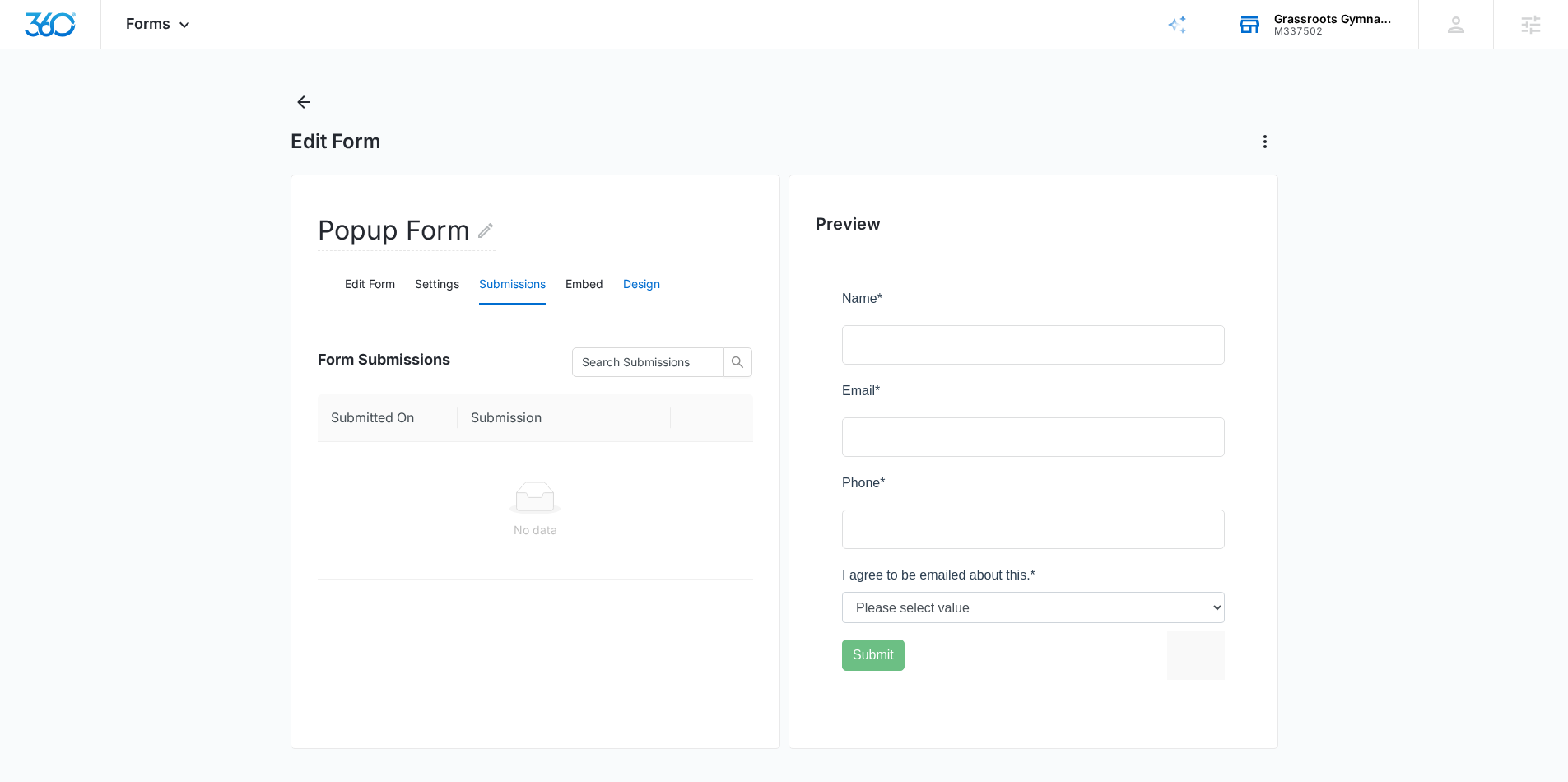
click at [650, 293] on button "Design" at bounding box center [641, 285] width 37 height 40
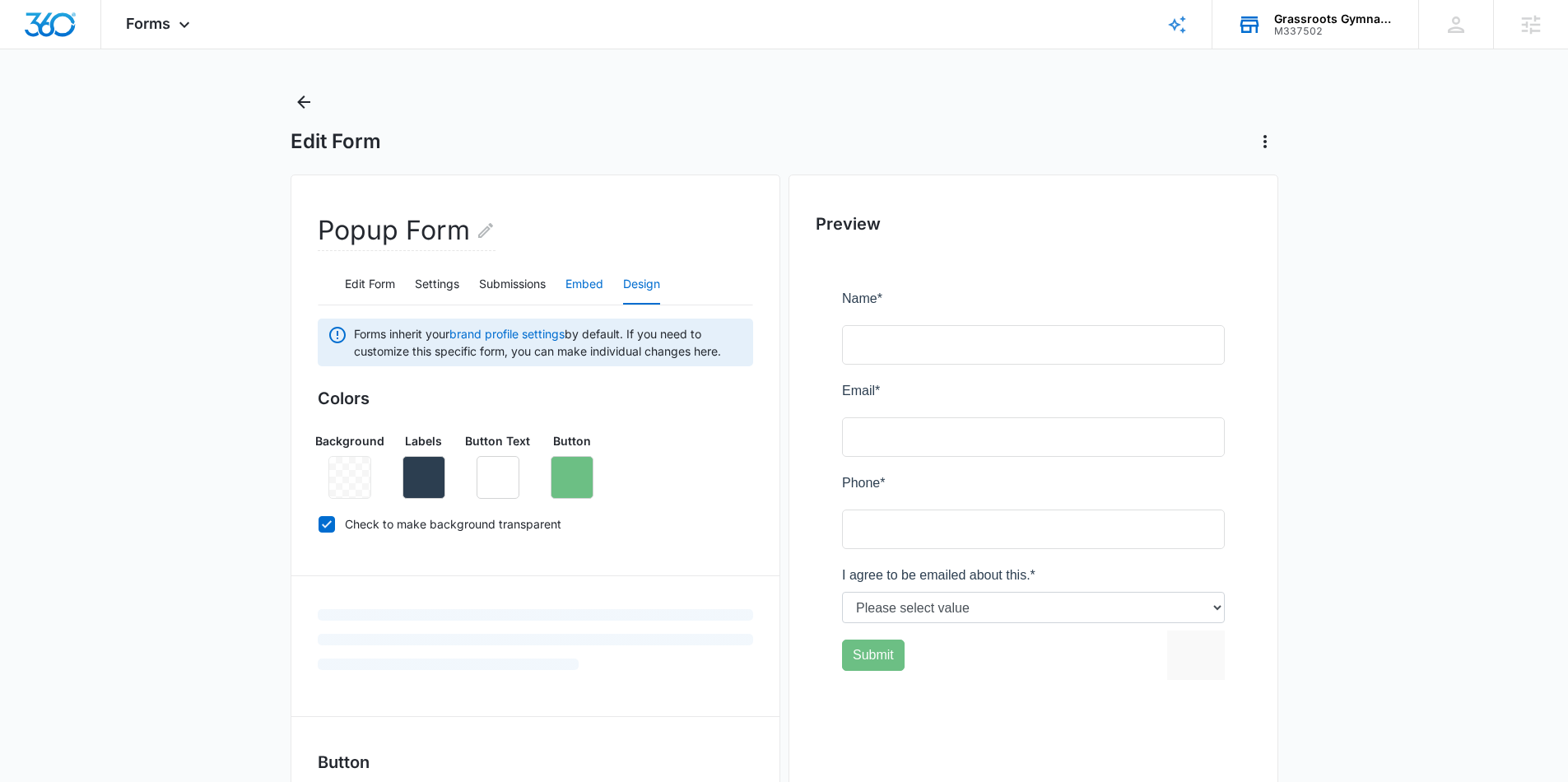
click at [585, 297] on button "Embed" at bounding box center [584, 285] width 38 height 40
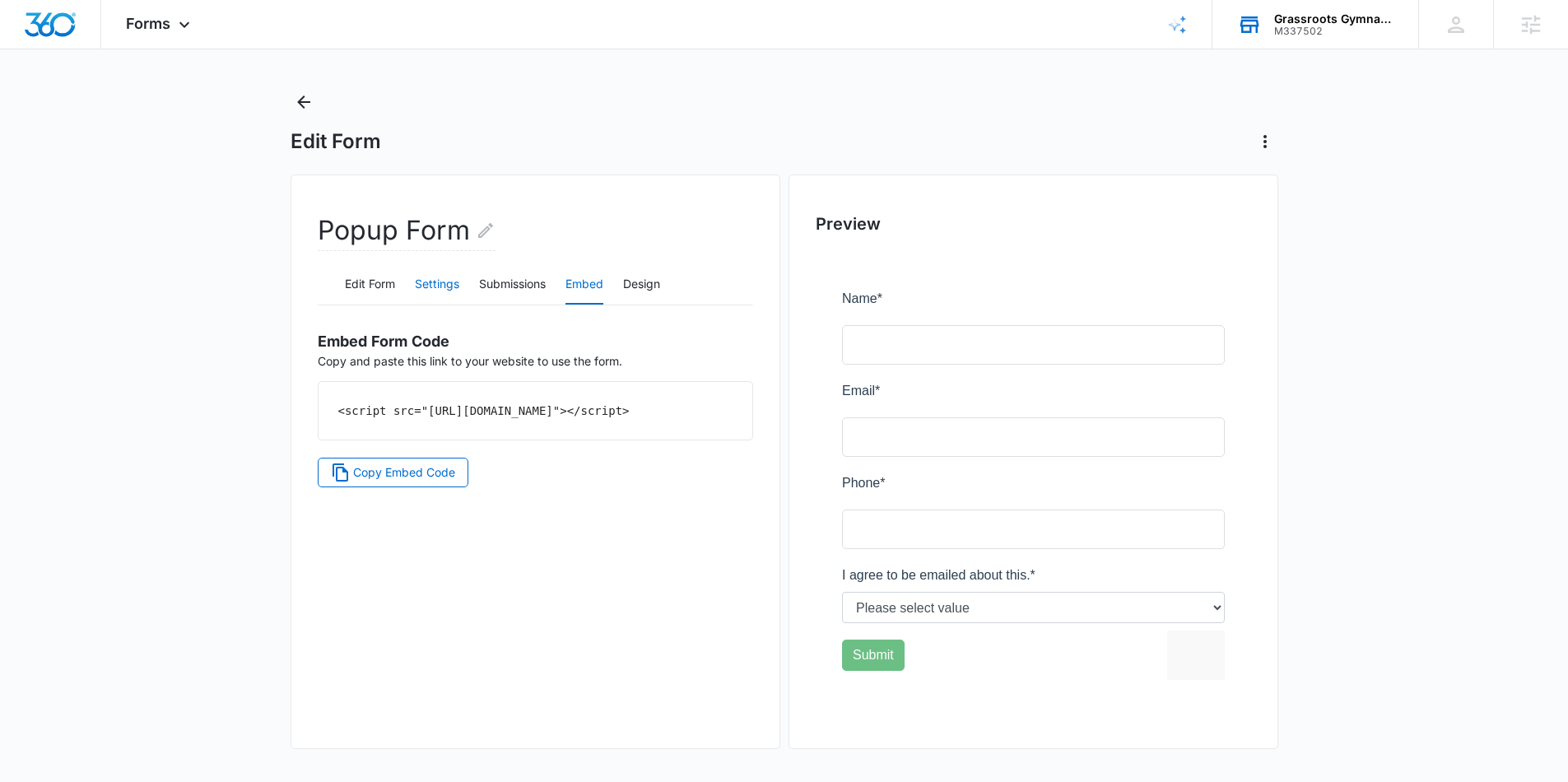
click at [440, 295] on button "Settings" at bounding box center [437, 285] width 45 height 40
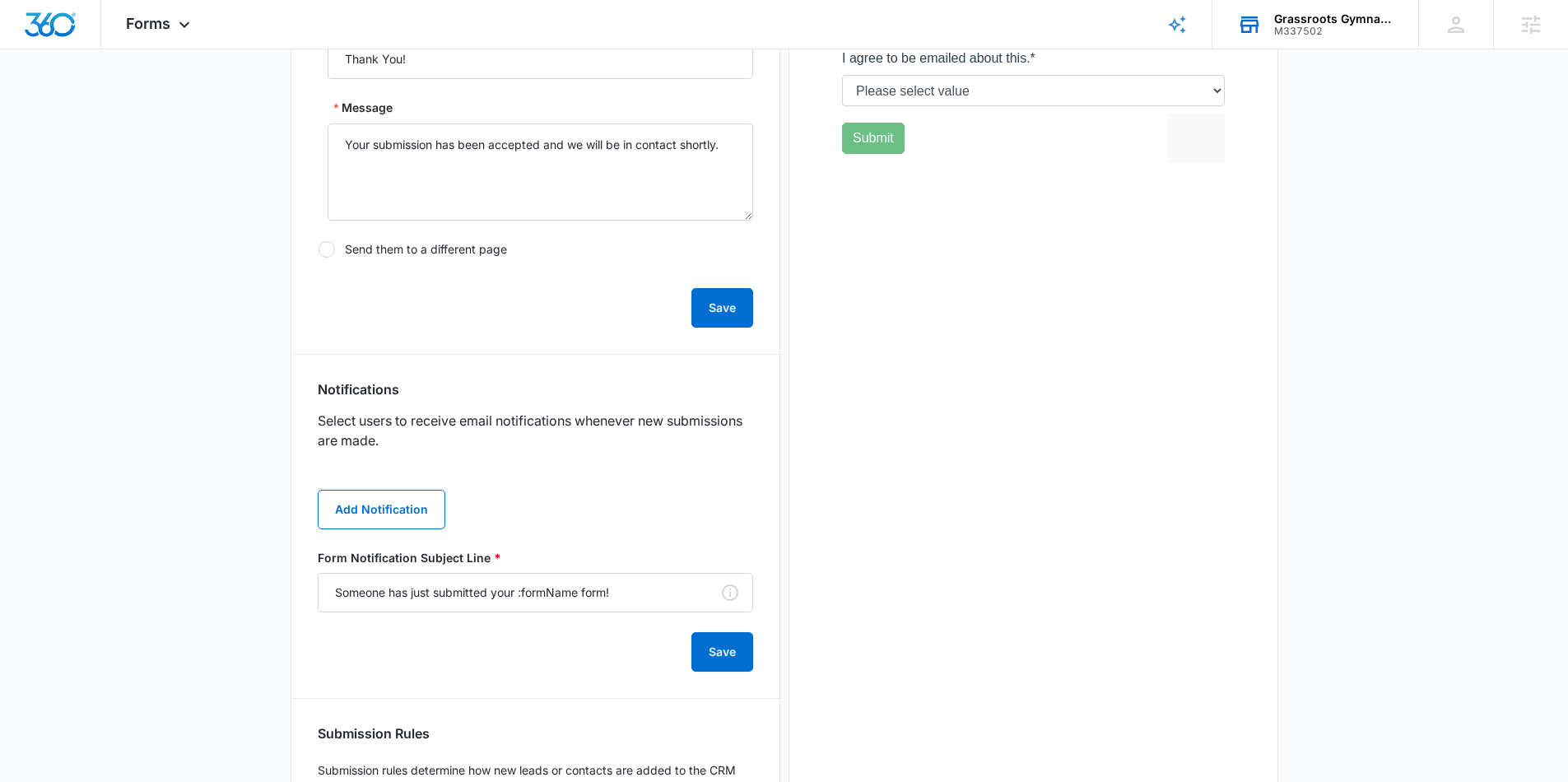
scroll to position [680, 0]
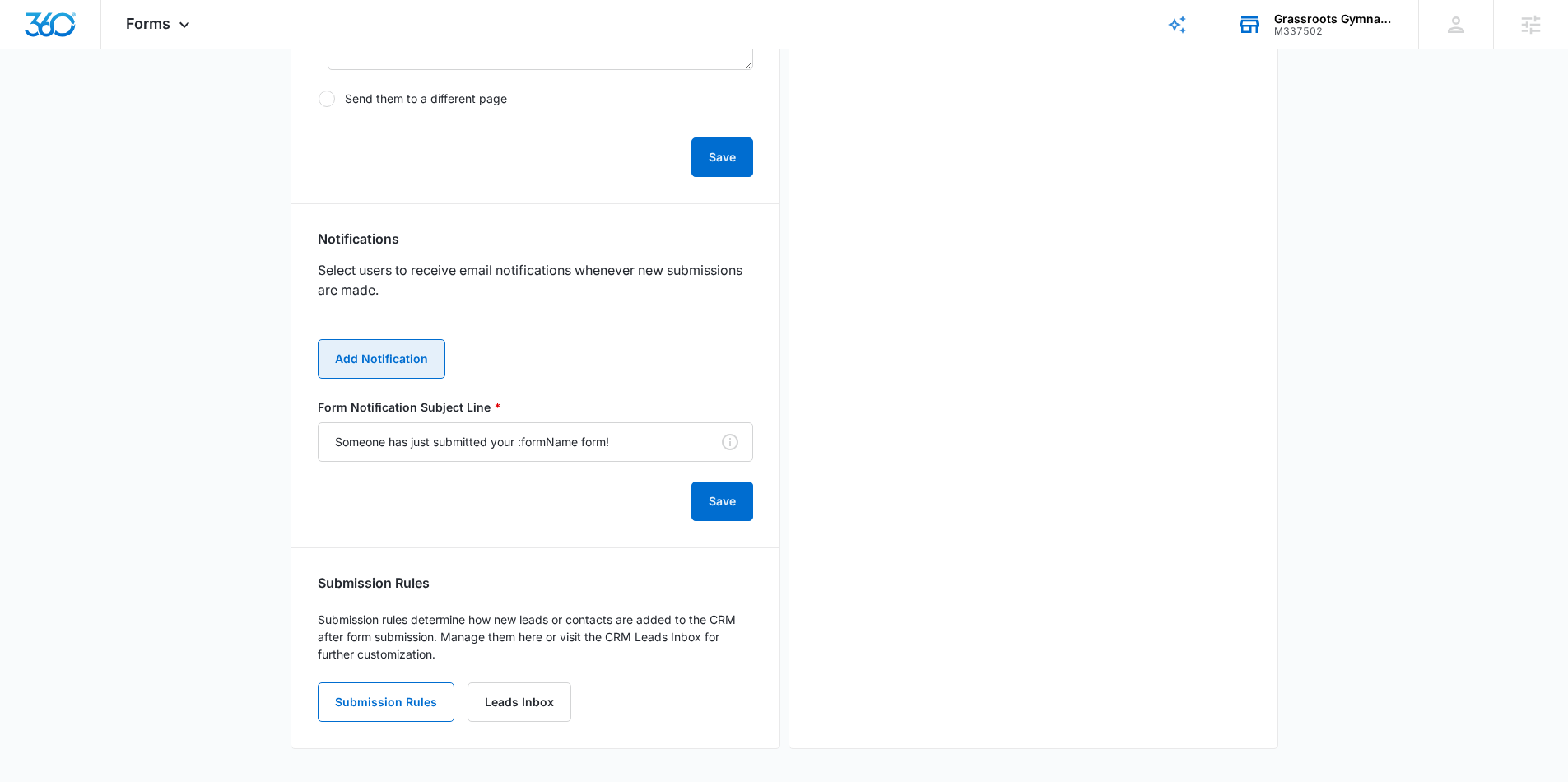
click at [420, 348] on button "Add Notification" at bounding box center [381, 359] width 127 height 40
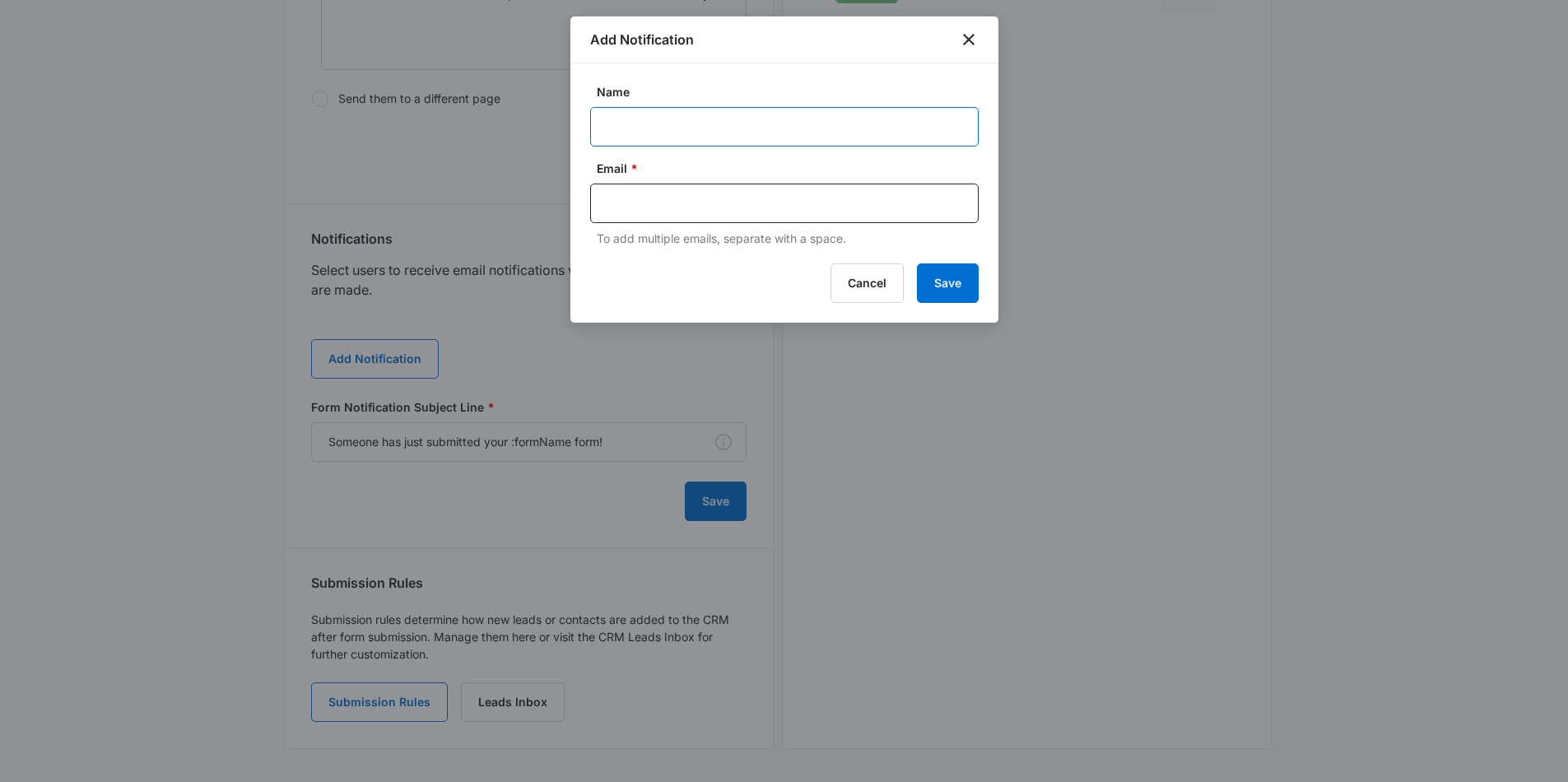
click at [726, 118] on input "Name" at bounding box center [784, 126] width 388 height 40
type input "Katie"
drag, startPoint x: 835, startPoint y: 198, endPoint x: 596, endPoint y: 205, distance: 239.1
click at [596, 205] on div "katie@grassrootsgymnastics.com" at bounding box center [784, 203] width 388 height 40
type input "katie@grassrootsgymnastics.com"
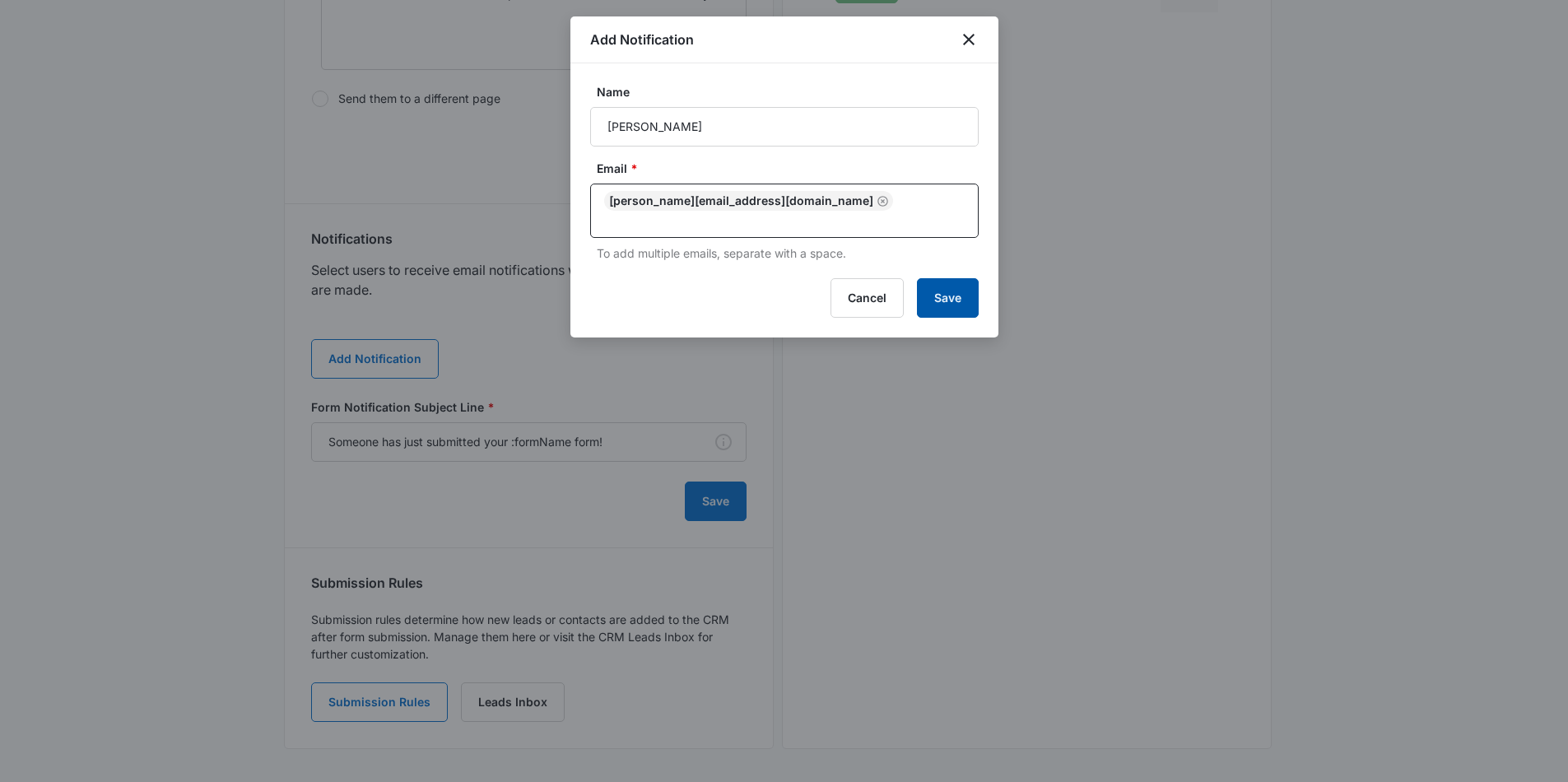
click at [956, 287] on button "Save" at bounding box center [947, 298] width 62 height 40
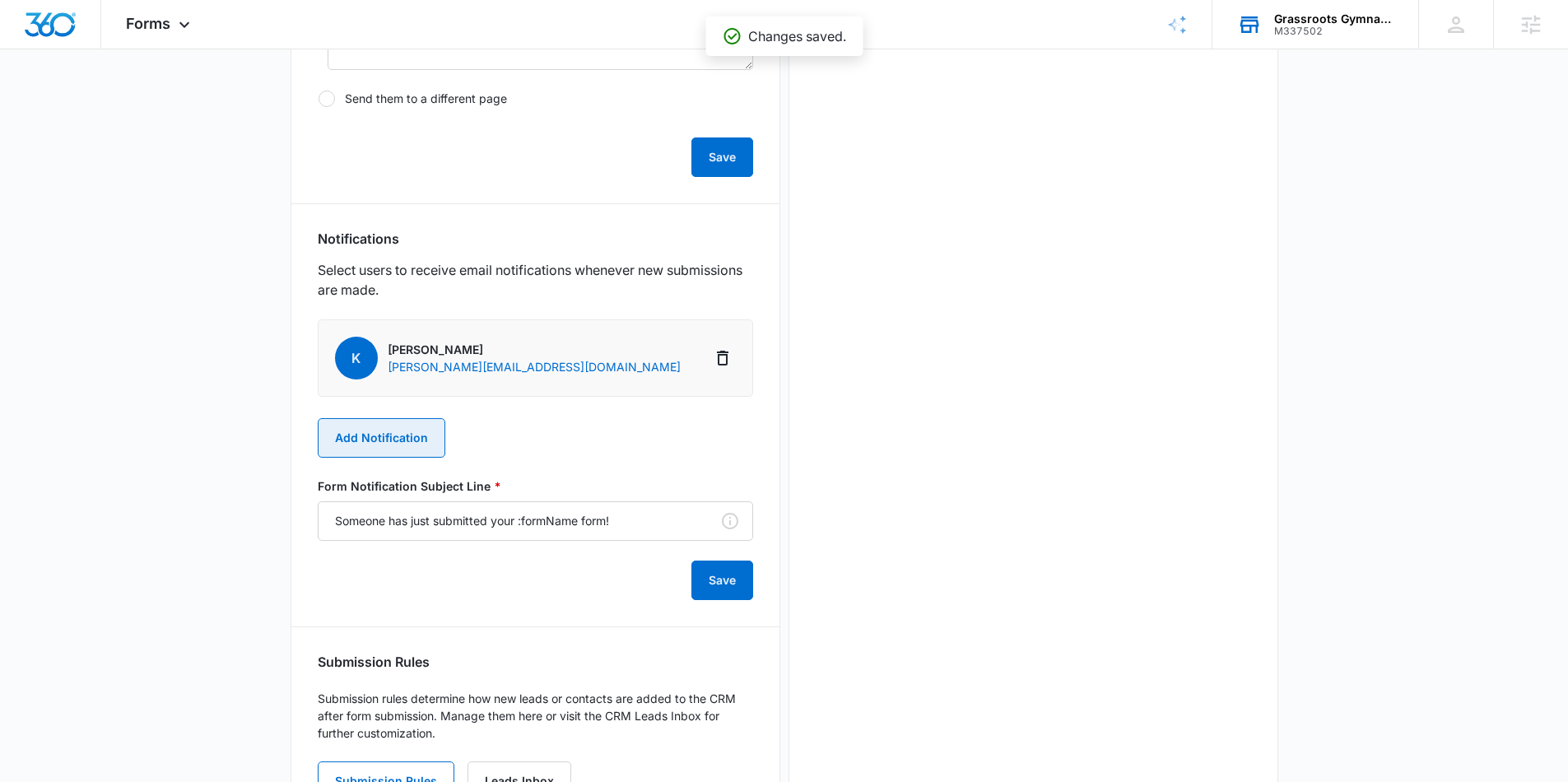
click at [373, 436] on button "Add Notification" at bounding box center [381, 438] width 127 height 40
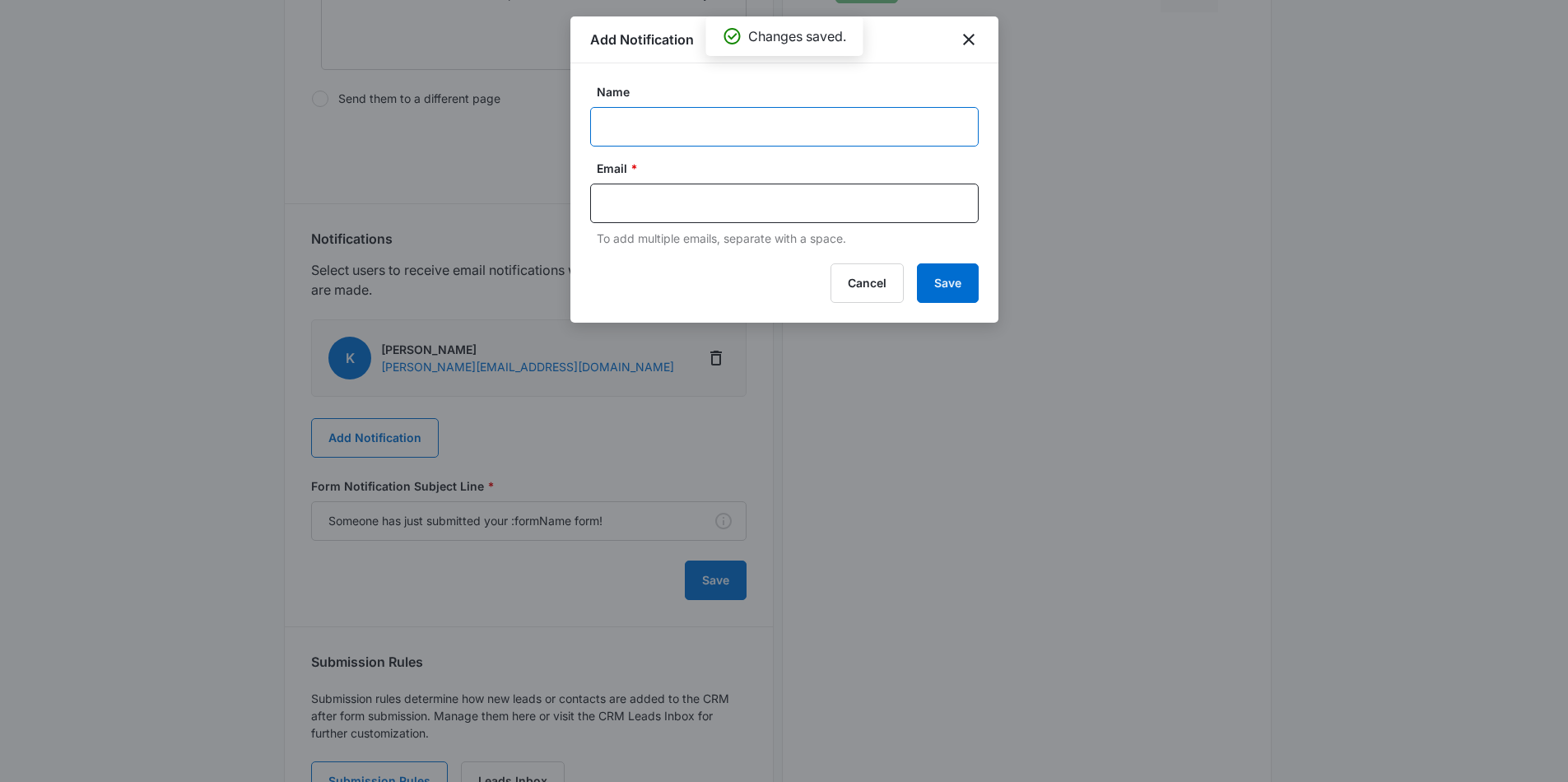
click at [673, 116] on input "Name" at bounding box center [784, 126] width 388 height 40
click at [675, 188] on div at bounding box center [784, 203] width 388 height 40
drag, startPoint x: 674, startPoint y: 142, endPoint x: 675, endPoint y: 122, distance: 20.0
click at [674, 135] on input "Oli" at bounding box center [784, 126] width 388 height 40
type input "Olin"
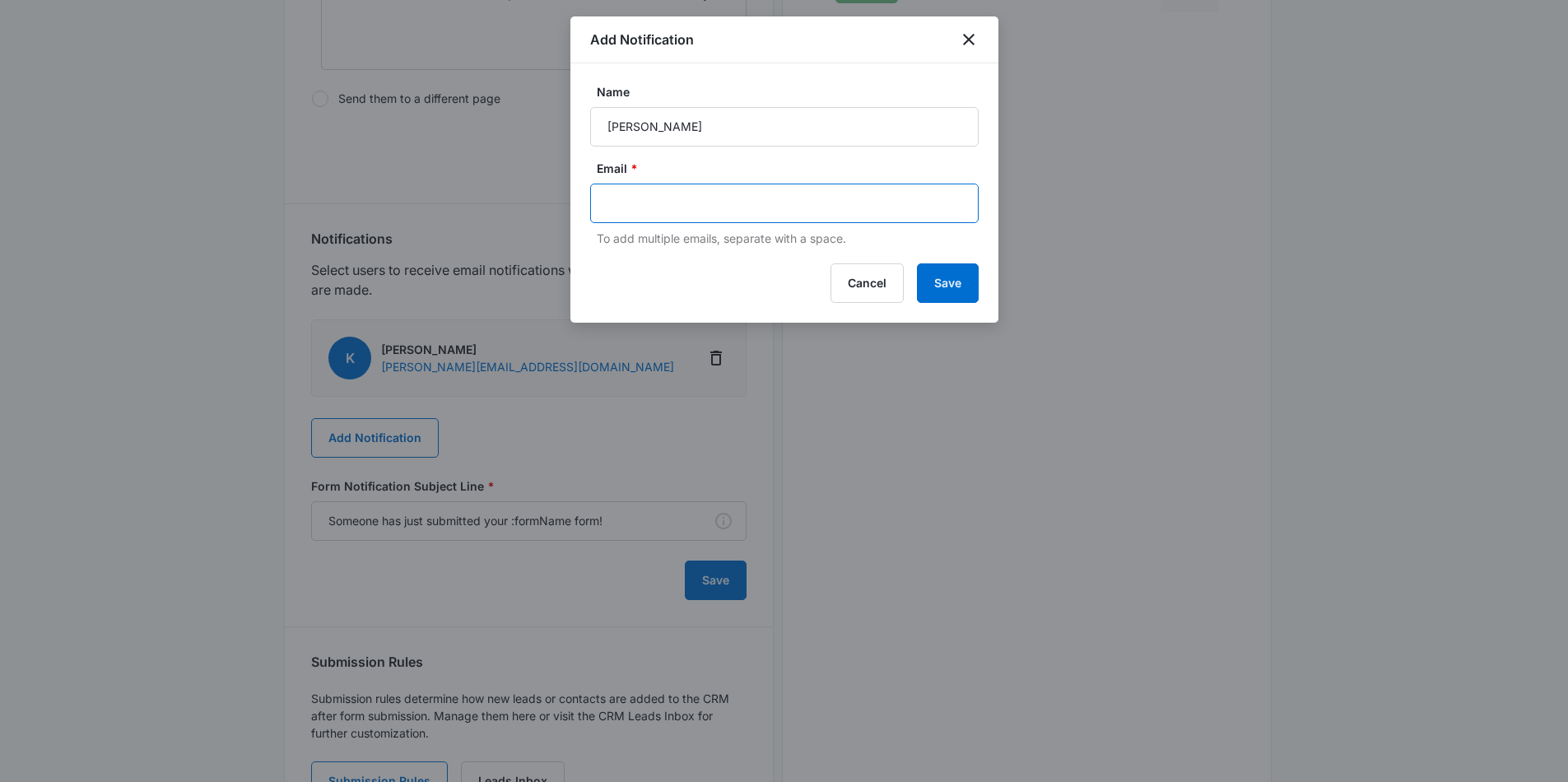
click at [636, 191] on input "text" at bounding box center [786, 203] width 357 height 25
paste input "katie@grassrootsgymnastics.com"
drag, startPoint x: 635, startPoint y: 205, endPoint x: 548, endPoint y: 193, distance: 87.8
click at [552, 198] on body "Forms Apps Reputation Websites Forms CRM Email Social Payments POS Content Ads …" at bounding box center [784, 155] width 1568 height 1672
type input "olin@grassrootsgymnastics.com"
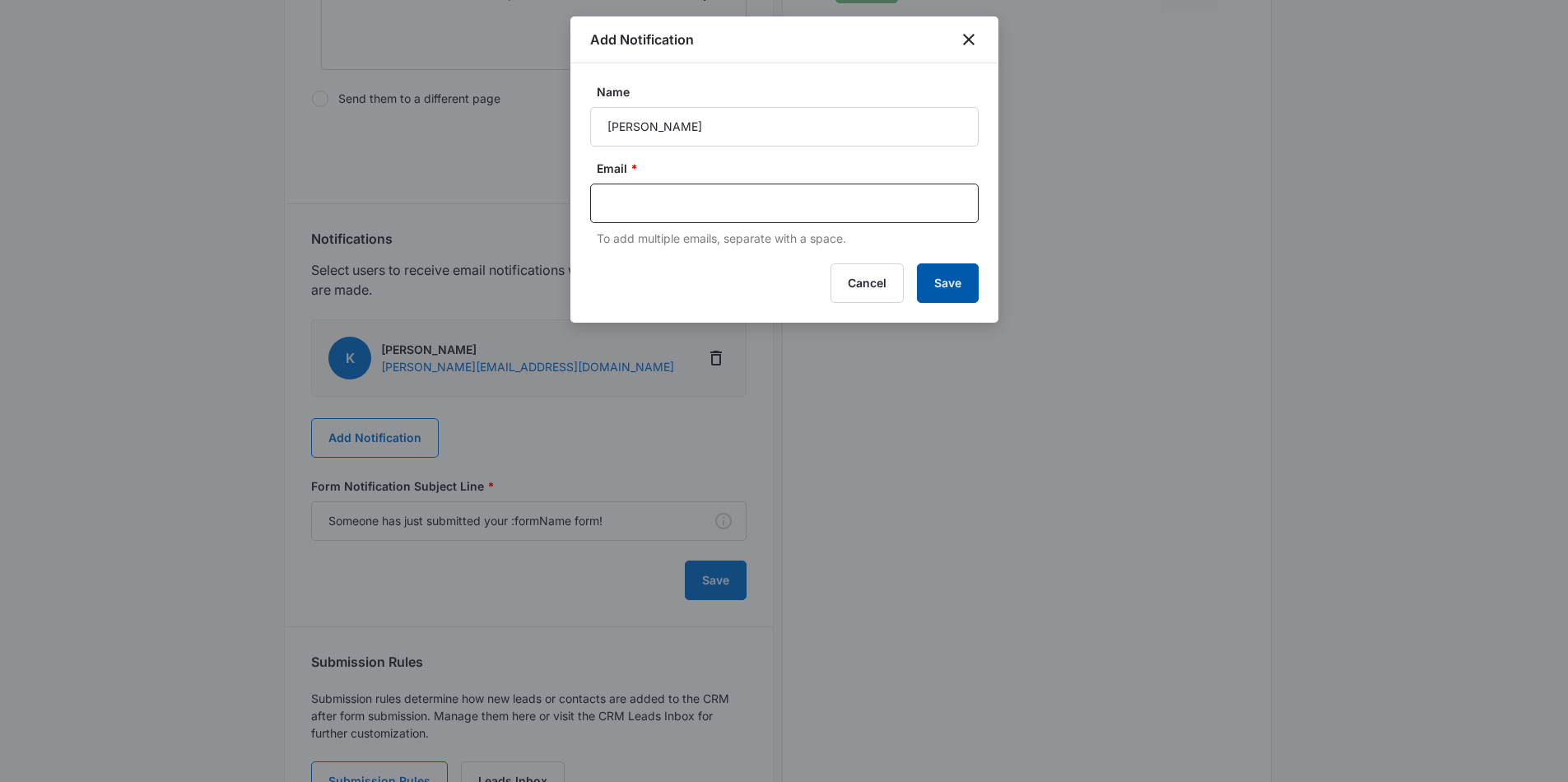
click at [970, 289] on button "Save" at bounding box center [947, 284] width 62 height 40
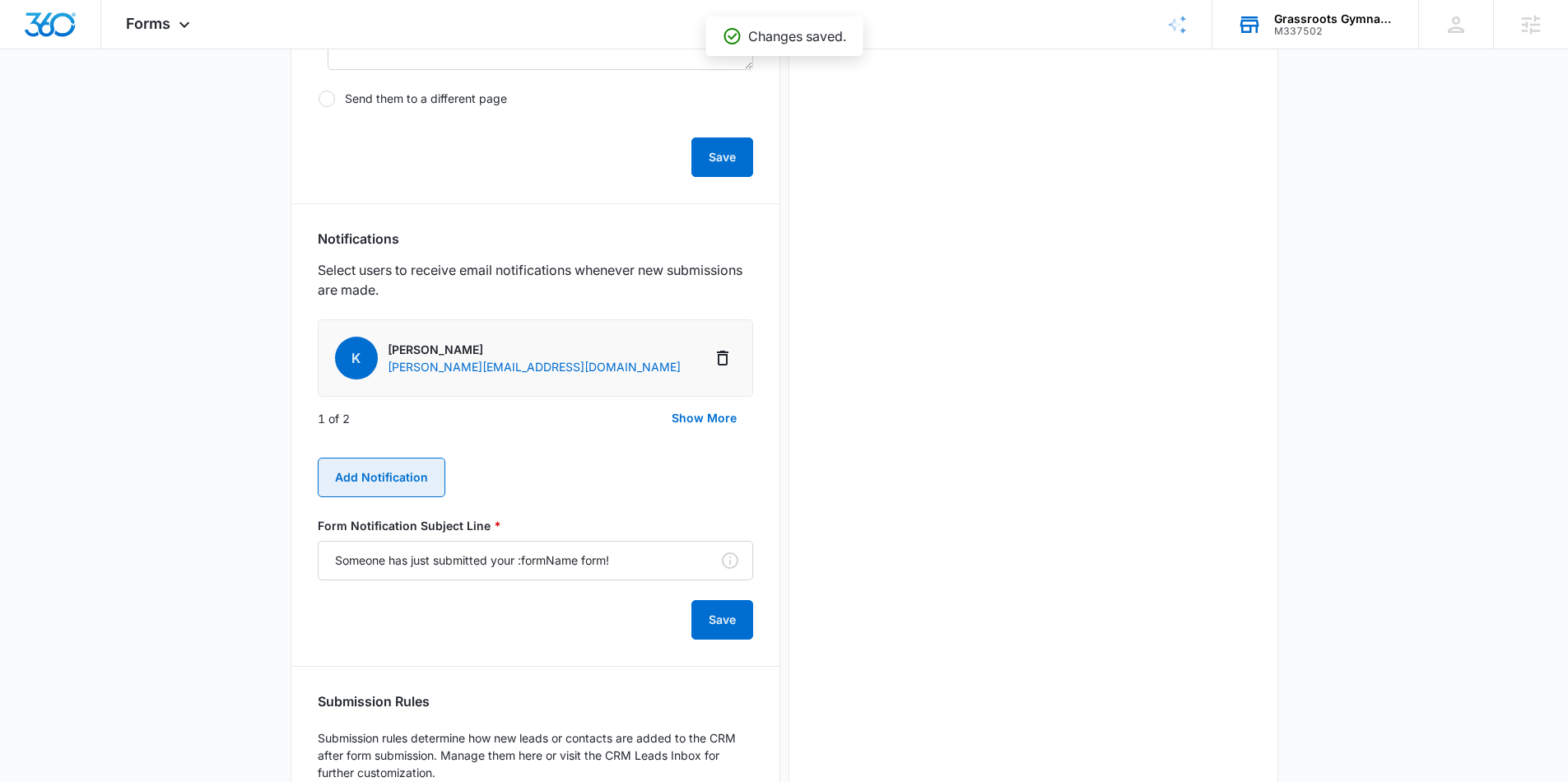
drag, startPoint x: 388, startPoint y: 439, endPoint x: 332, endPoint y: 477, distance: 67.7
click at [383, 446] on div "K Katie katie@grassrootsgymnastics.com O Olin olin@grassrootsgymnastics.com 1 o…" at bounding box center [535, 479] width 436 height 320
click at [331, 476] on button "Add Notification" at bounding box center [381, 478] width 127 height 40
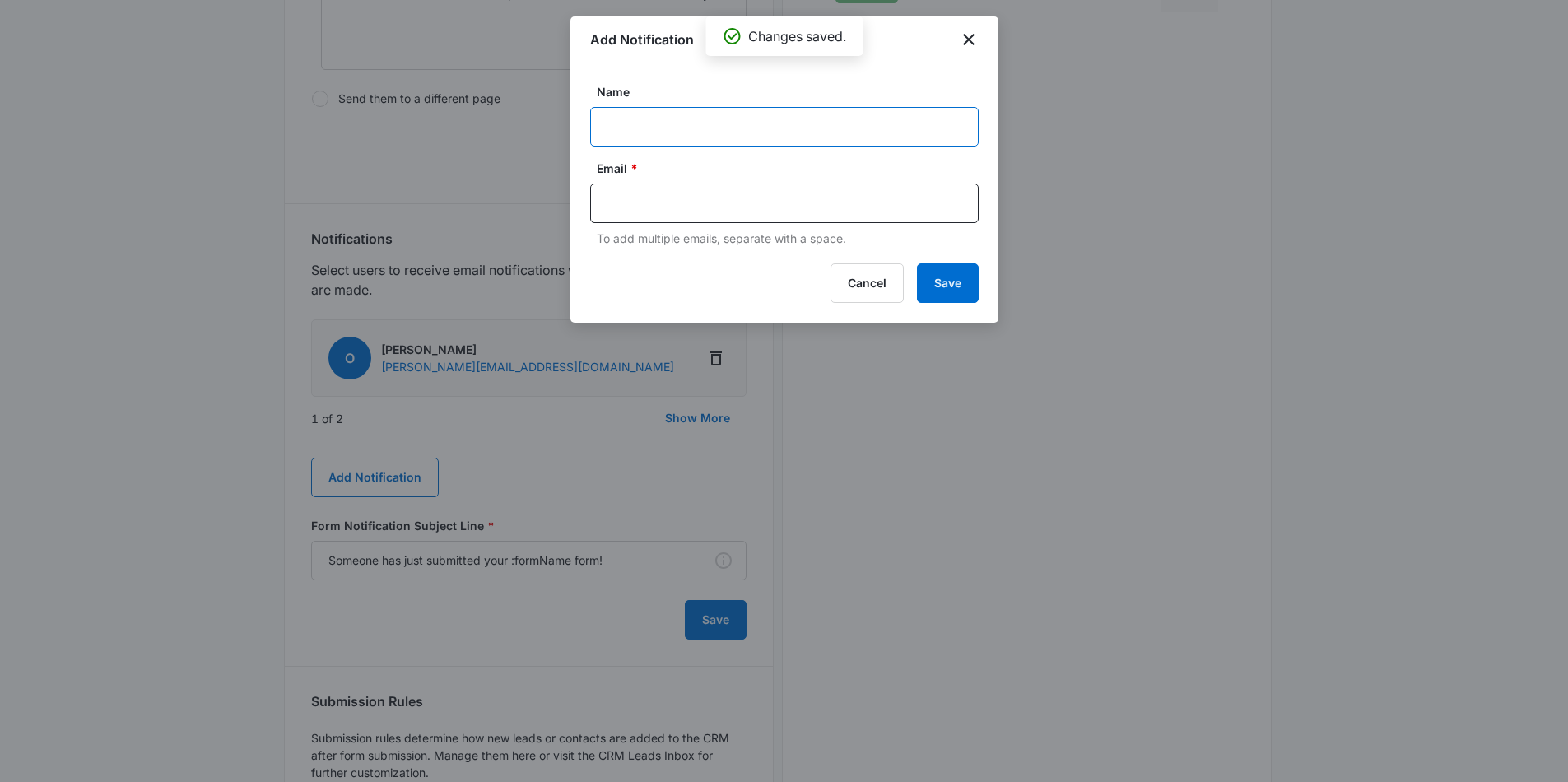
click at [646, 130] on input "Name" at bounding box center [784, 126] width 388 height 40
type input "Kinsey"
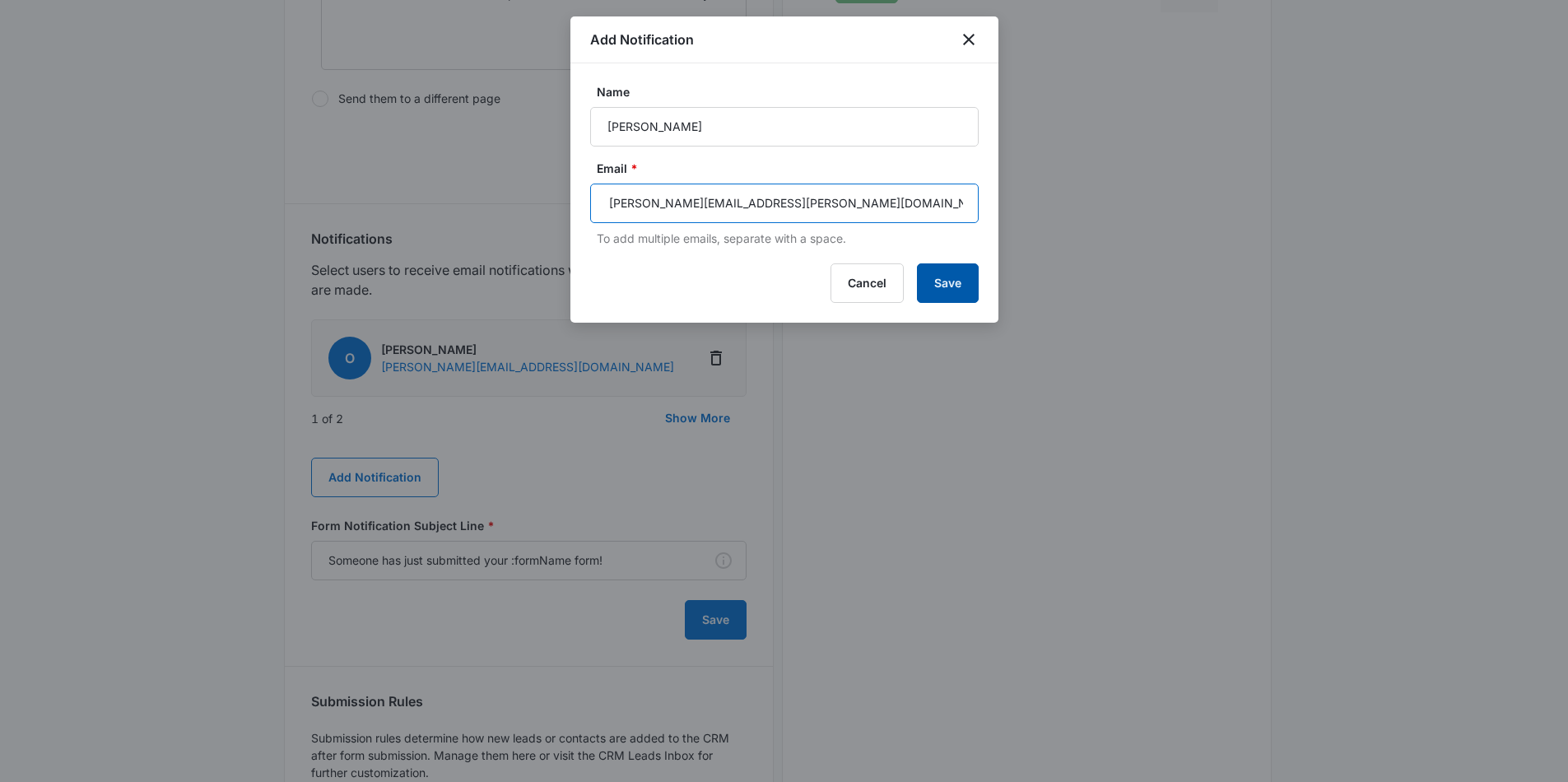
type input "[PERSON_NAME][EMAIL_ADDRESS][PERSON_NAME][DOMAIN_NAME]"
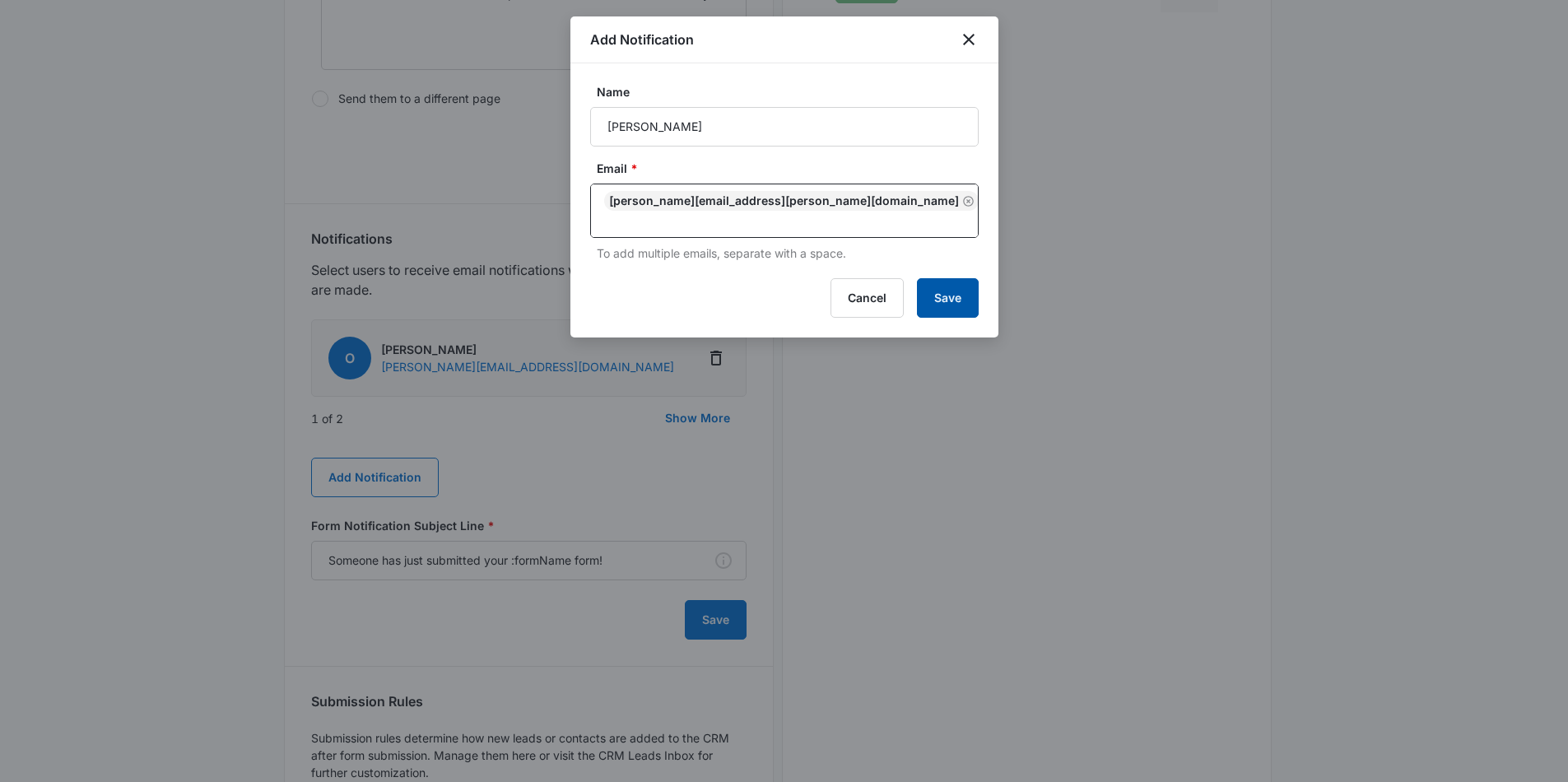
click at [927, 284] on button "Save" at bounding box center [947, 298] width 62 height 40
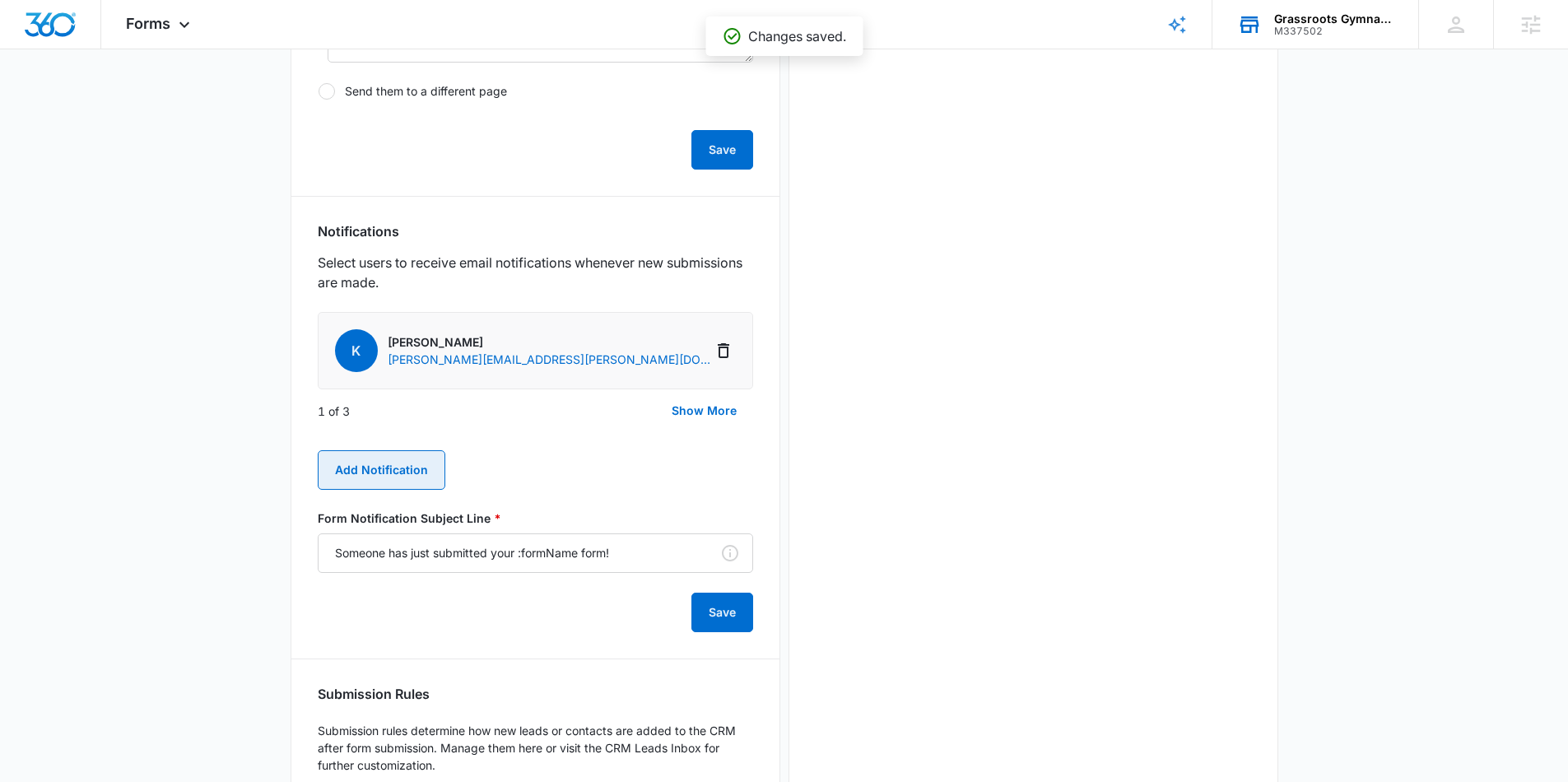
scroll to position [799, 0]
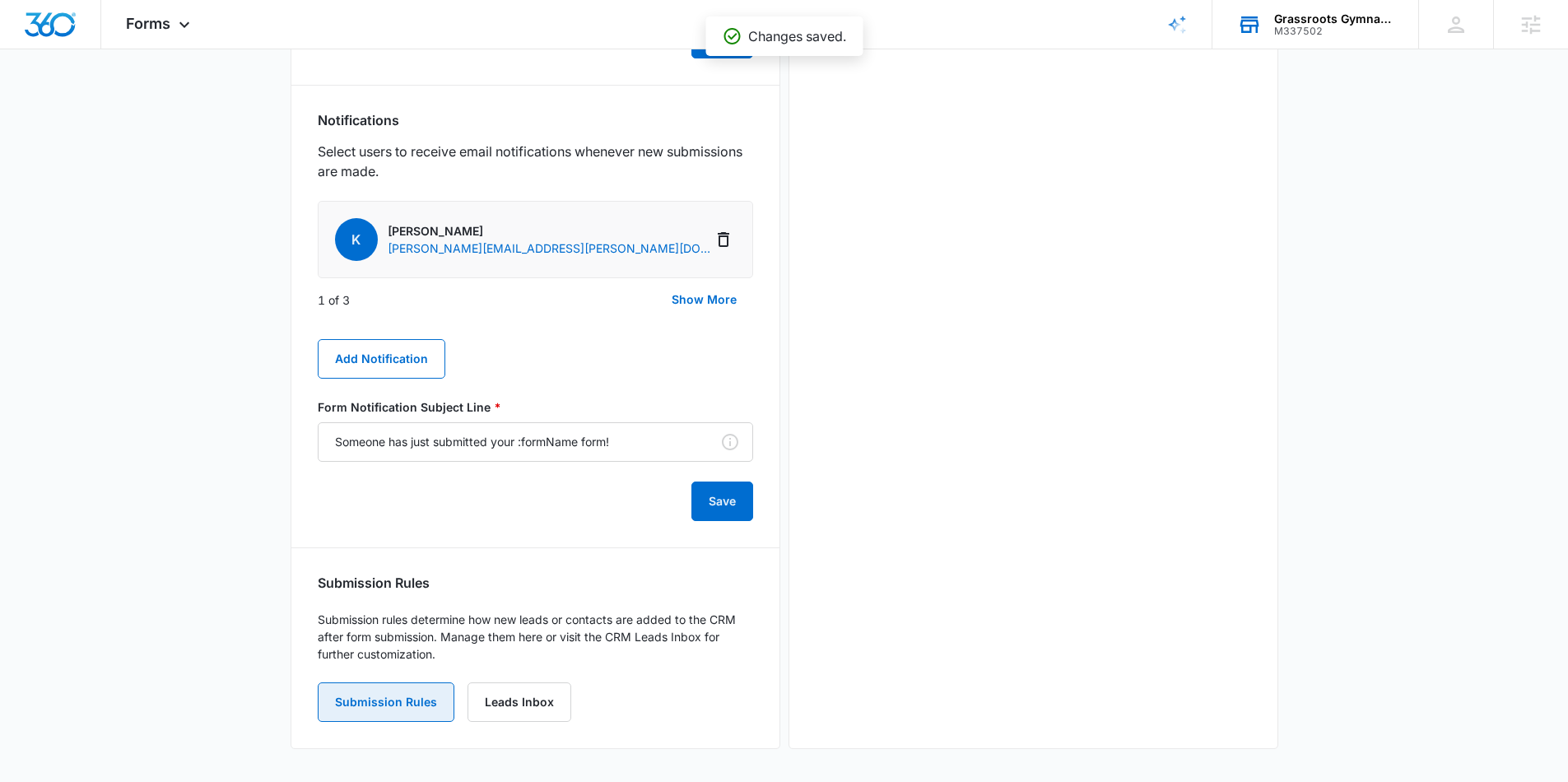
click at [412, 693] on button "Submission Rules" at bounding box center [385, 702] width 136 height 40
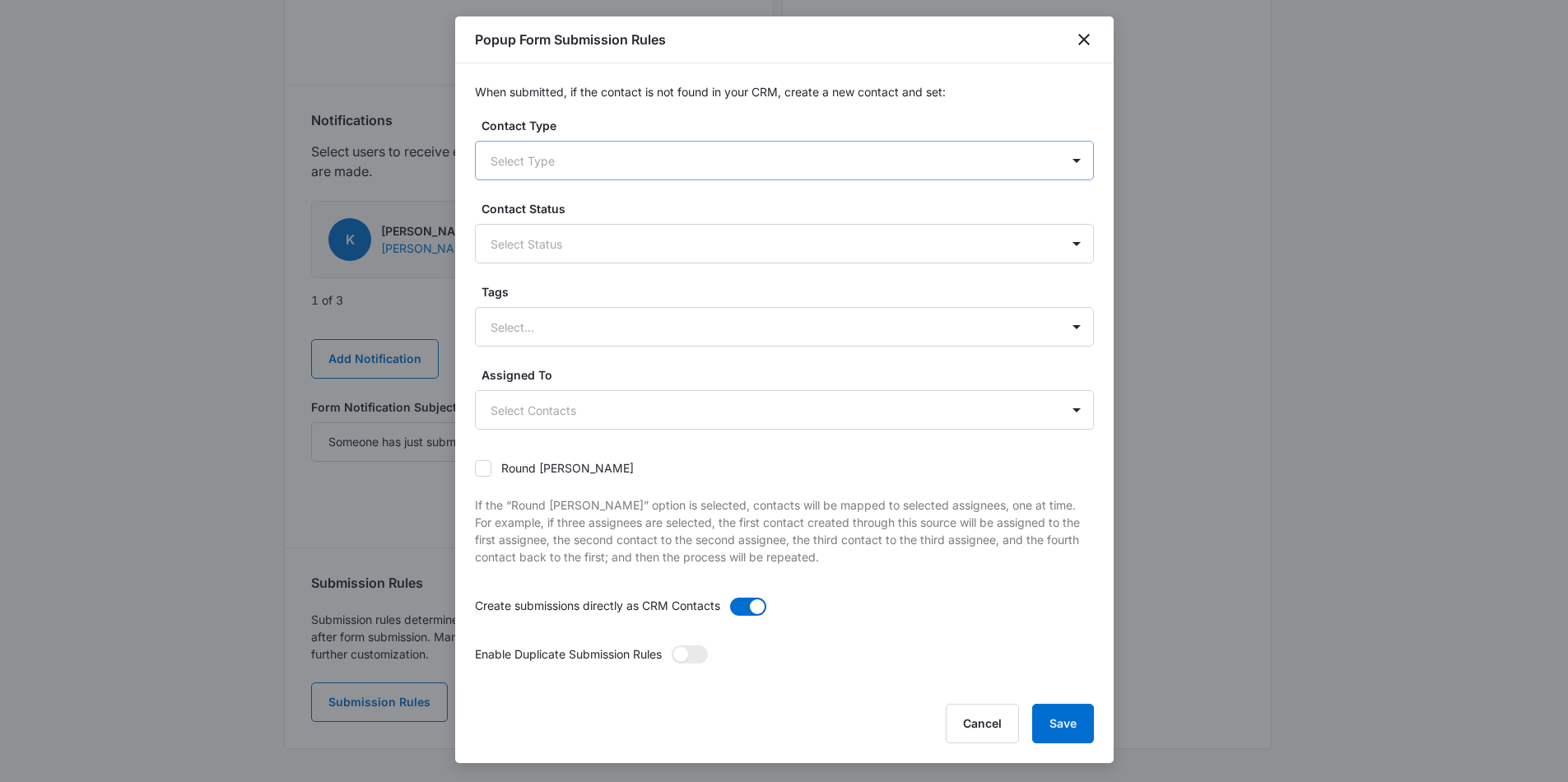
click at [603, 167] on div at bounding box center [764, 160] width 548 height 21
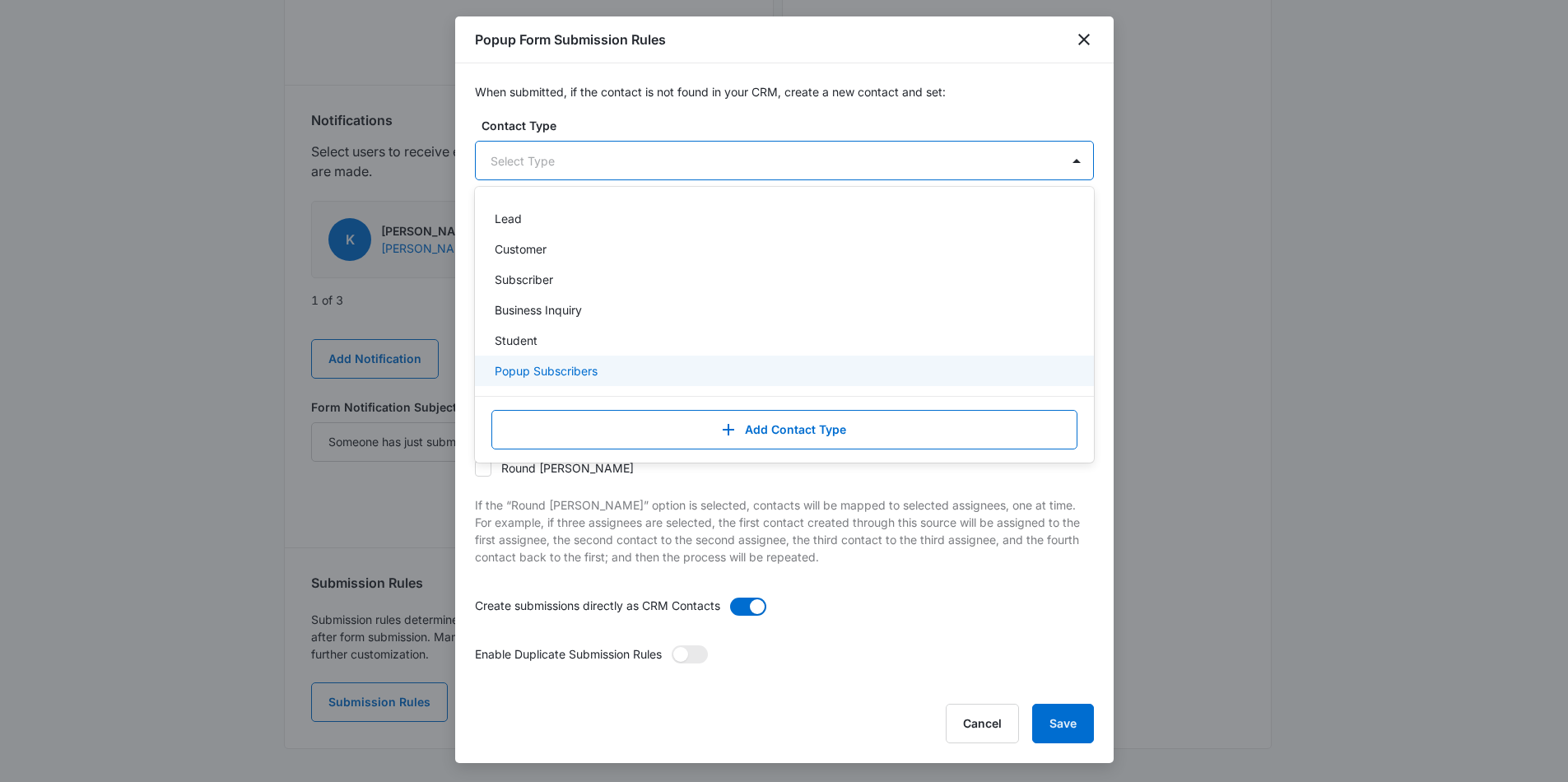
click at [532, 369] on p "Popup Subscribers" at bounding box center [546, 370] width 102 height 17
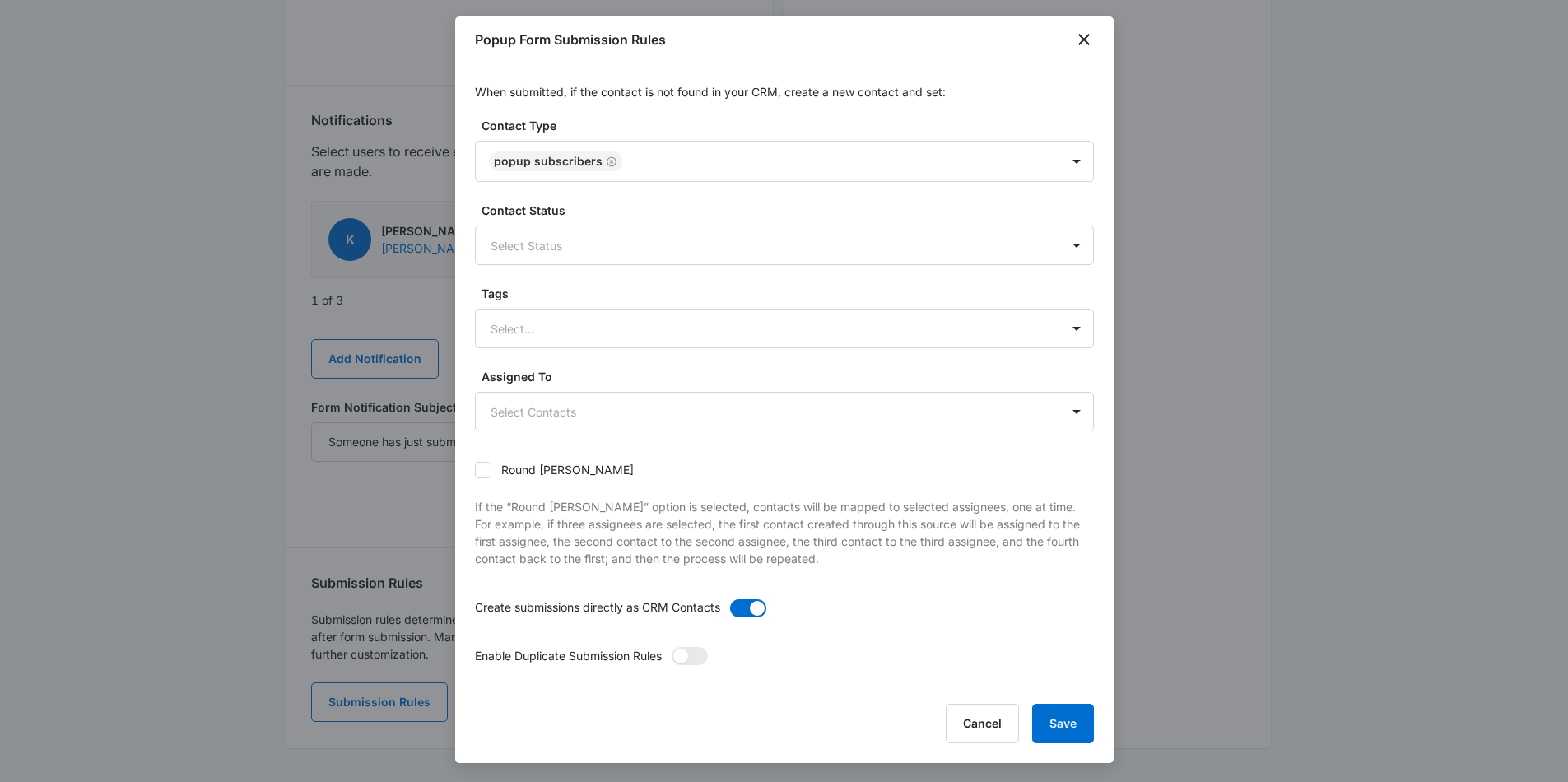
click at [740, 119] on label "Contact Type" at bounding box center [790, 125] width 619 height 17
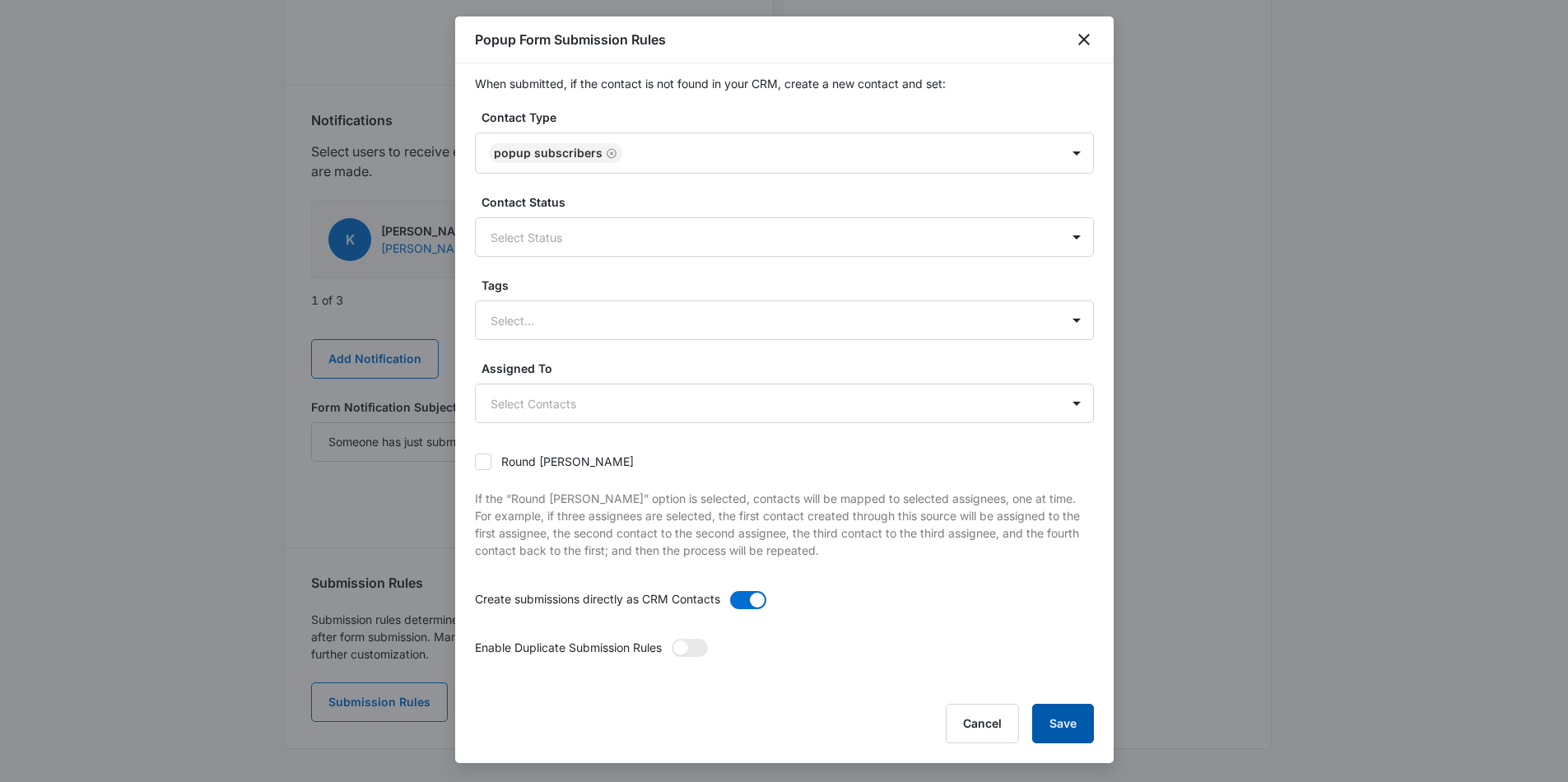
click at [1043, 722] on button "Save" at bounding box center [1063, 723] width 62 height 40
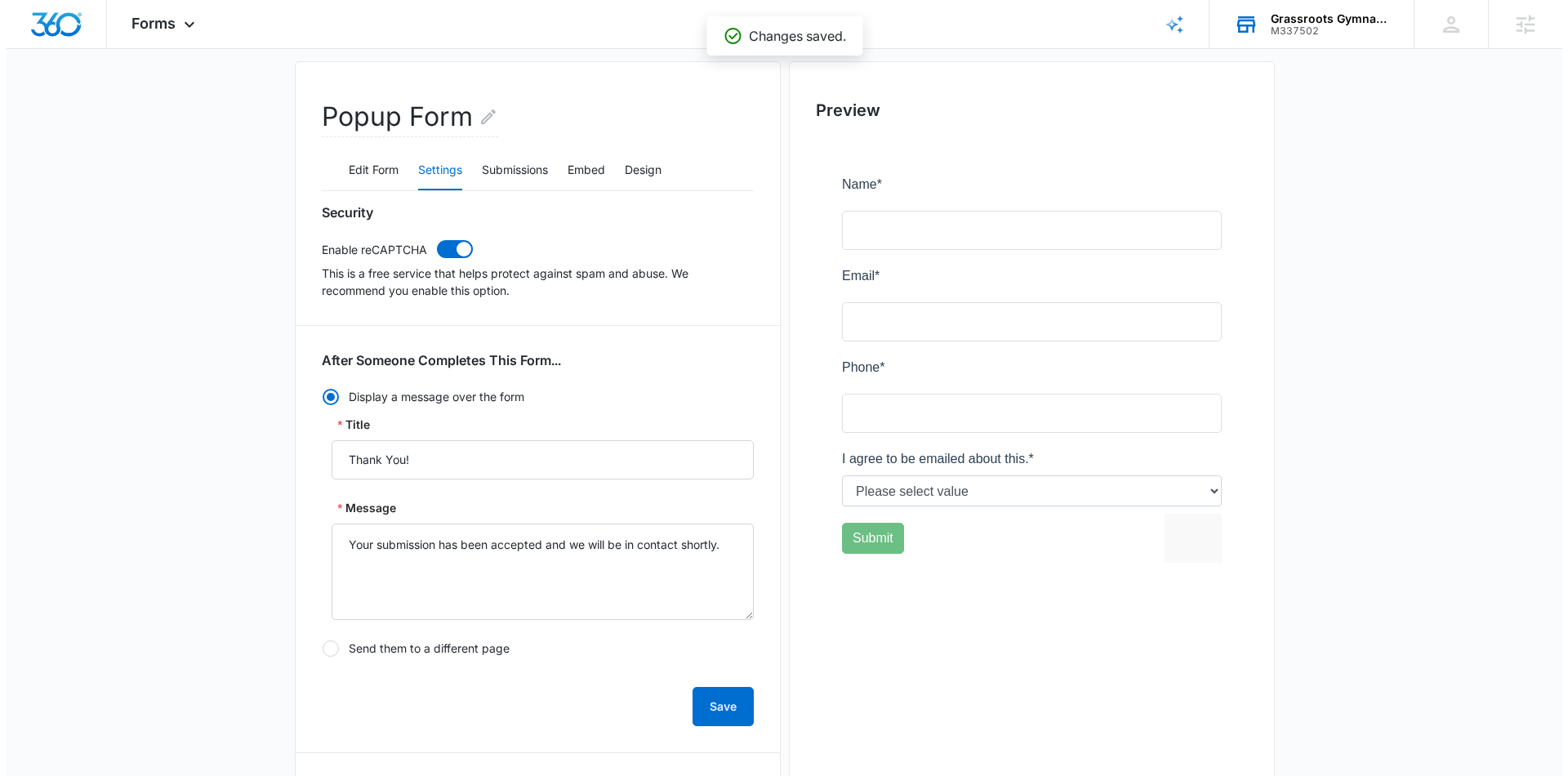
scroll to position [0, 0]
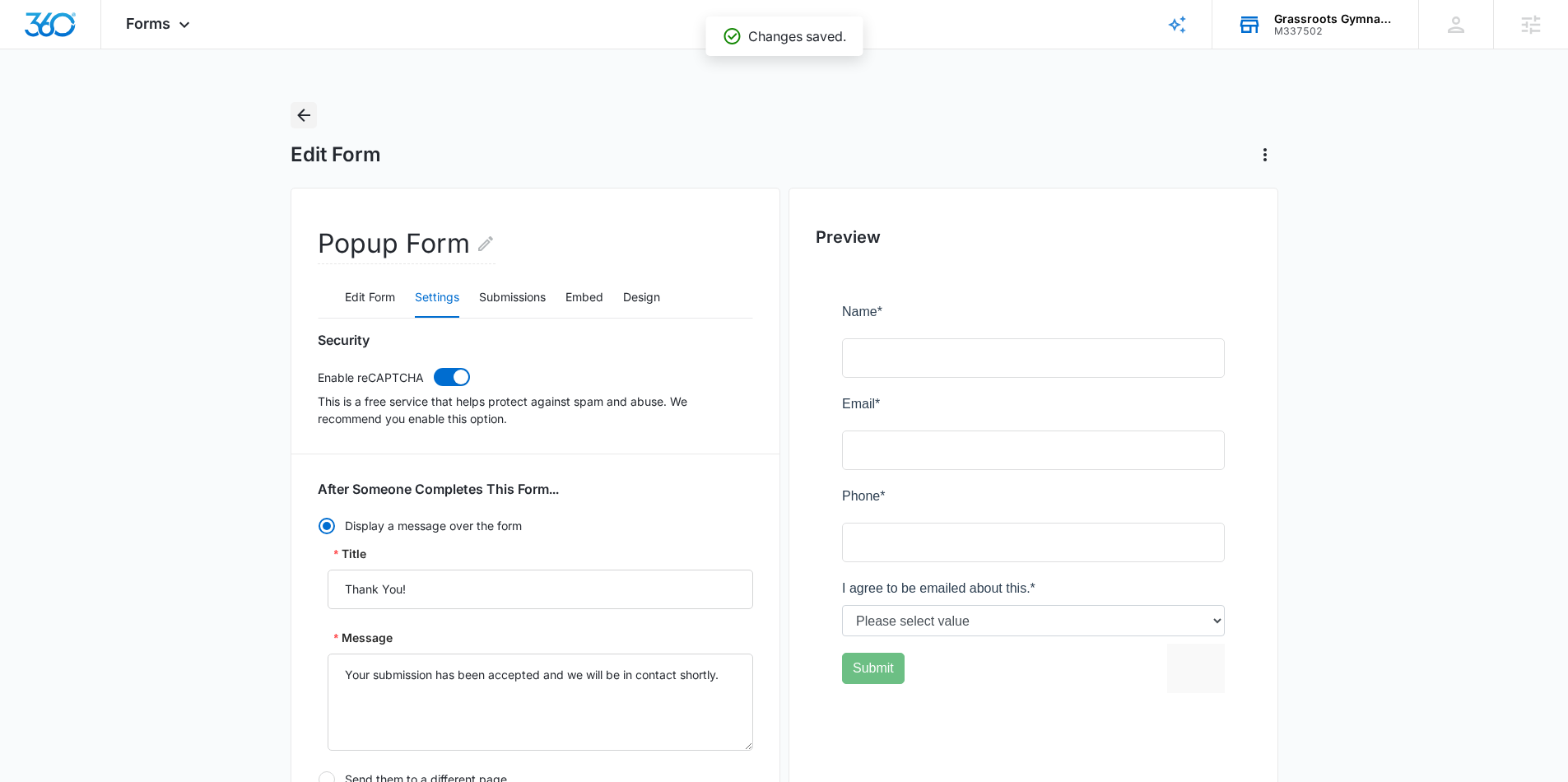
drag, startPoint x: 307, startPoint y: 115, endPoint x: 294, endPoint y: 104, distance: 17.0
click at [306, 112] on icon "Back" at bounding box center [303, 115] width 20 height 20
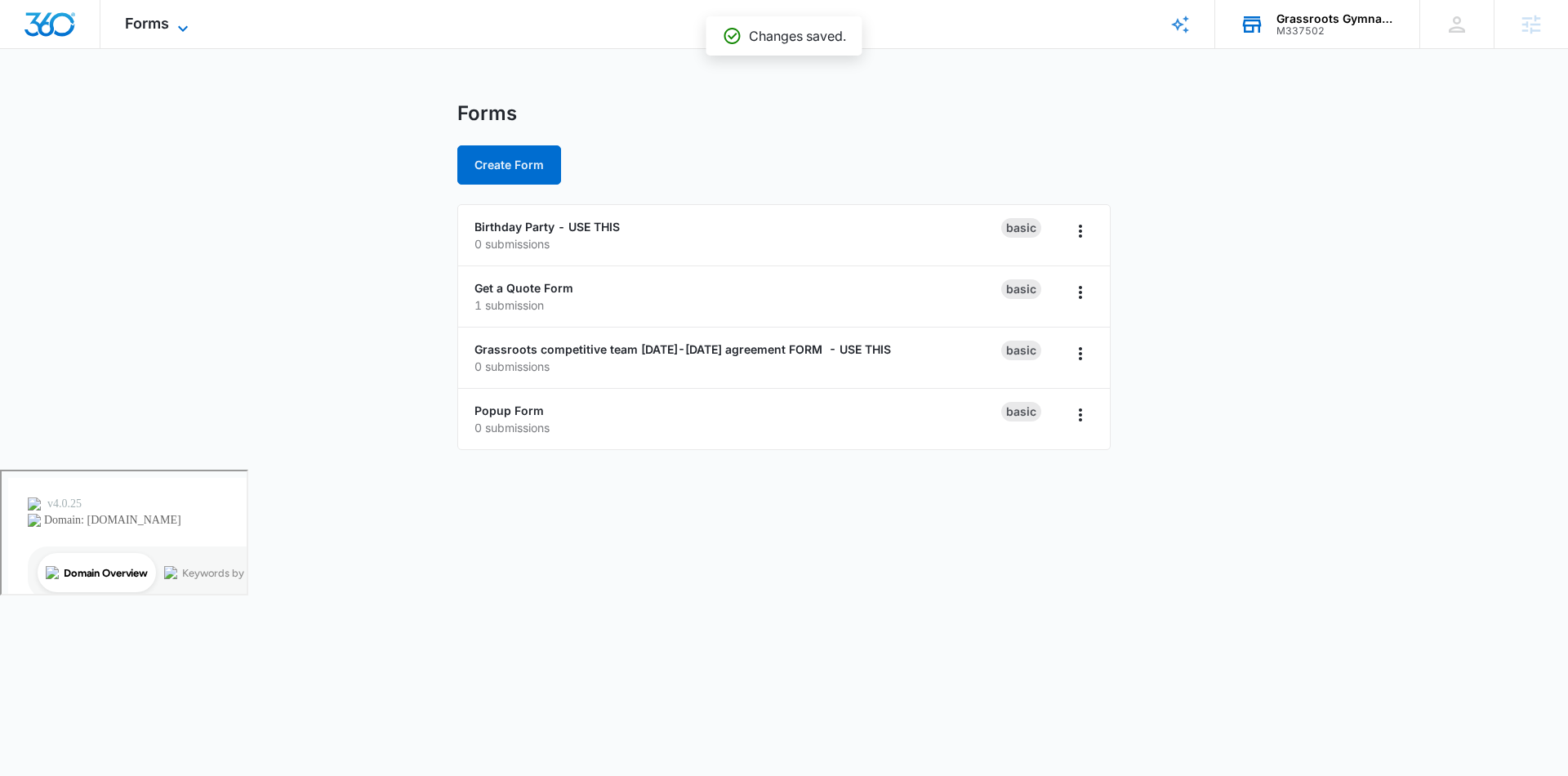
click at [166, 18] on span "Forms" at bounding box center [147, 23] width 44 height 17
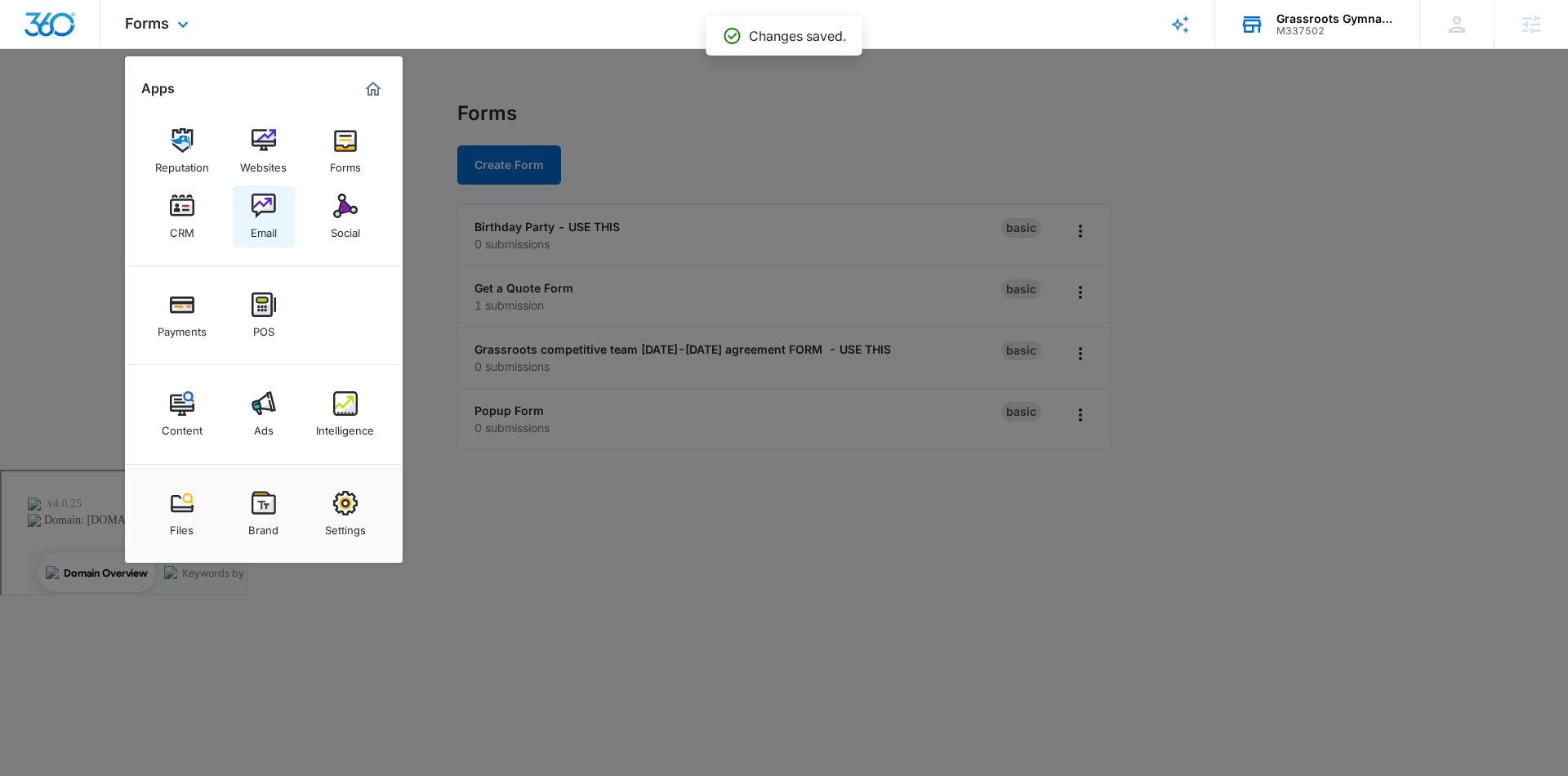
click at [266, 192] on link "Email" at bounding box center [264, 217] width 62 height 62
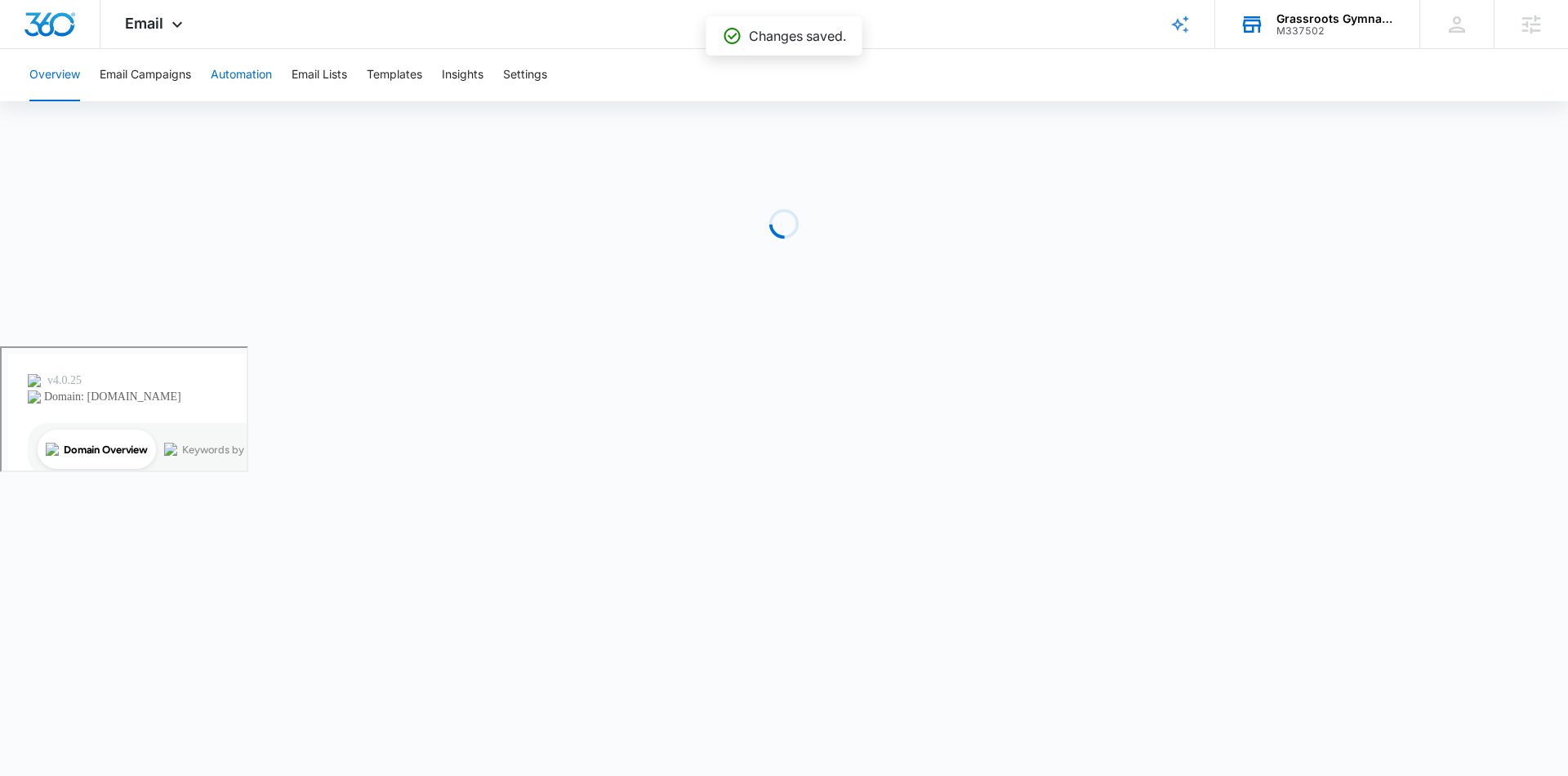
click at [258, 68] on button "Automation" at bounding box center [241, 75] width 62 height 52
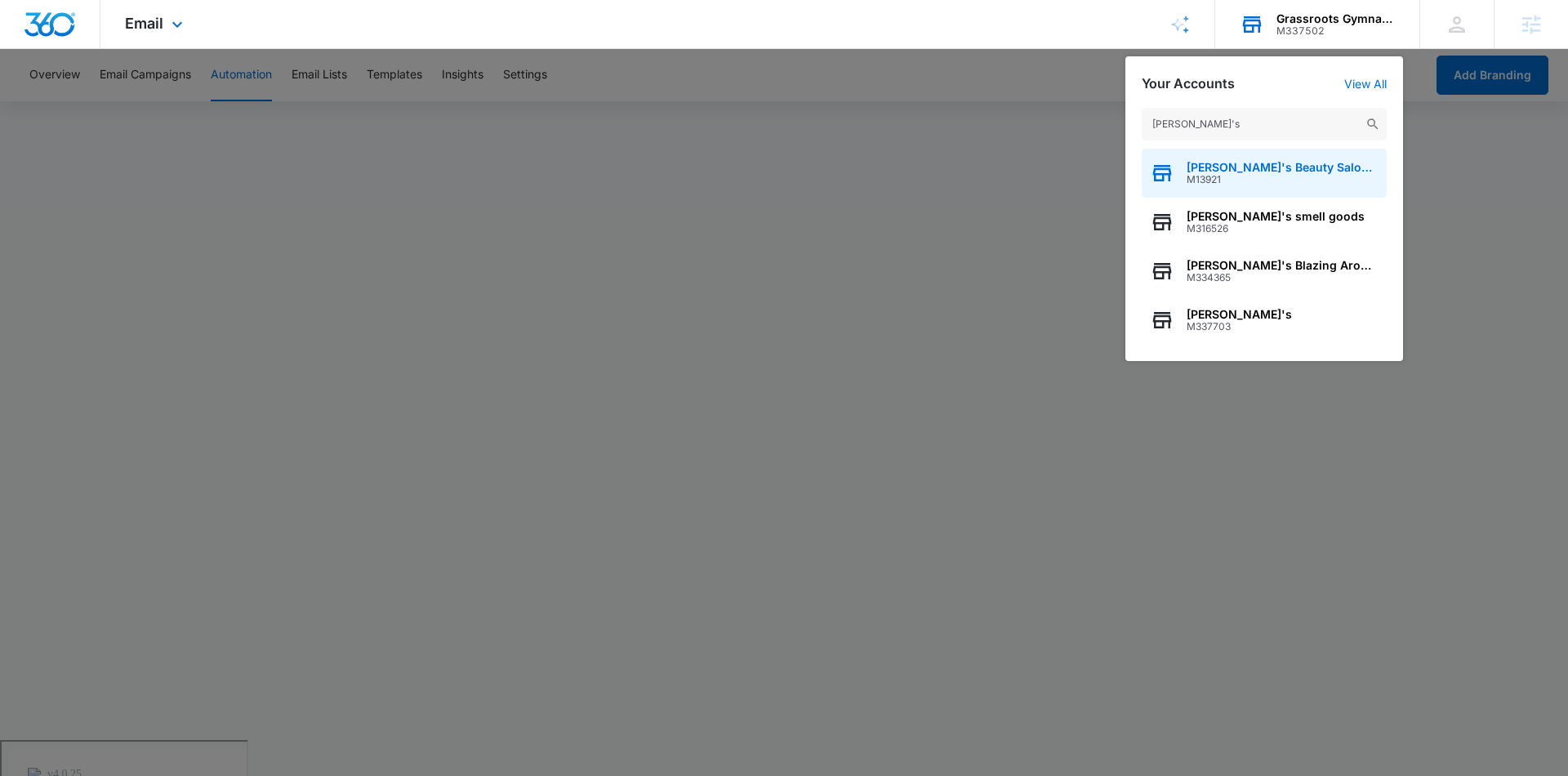
type input "[PERSON_NAME]'s"
click at [1206, 164] on span "[PERSON_NAME]'s Beauty Salon & Supply" at bounding box center [1283, 167] width 192 height 13
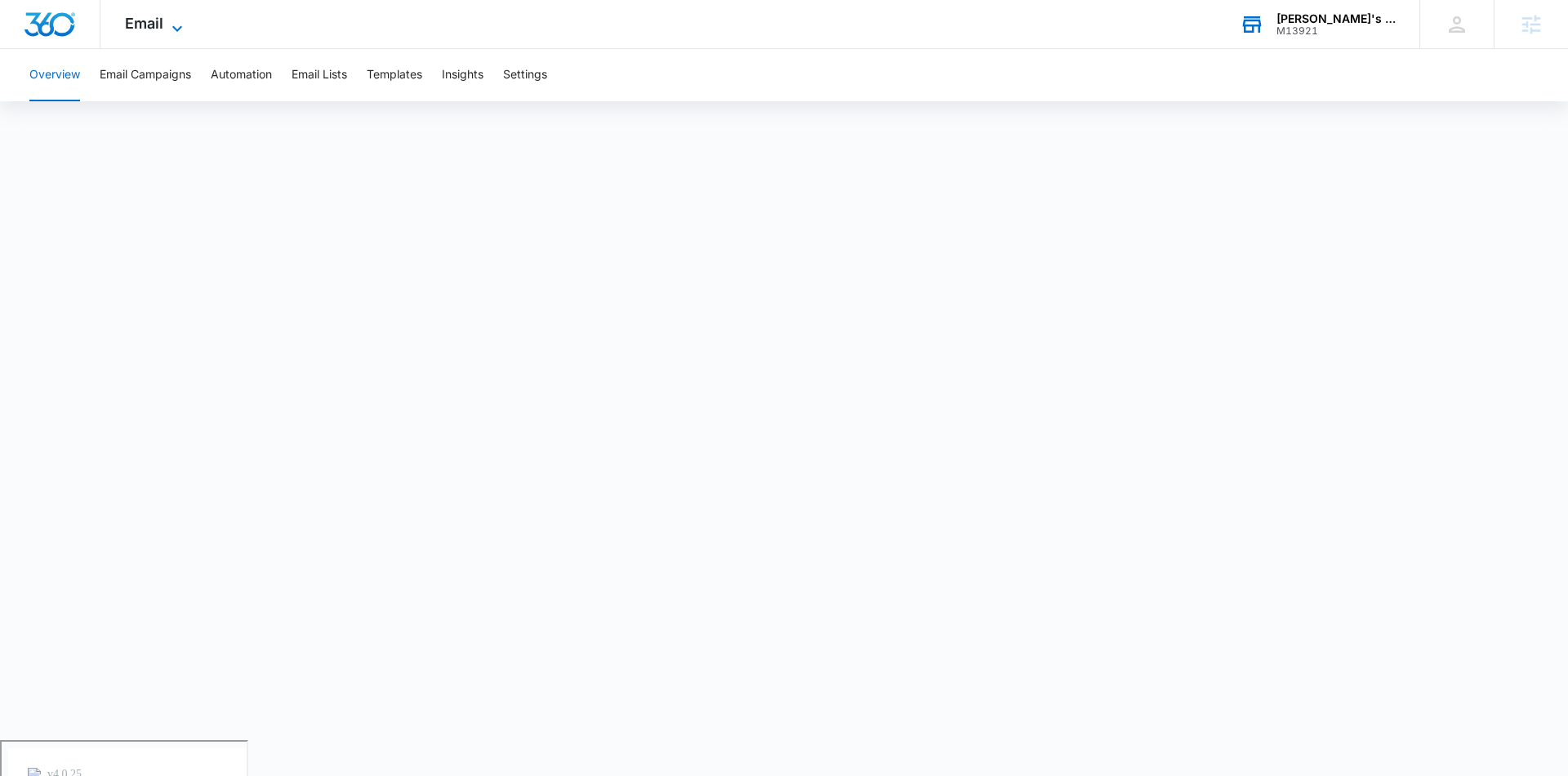
click at [168, 27] on icon at bounding box center [177, 29] width 20 height 20
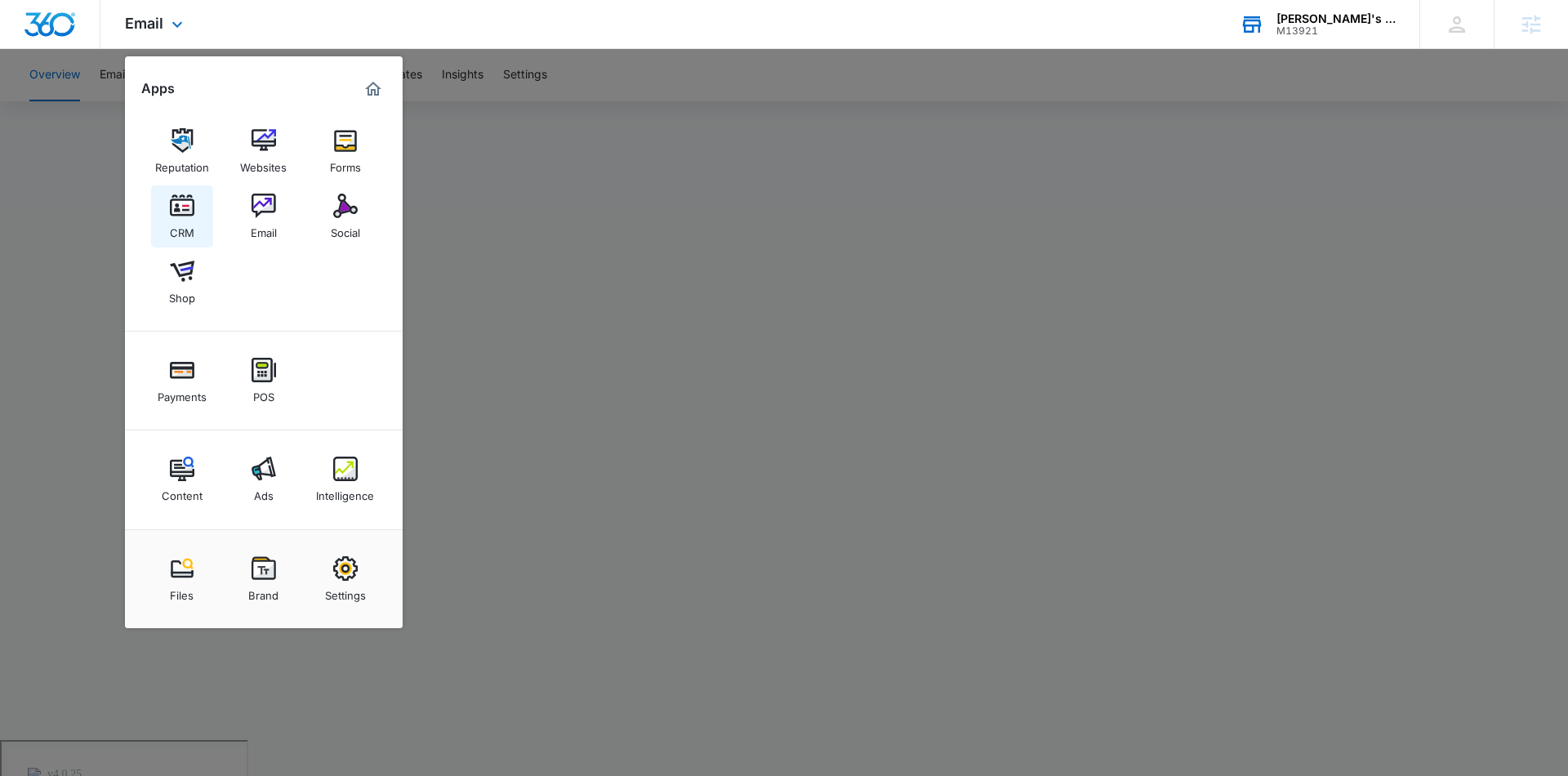
click at [177, 212] on img at bounding box center [182, 206] width 25 height 25
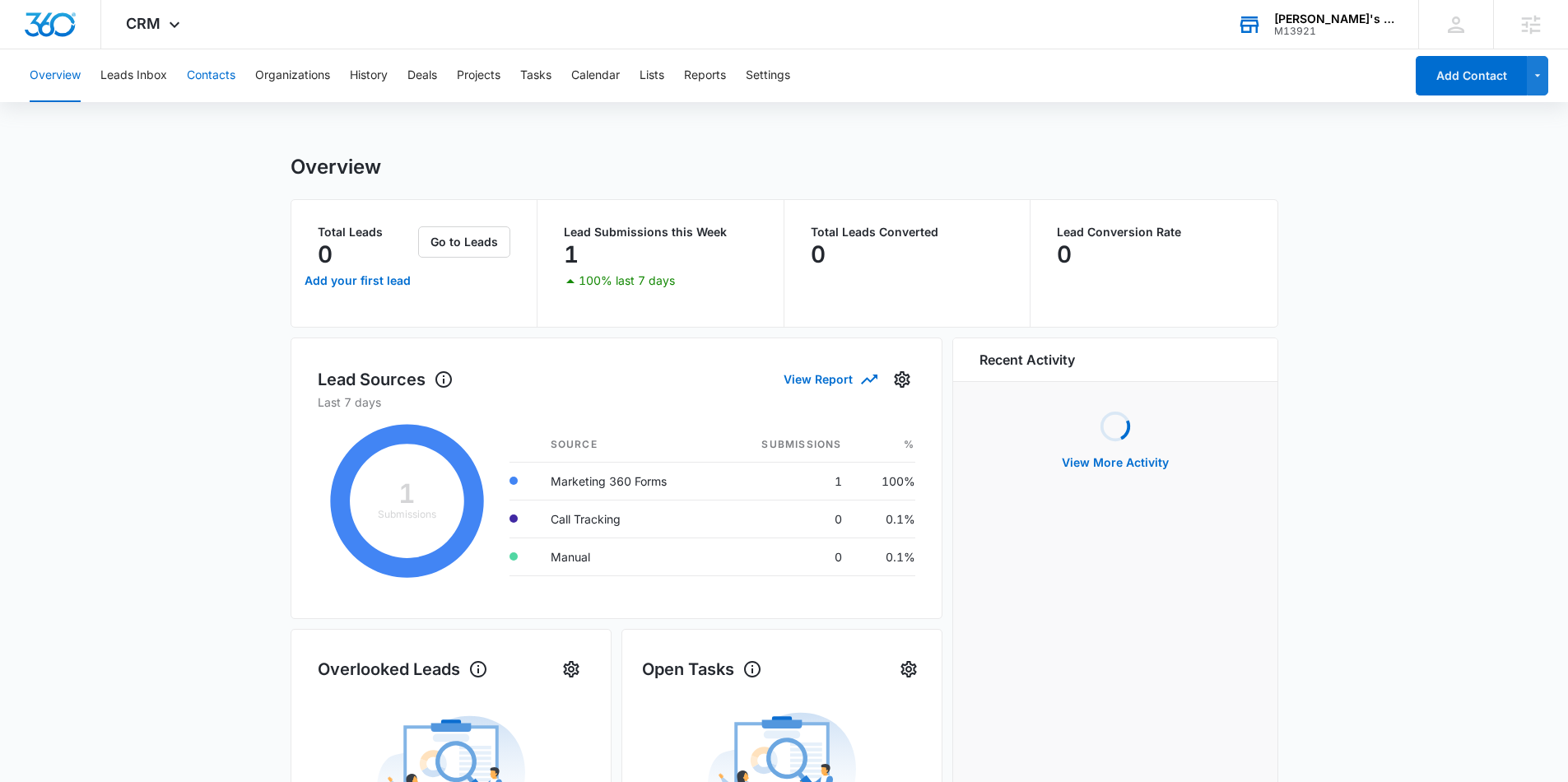
click at [194, 83] on button "Contacts" at bounding box center [211, 76] width 49 height 53
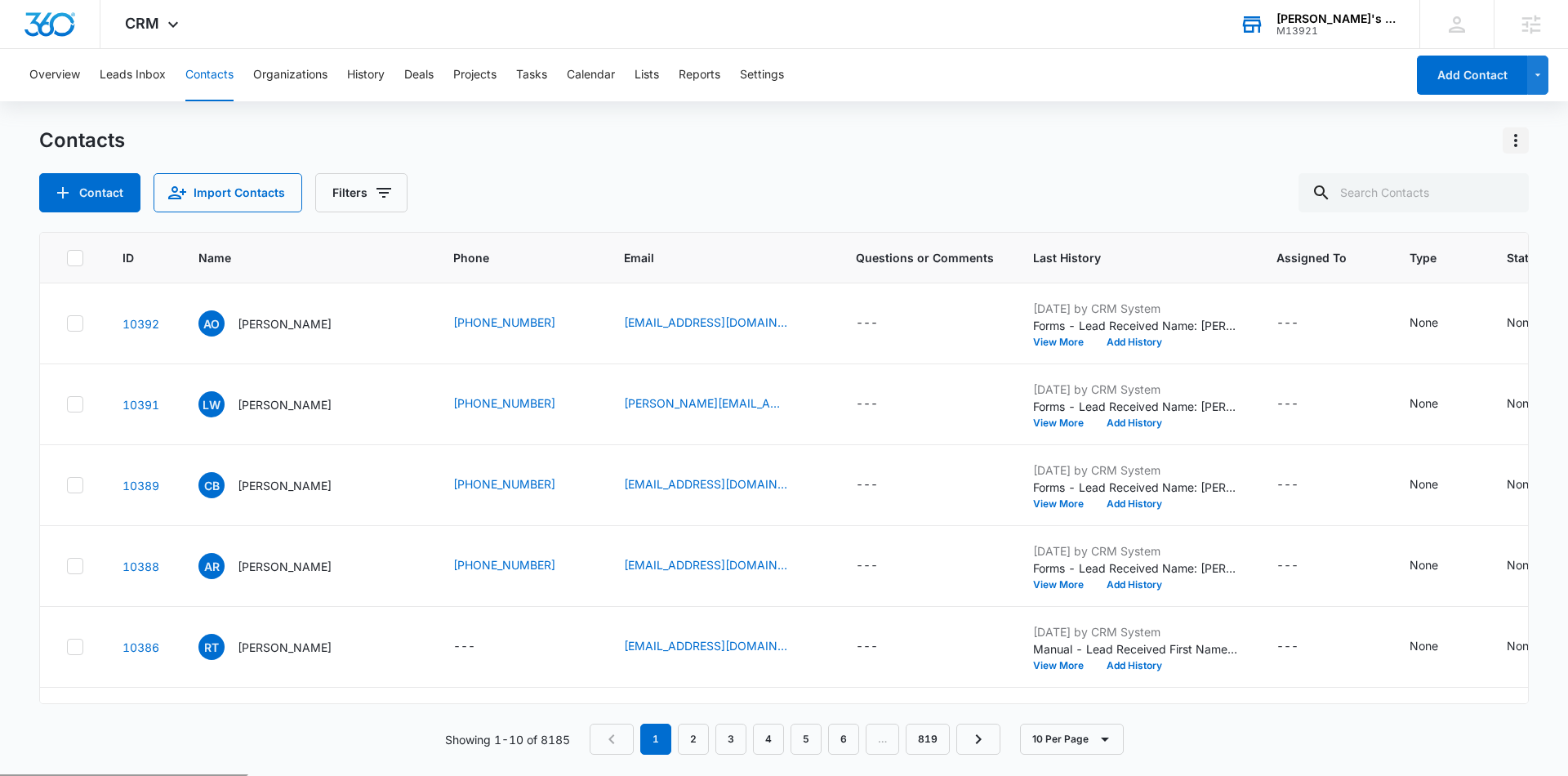
click at [1516, 139] on icon "Actions" at bounding box center [1516, 140] width 3 height 13
click at [1411, 230] on div "Export All Contacts" at bounding box center [1434, 235] width 107 height 11
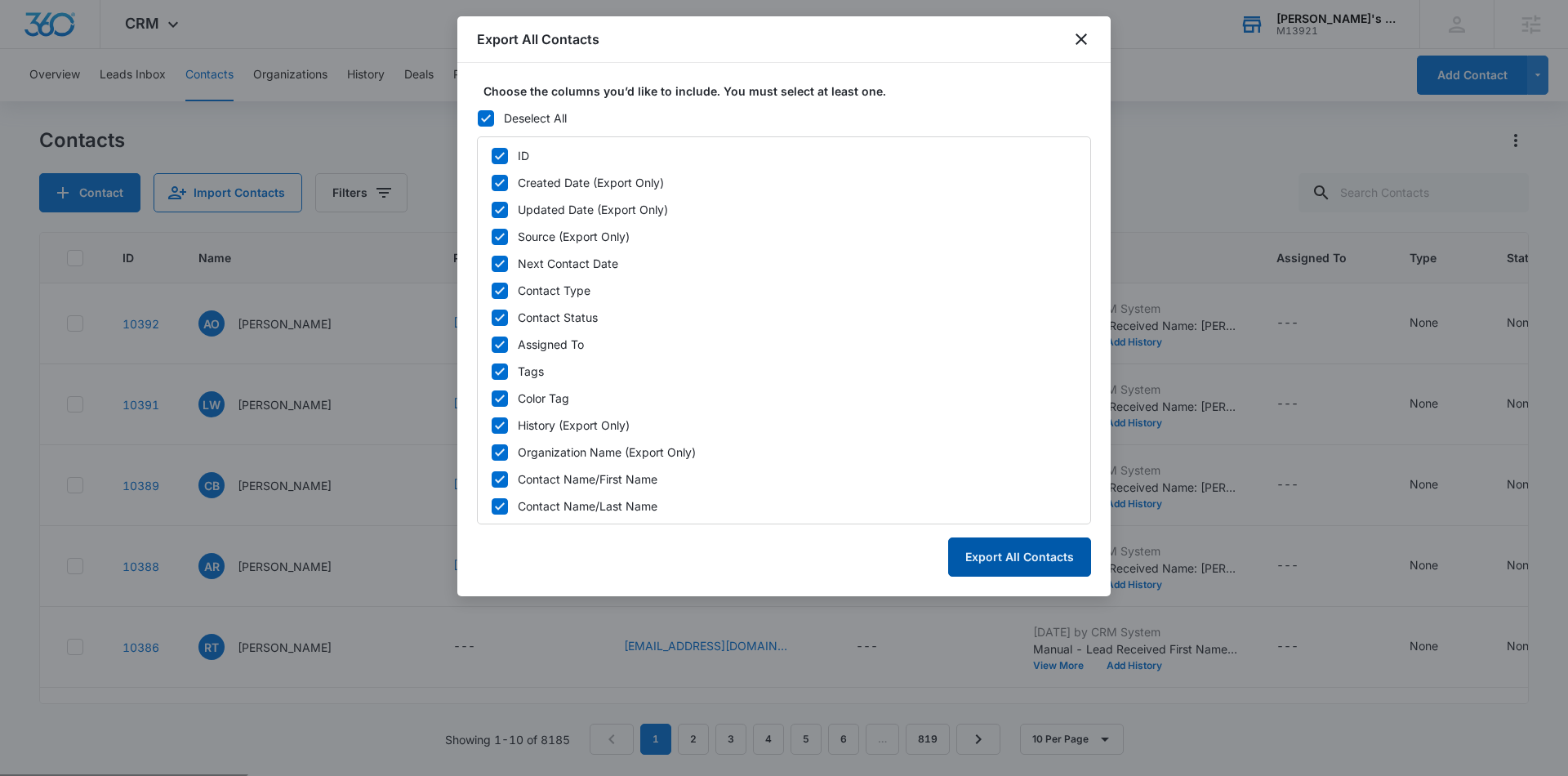
click at [1023, 565] on button "Export All Contacts" at bounding box center [1019, 557] width 143 height 39
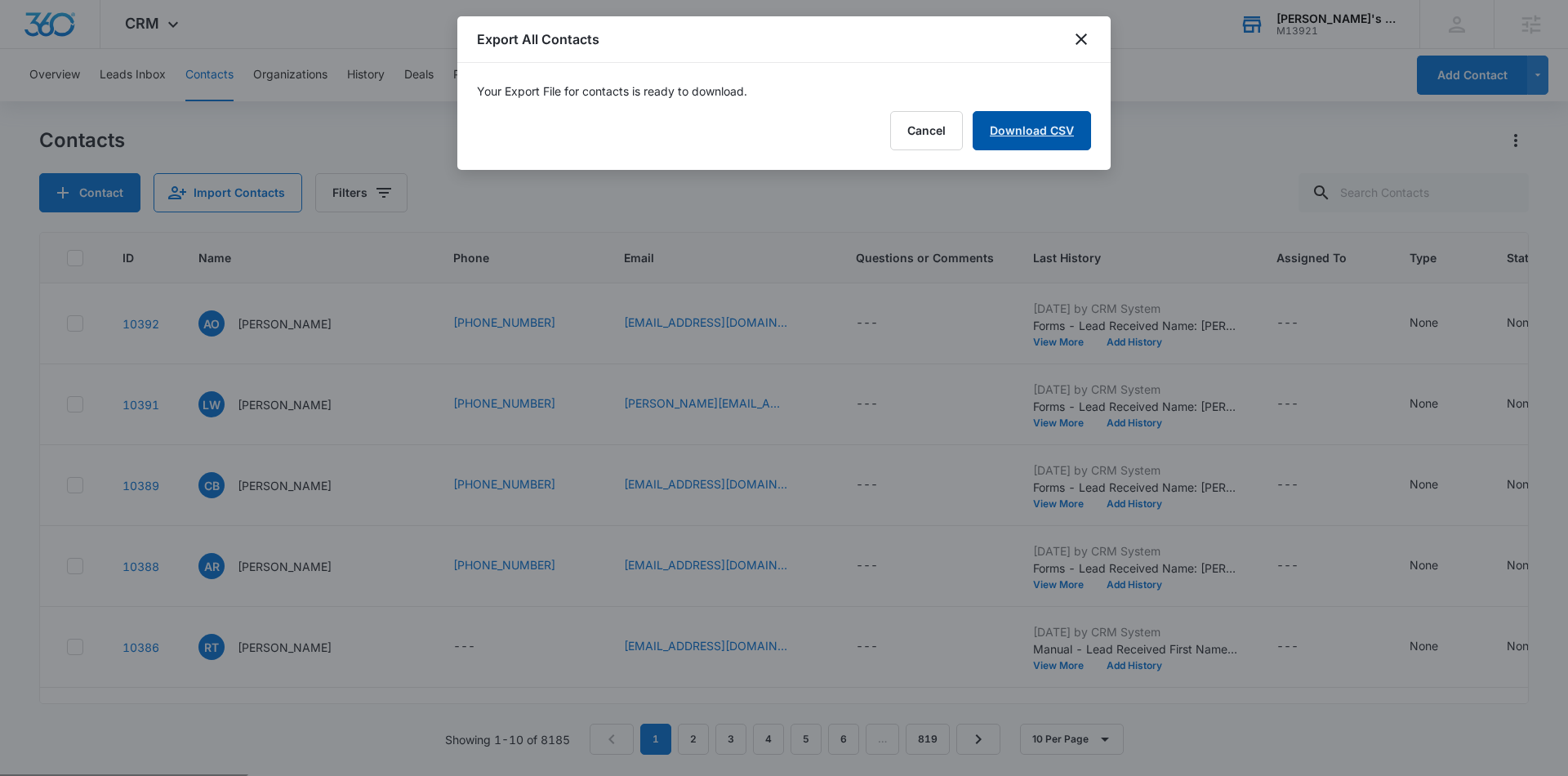
click at [1048, 119] on link "Download CSV" at bounding box center [1032, 130] width 118 height 39
click at [1083, 24] on div "Export All Contacts" at bounding box center [784, 39] width 654 height 47
click at [1075, 35] on icon "close" at bounding box center [1081, 39] width 20 height 20
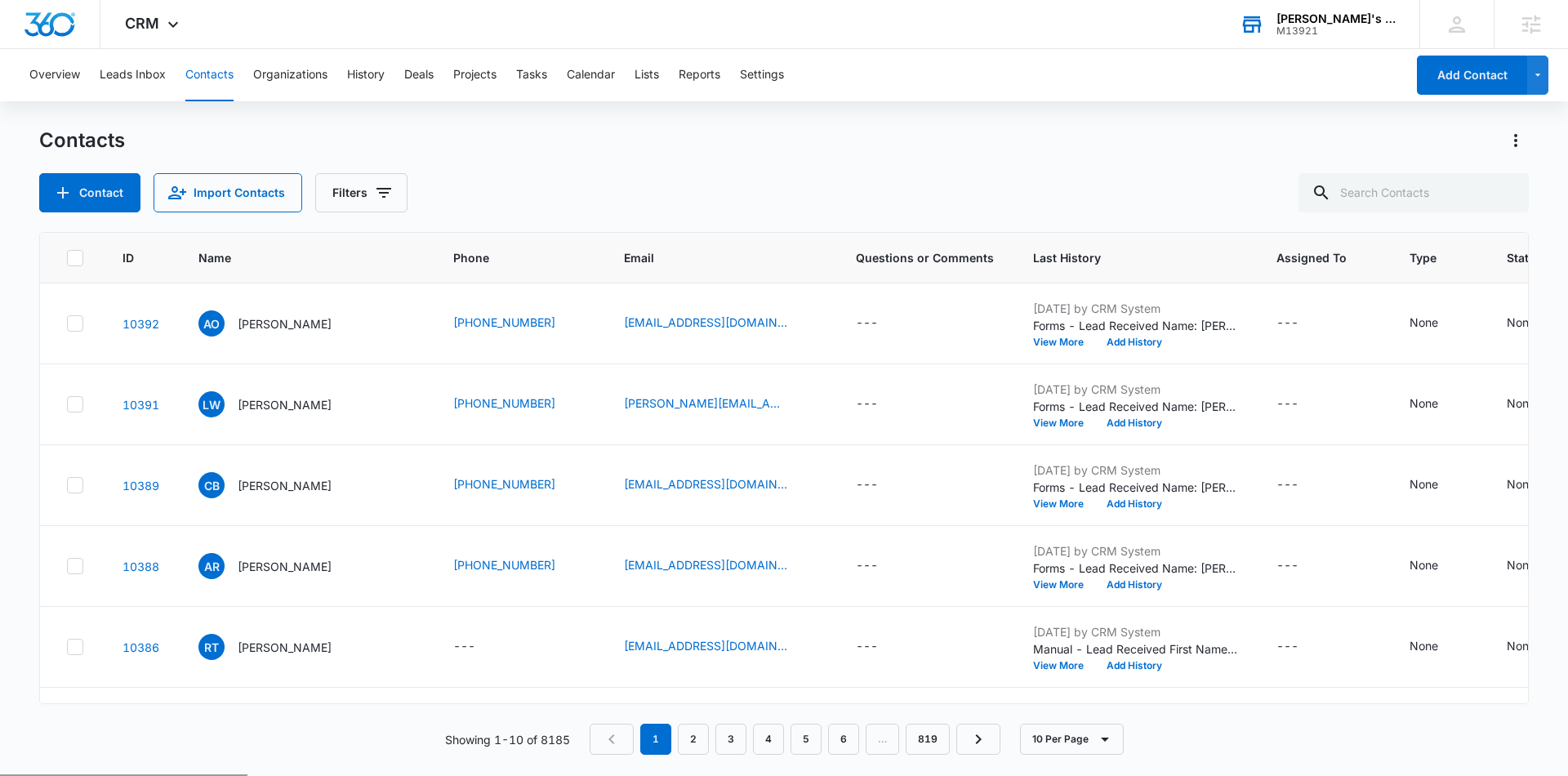
click at [1283, 21] on div "[PERSON_NAME]'s Beauty Salon & Supply" at bounding box center [1335, 19] width 119 height 13
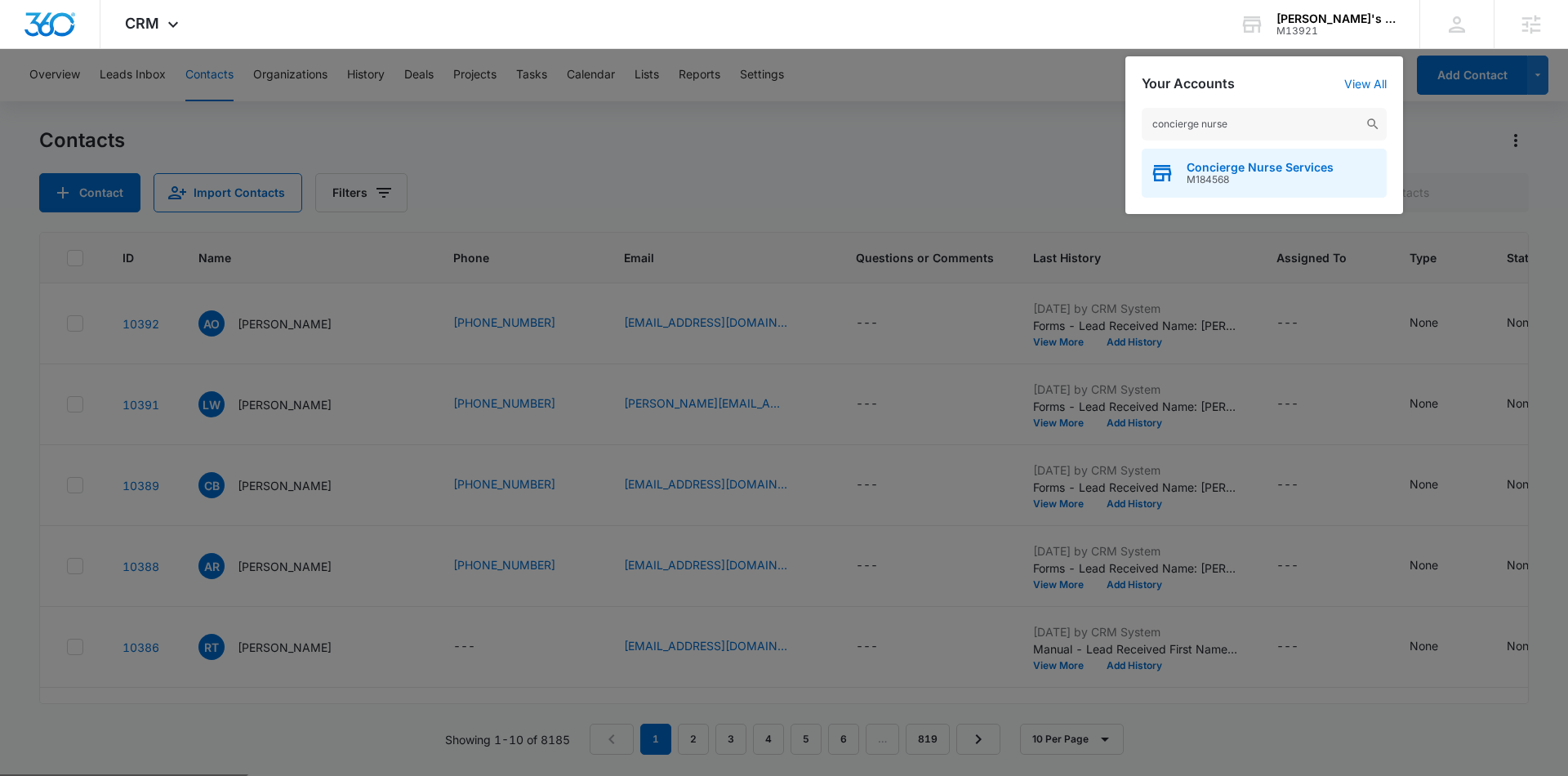
type input "concierge nurse"
click at [1215, 174] on span "M184568" at bounding box center [1260, 180] width 147 height 11
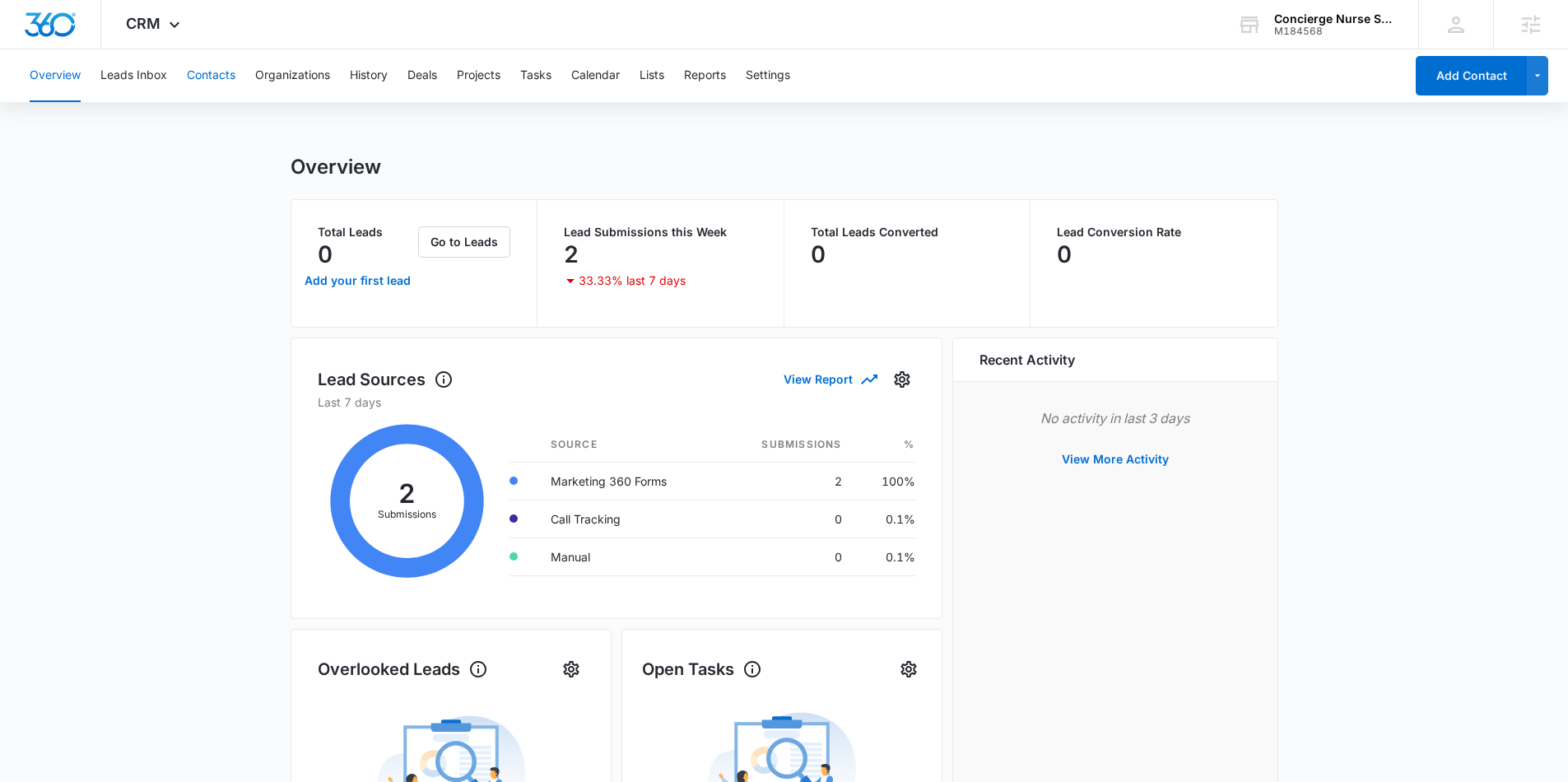
click at [206, 66] on button "Contacts" at bounding box center [211, 76] width 49 height 53
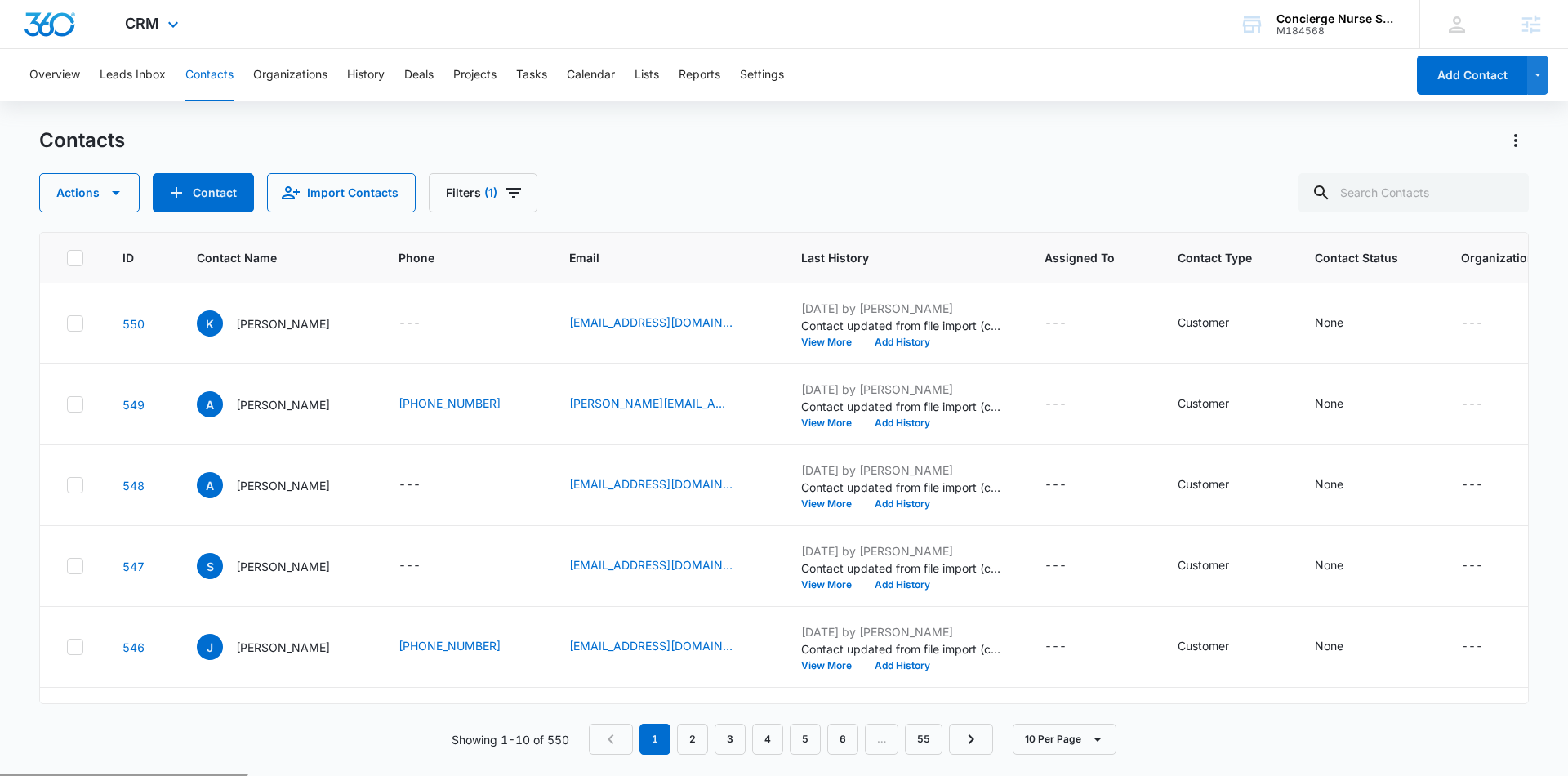
click at [189, 16] on div "CRM Apps Reputation Websites Forms CRM Email Social Payments POS Content Ads In…" at bounding box center [153, 24] width 107 height 48
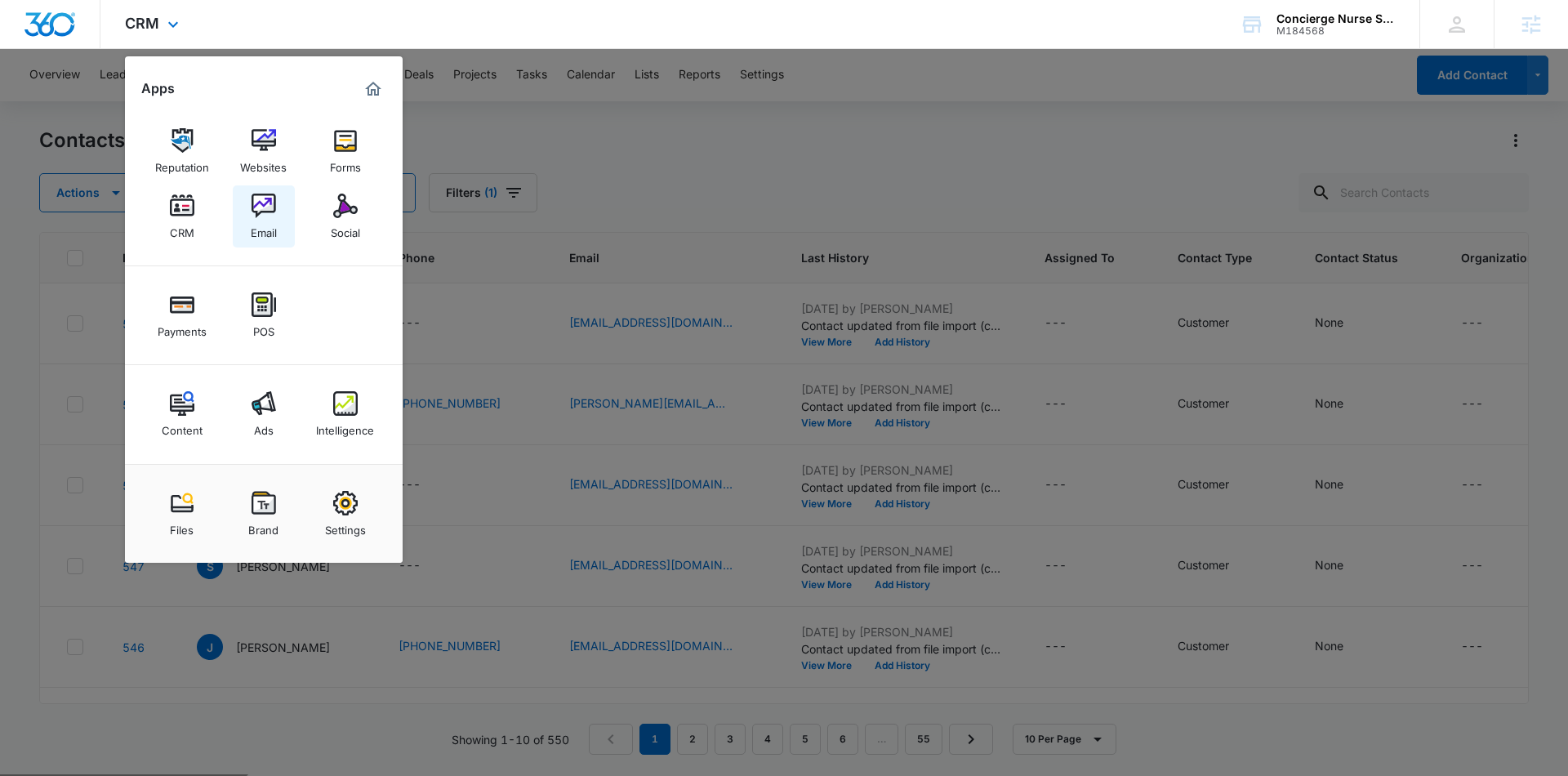
click at [267, 216] on img at bounding box center [264, 206] width 25 height 25
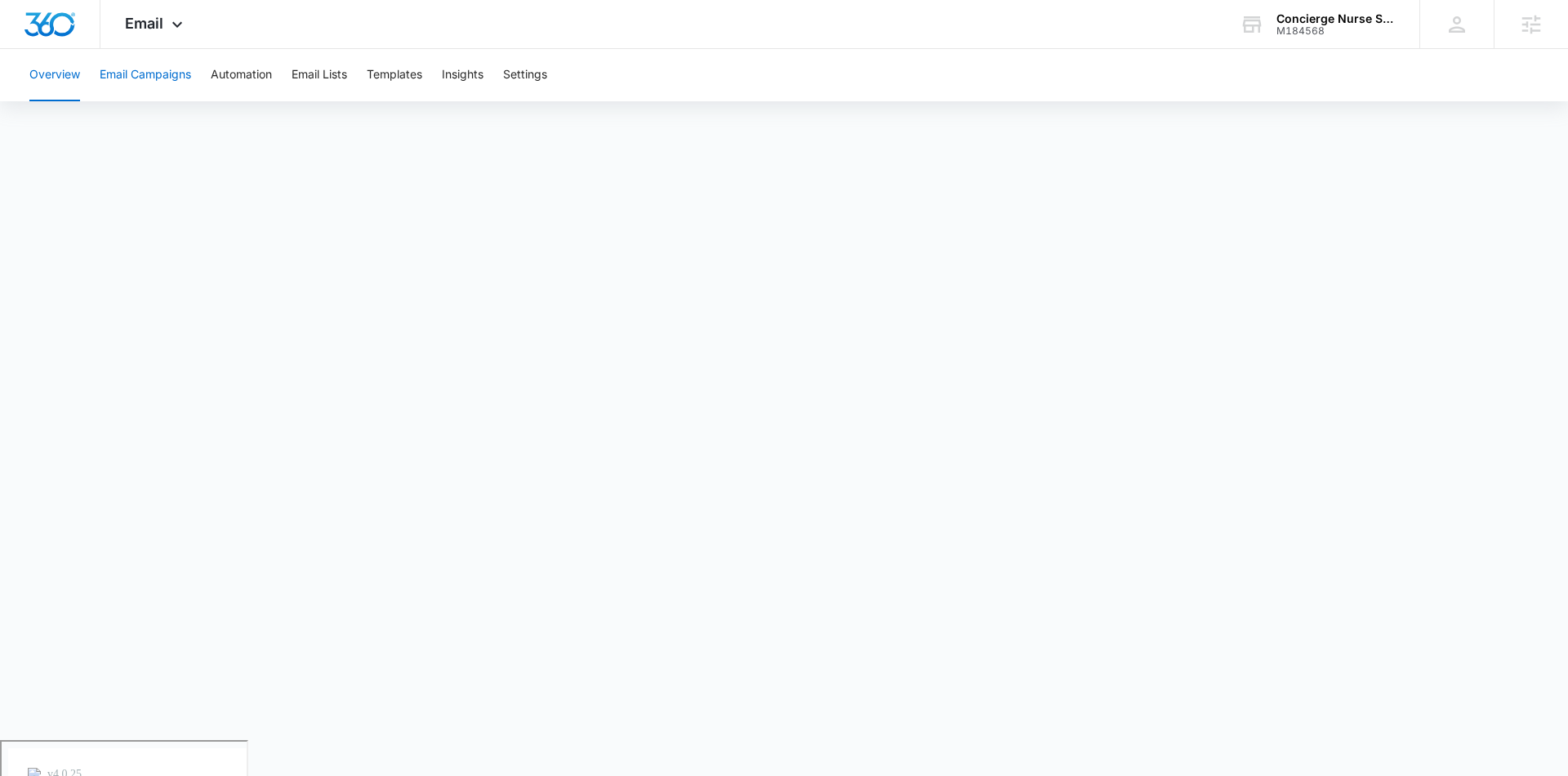
click at [171, 76] on button "Email Campaigns" at bounding box center [145, 75] width 92 height 52
